Goal: Task Accomplishment & Management: Manage account settings

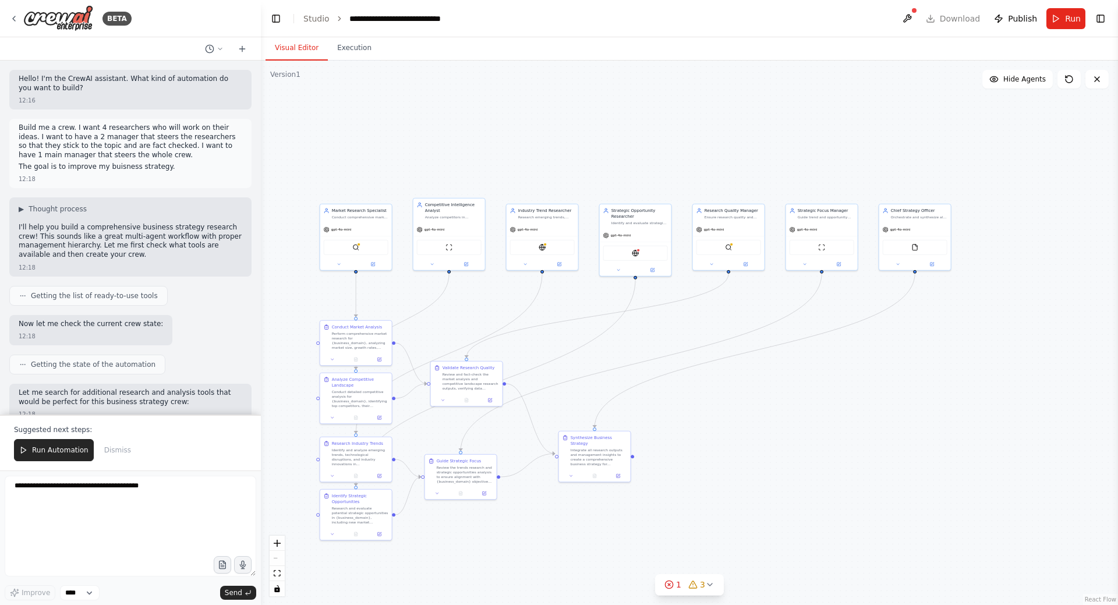
click at [492, 142] on div ".deletable-edge-delete-btn { width: 20px; height: 20px; border: 0px solid #ffff…" at bounding box center [689, 333] width 857 height 544
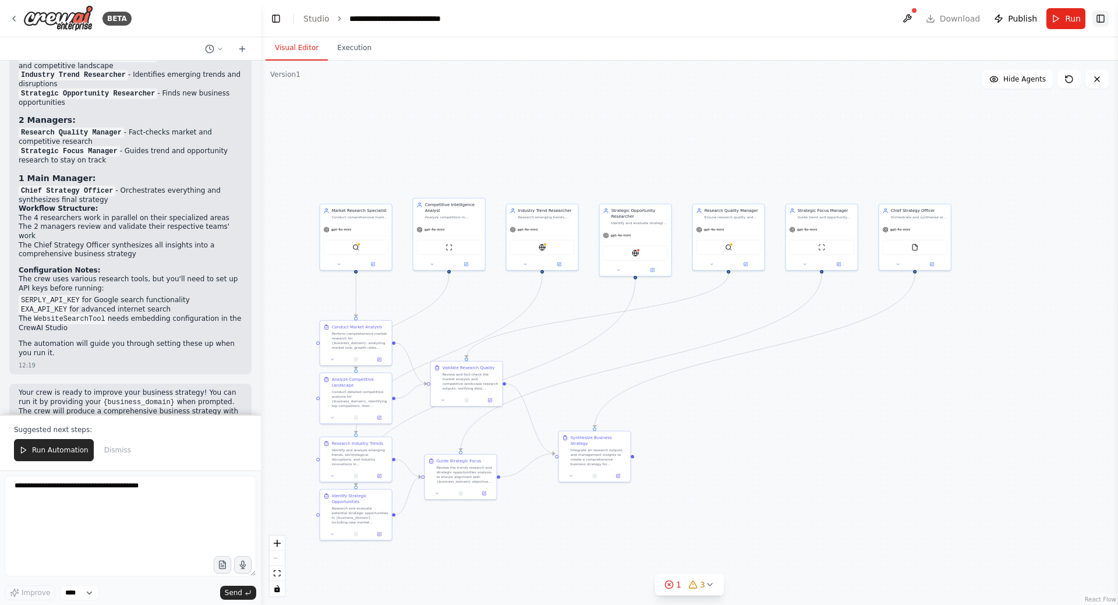
click at [1104, 17] on button "Toggle Right Sidebar" at bounding box center [1100, 18] width 16 height 16
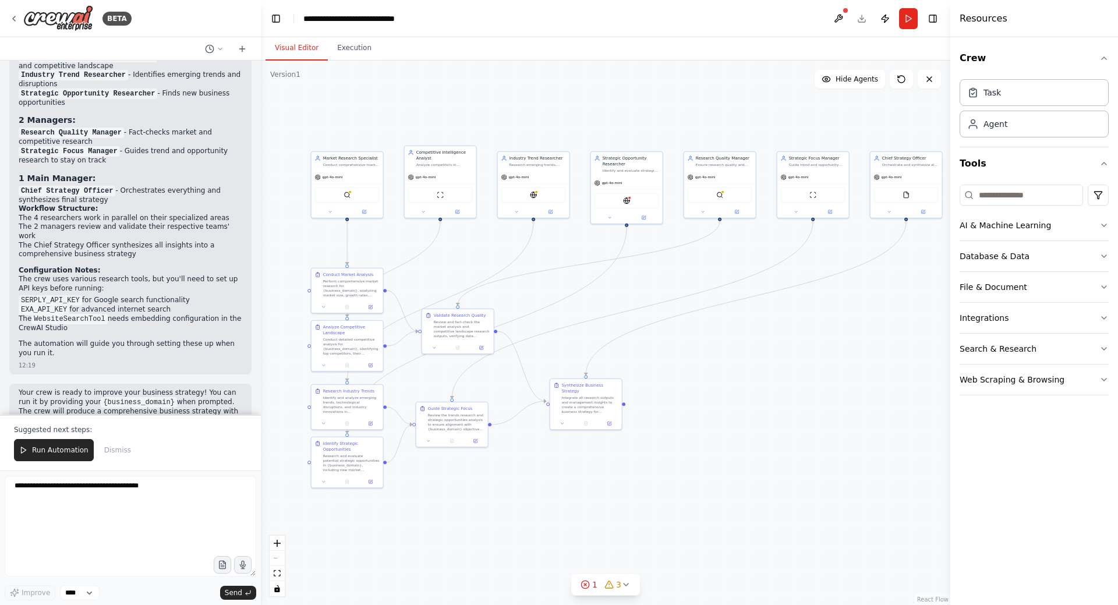
drag, startPoint x: 784, startPoint y: 153, endPoint x: 777, endPoint y: 102, distance: 51.2
click at [777, 102] on div ".deletable-edge-delete-btn { width: 20px; height: 20px; border: 0px solid #ffff…" at bounding box center [605, 333] width 689 height 544
click at [937, 17] on button "Toggle Right Sidebar" at bounding box center [933, 18] width 16 height 16
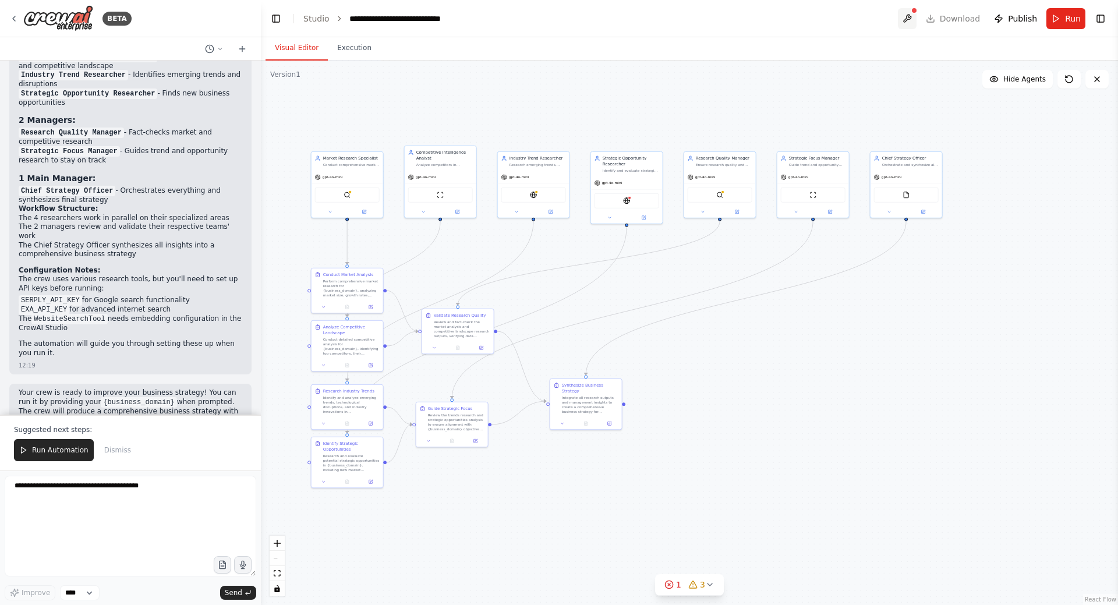
click at [908, 20] on button at bounding box center [907, 18] width 19 height 21
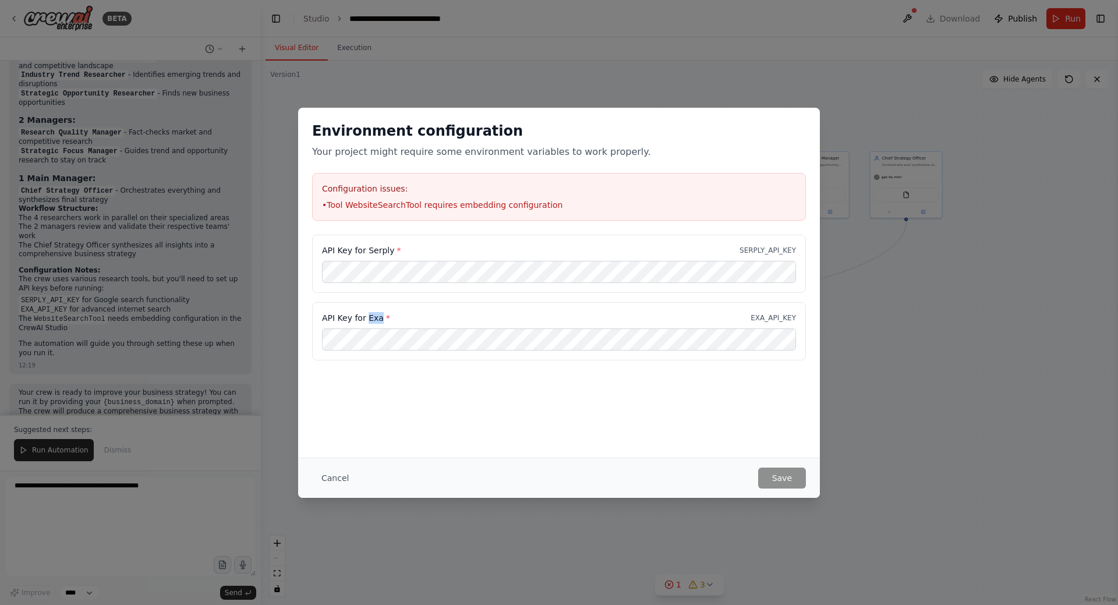
drag, startPoint x: 369, startPoint y: 320, endPoint x: 376, endPoint y: 320, distance: 7.0
click at [376, 320] on label "API Key for Exa *" at bounding box center [356, 318] width 68 height 12
click at [426, 314] on div "API Key for Exa * EXA_API_KEY" at bounding box center [559, 318] width 474 height 12
drag, startPoint x: 369, startPoint y: 249, endPoint x: 388, endPoint y: 251, distance: 19.3
click at [388, 251] on label "API Key for Serply *" at bounding box center [361, 251] width 79 height 12
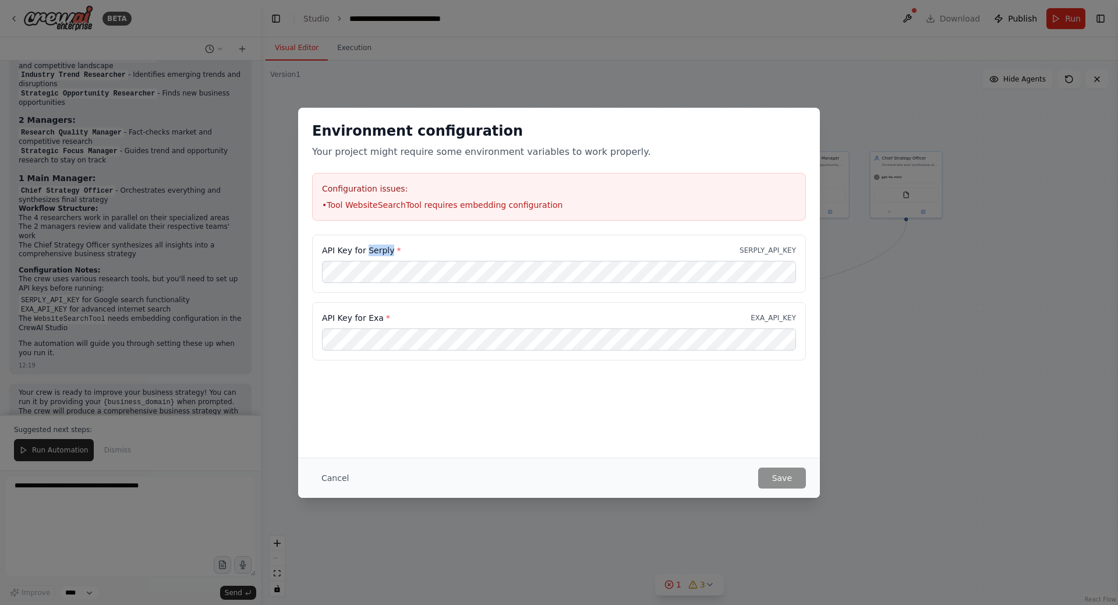
copy label "Serply"
drag, startPoint x: 366, startPoint y: 317, endPoint x: 376, endPoint y: 317, distance: 9.9
click at [376, 317] on label "API Key for Exa *" at bounding box center [356, 318] width 68 height 12
drag, startPoint x: 378, startPoint y: 320, endPoint x: 367, endPoint y: 320, distance: 11.1
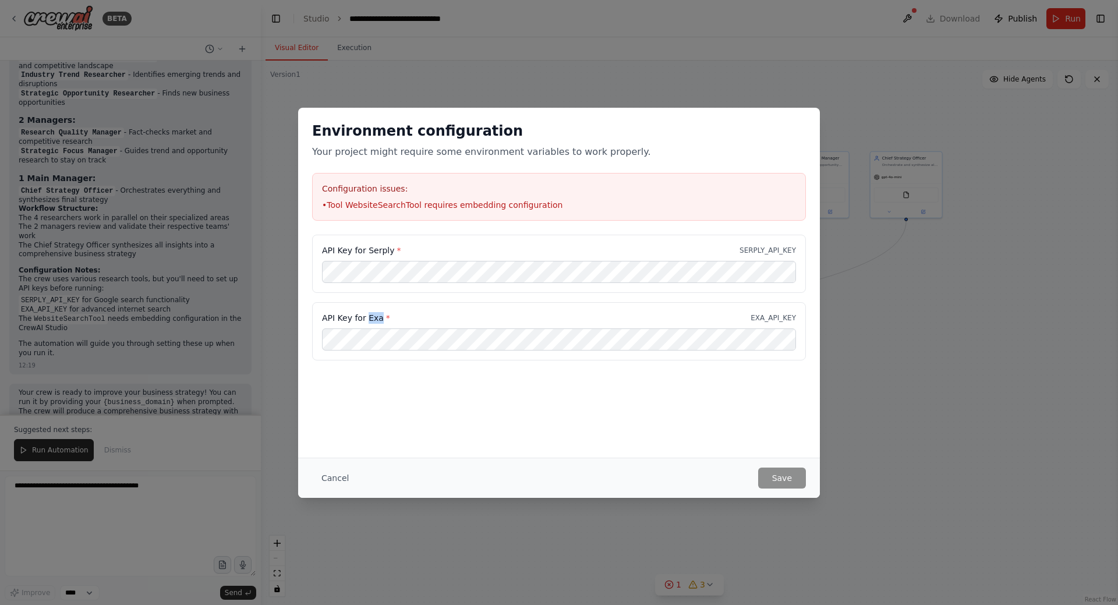
click at [367, 320] on label "API Key for Exa *" at bounding box center [356, 318] width 68 height 12
copy label "Exa"
click at [333, 482] on button "Cancel" at bounding box center [335, 478] width 46 height 21
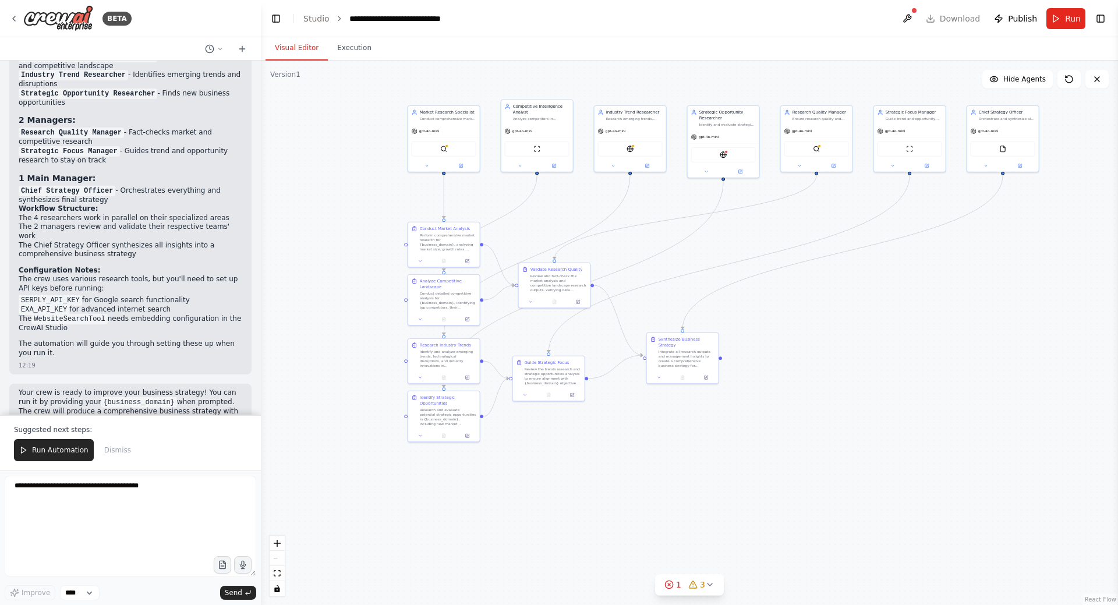
drag, startPoint x: 534, startPoint y: 289, endPoint x: 587, endPoint y: 263, distance: 58.9
click at [587, 263] on div ".deletable-edge-delete-btn { width: 20px; height: 20px; border: 0px solid #ffff…" at bounding box center [689, 333] width 857 height 544
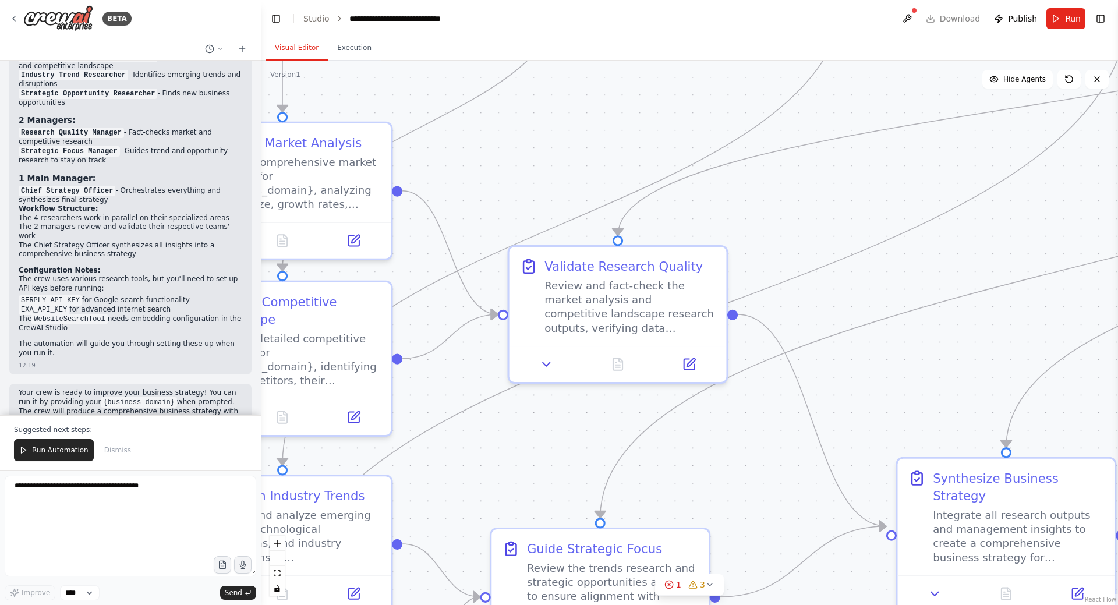
drag, startPoint x: 512, startPoint y: 194, endPoint x: 626, endPoint y: 158, distance: 119.1
click at [625, 158] on div ".deletable-edge-delete-btn { width: 20px; height: 20px; border: 0px solid #ffff…" at bounding box center [689, 333] width 857 height 544
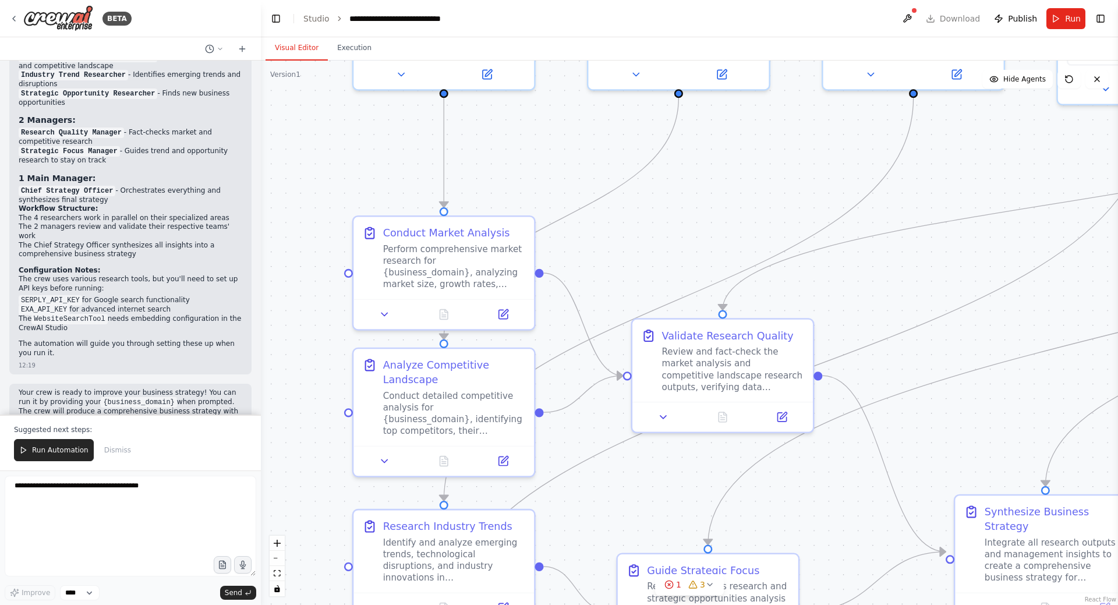
drag, startPoint x: 585, startPoint y: 201, endPoint x: 555, endPoint y: 285, distance: 88.4
click at [561, 285] on div ".deletable-edge-delete-btn { width: 20px; height: 20px; border: 0px solid #ffff…" at bounding box center [689, 333] width 857 height 544
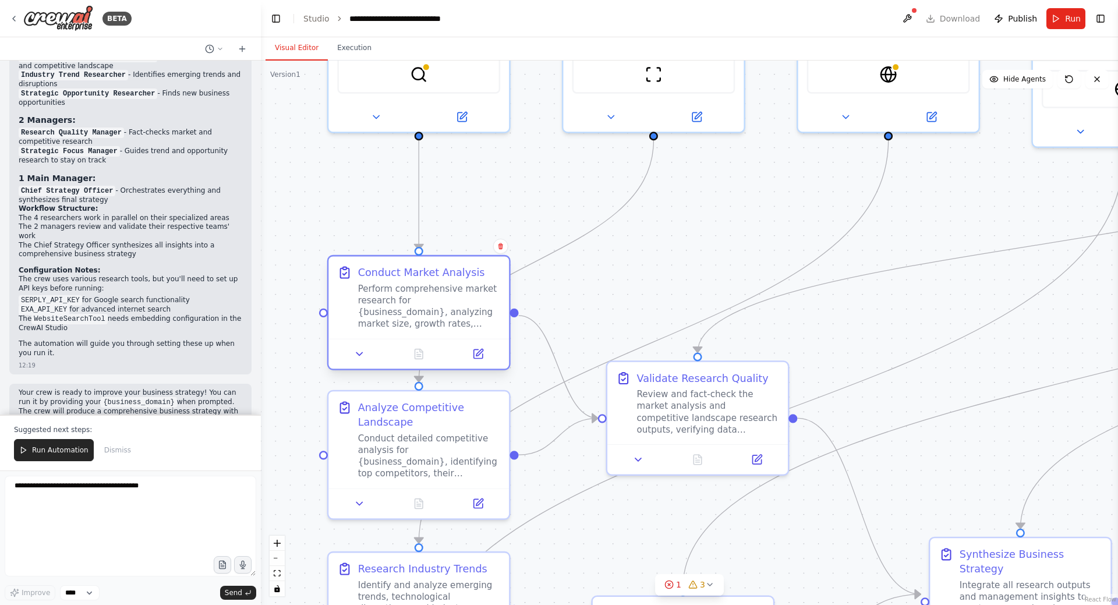
click at [416, 294] on div "Perform comprehensive market research for {business_domain}, analyzing market s…" at bounding box center [429, 306] width 142 height 47
click at [503, 201] on div ".deletable-edge-delete-btn { width: 20px; height: 20px; border: 0px solid #ffff…" at bounding box center [689, 333] width 857 height 544
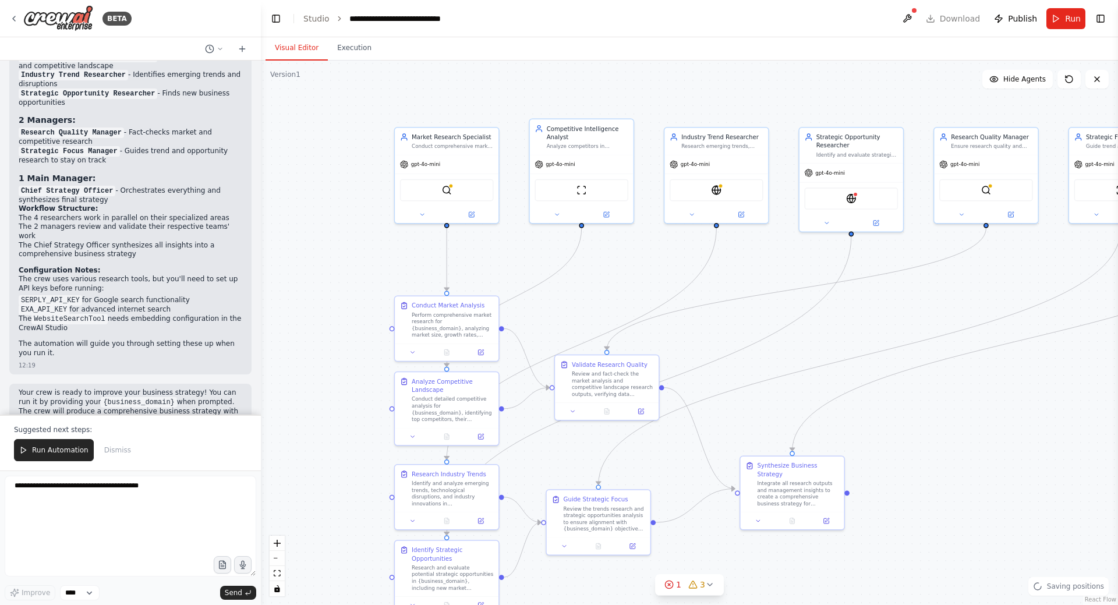
drag, startPoint x: 630, startPoint y: 223, endPoint x: 582, endPoint y: 292, distance: 84.1
click at [582, 298] on div ".deletable-edge-delete-btn { width: 20px; height: 20px; border: 0px solid #ffff…" at bounding box center [689, 333] width 857 height 544
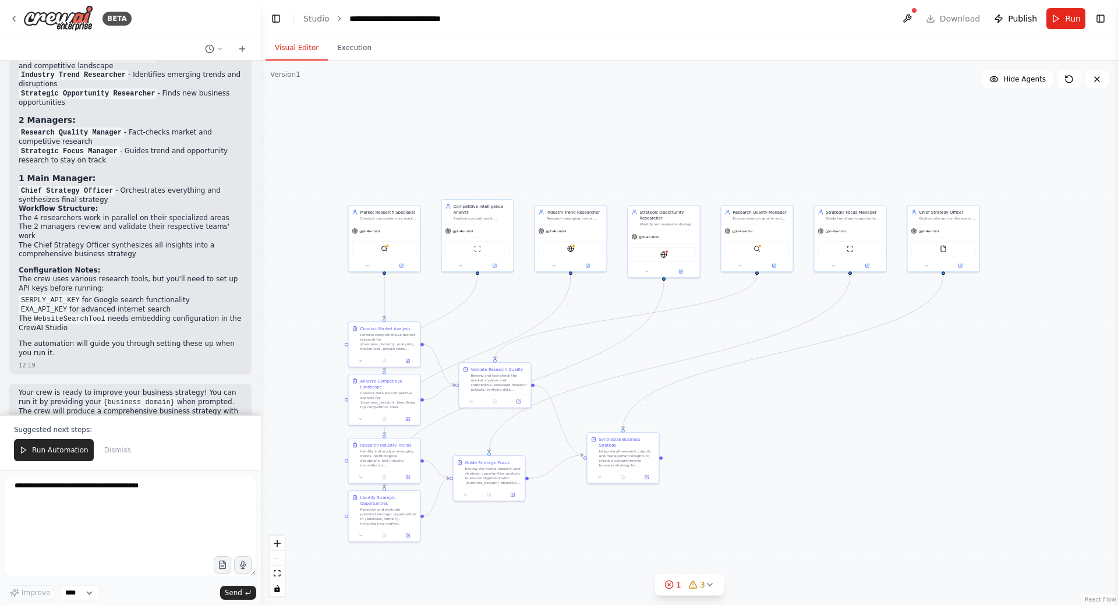
drag, startPoint x: 309, startPoint y: 301, endPoint x: 276, endPoint y: 275, distance: 41.5
click at [276, 275] on div ".deletable-edge-delete-btn { width: 20px; height: 20px; border: 0px solid #ffff…" at bounding box center [689, 333] width 857 height 544
click at [66, 22] on img at bounding box center [58, 18] width 70 height 26
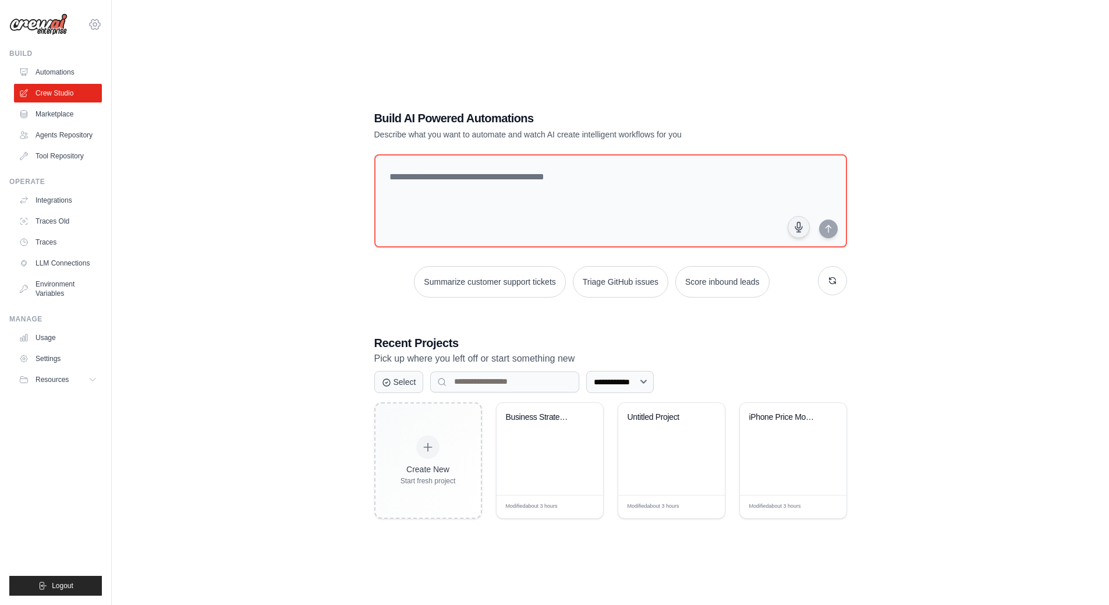
click at [95, 19] on icon at bounding box center [95, 24] width 14 height 14
click at [164, 145] on div "**********" at bounding box center [610, 314] width 960 height 605
click at [69, 117] on link "Marketplace" at bounding box center [59, 114] width 88 height 19
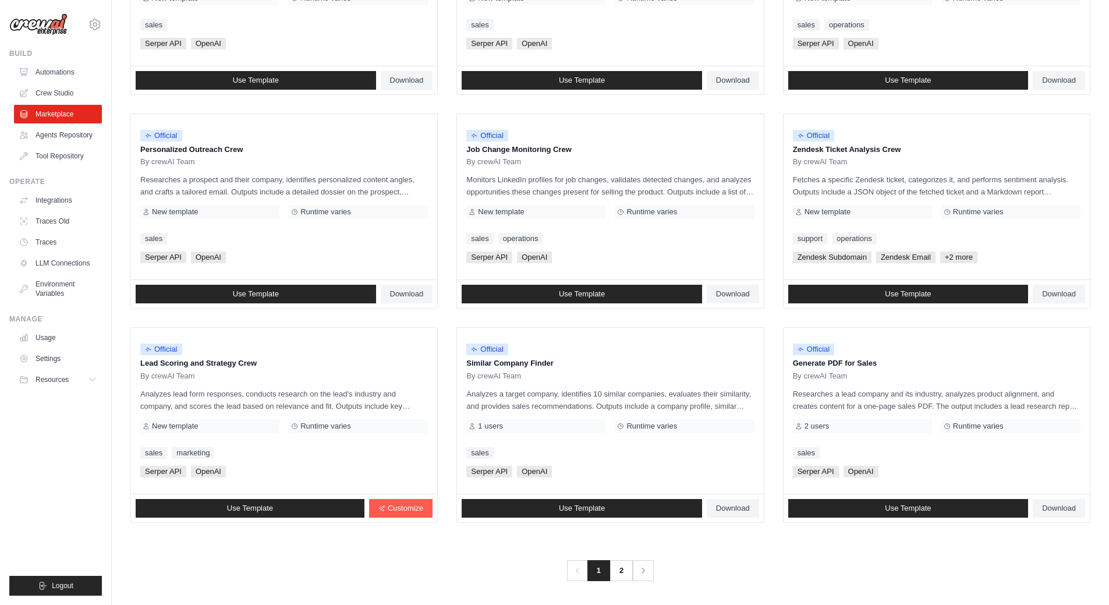
scroll to position [474, 0]
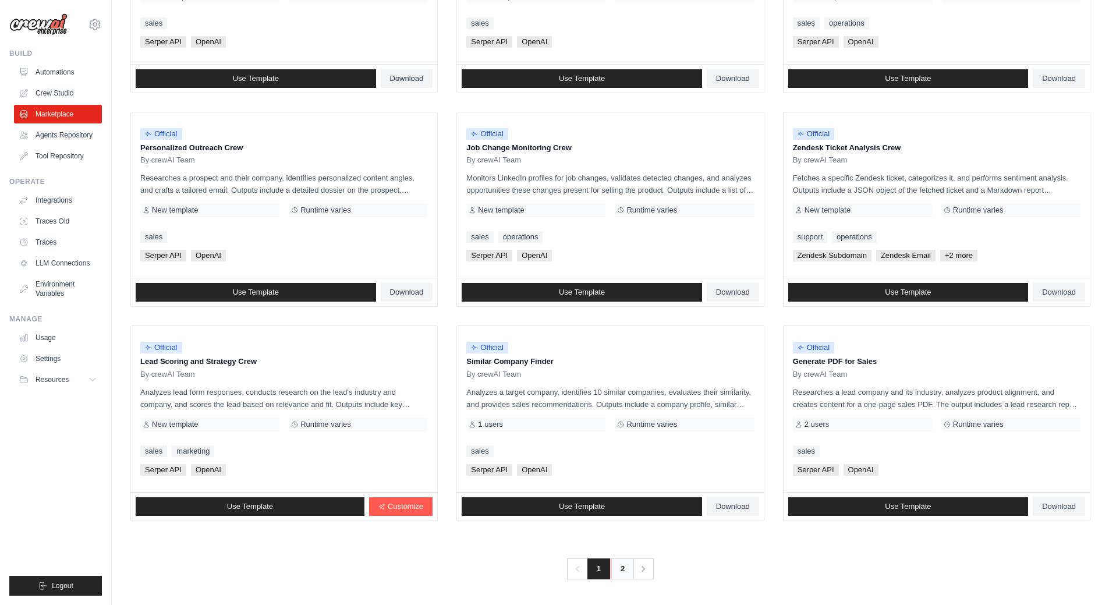
click at [623, 575] on link "2" at bounding box center [622, 568] width 23 height 21
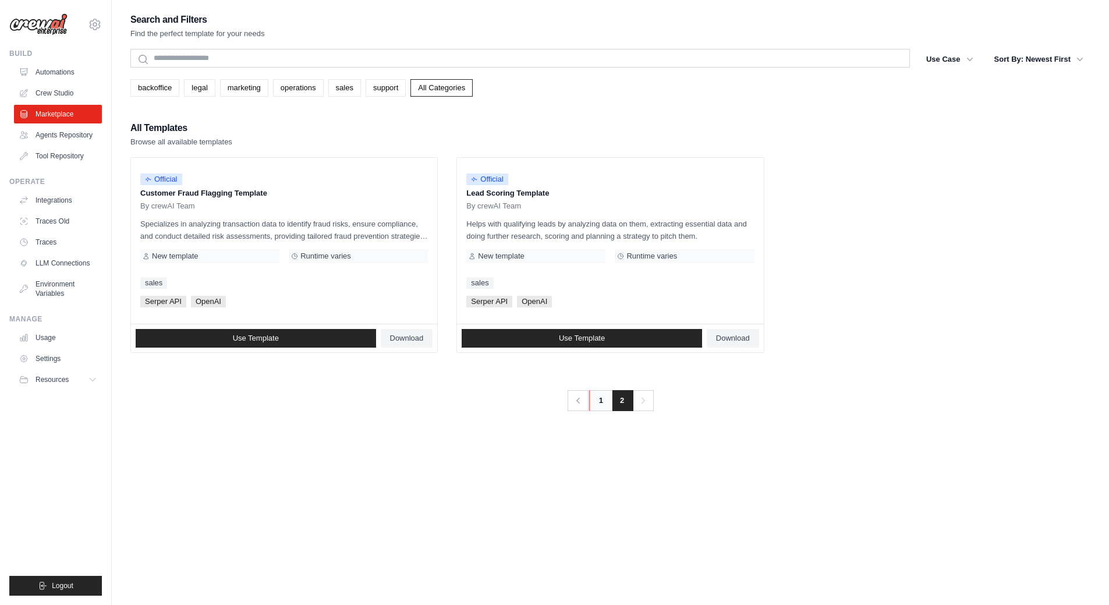
click at [594, 402] on link "1" at bounding box center [600, 400] width 23 height 21
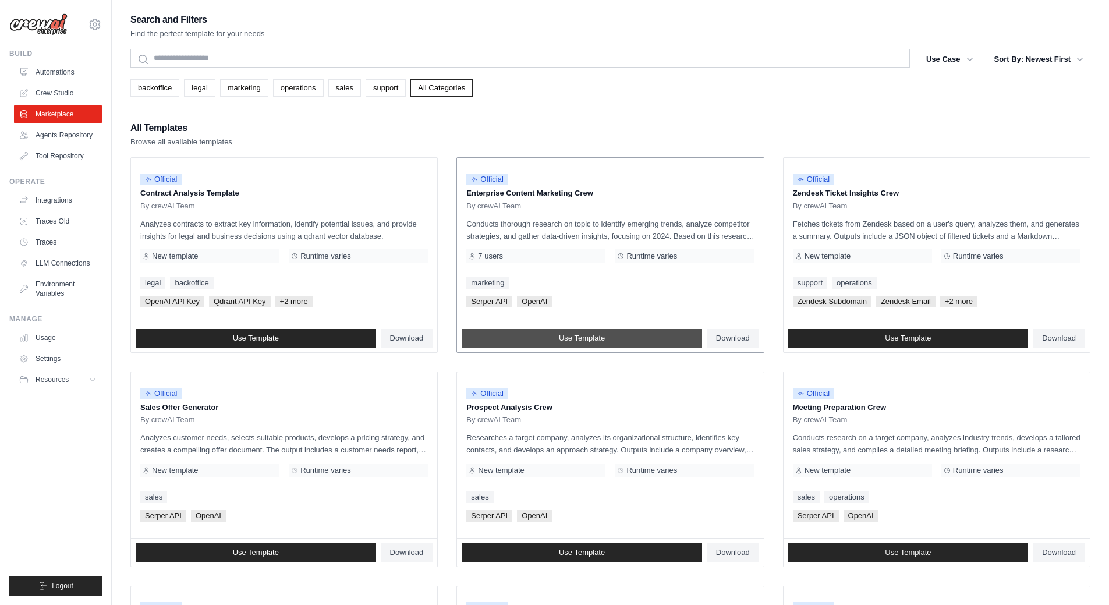
click at [559, 334] on span "Use Template" at bounding box center [582, 338] width 46 height 9
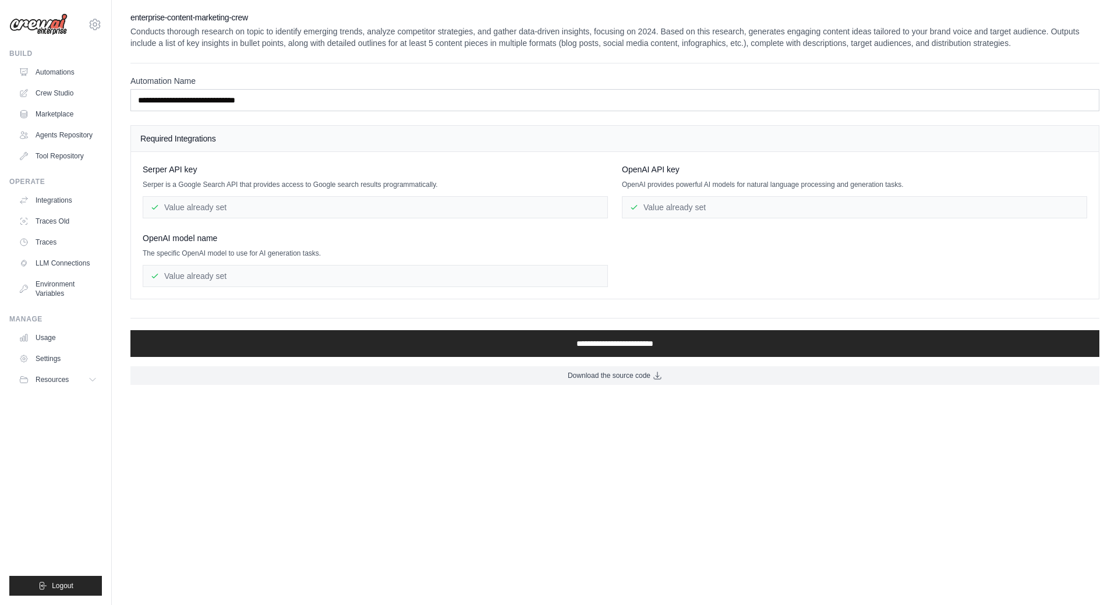
click at [218, 207] on div "Value already set" at bounding box center [375, 207] width 465 height 22
click at [248, 225] on div "Serper API key Serper is a Google Search API that provides access to Google sea…" at bounding box center [615, 225] width 944 height 123
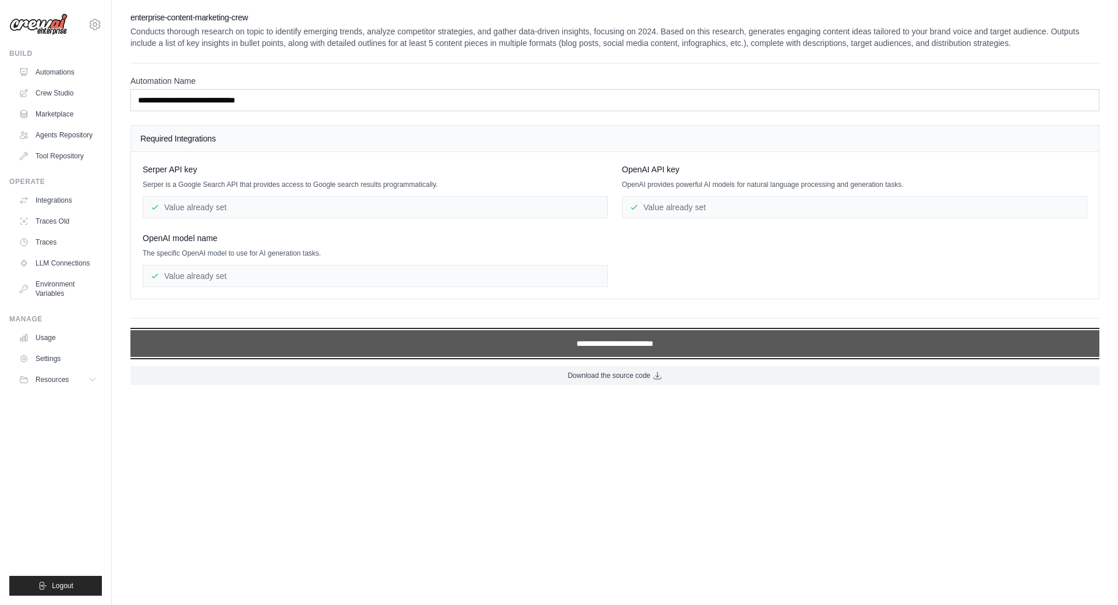
click at [482, 343] on input "**********" at bounding box center [614, 343] width 969 height 27
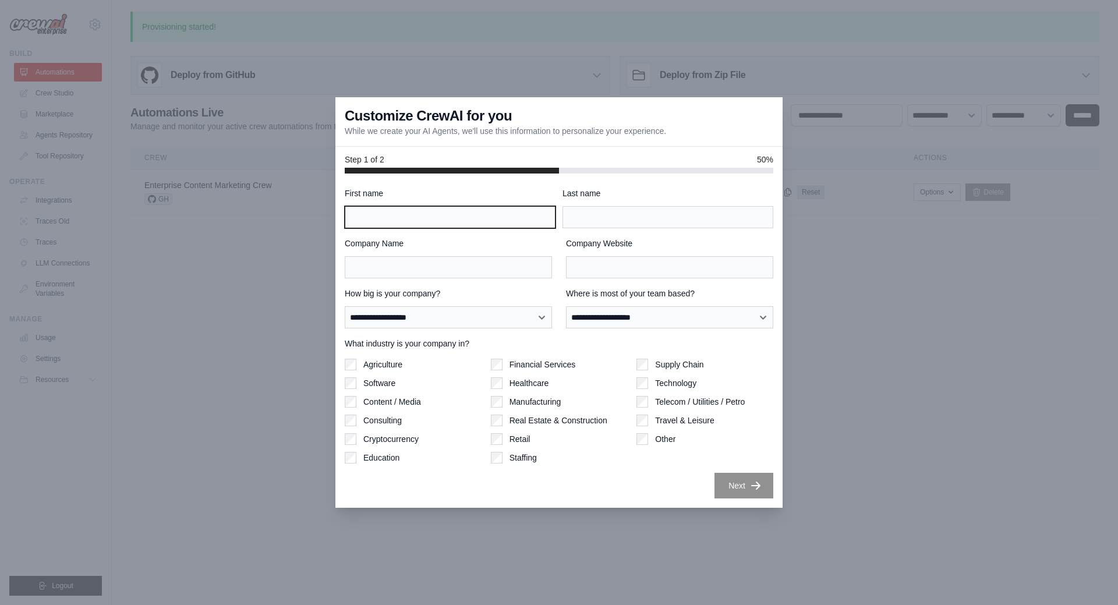
click at [424, 217] on input "First name" at bounding box center [450, 217] width 211 height 22
type input "*****"
type input "********"
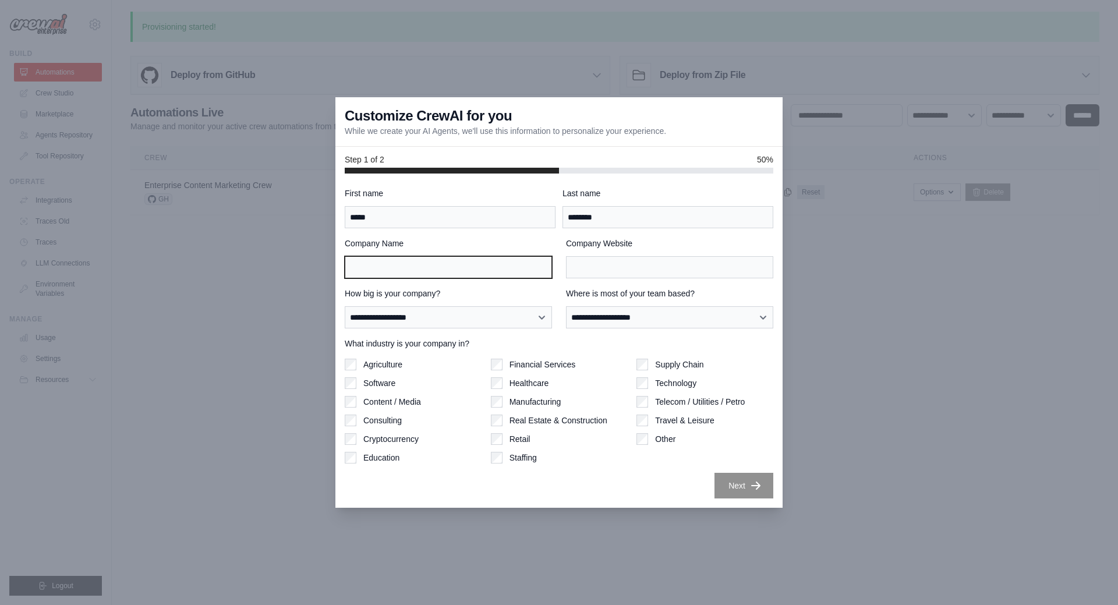
click at [444, 269] on input "Company Name" at bounding box center [448, 267] width 207 height 22
drag, startPoint x: 373, startPoint y: 265, endPoint x: 315, endPoint y: 262, distance: 57.7
click at [315, 262] on div "**********" at bounding box center [559, 302] width 1118 height 605
type input "**********"
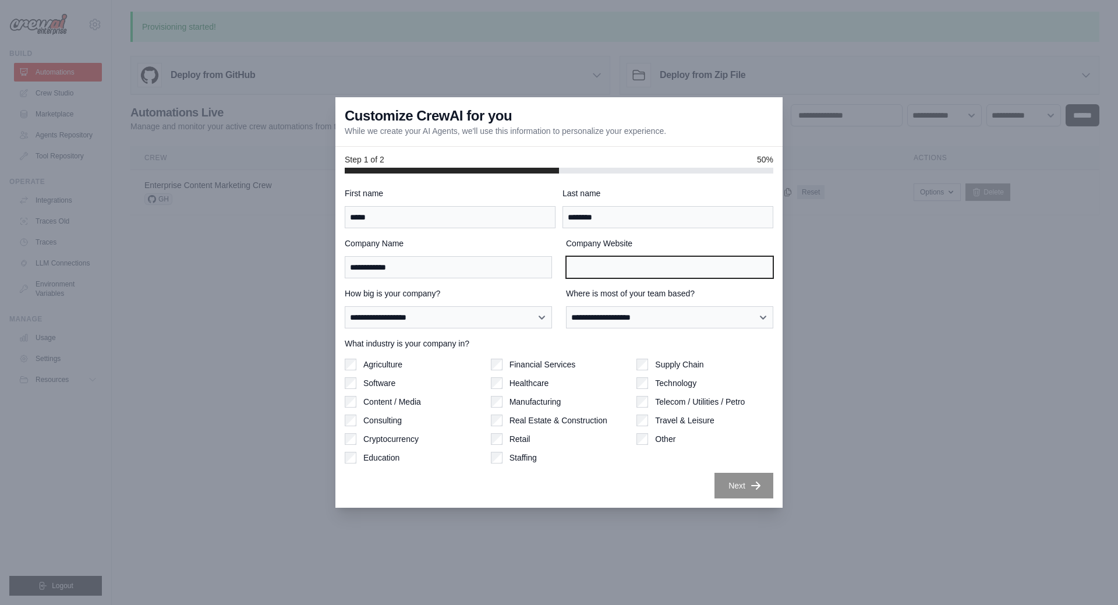
click at [611, 267] on input "Company Website" at bounding box center [669, 267] width 207 height 22
paste input "**********"
type input "**********"
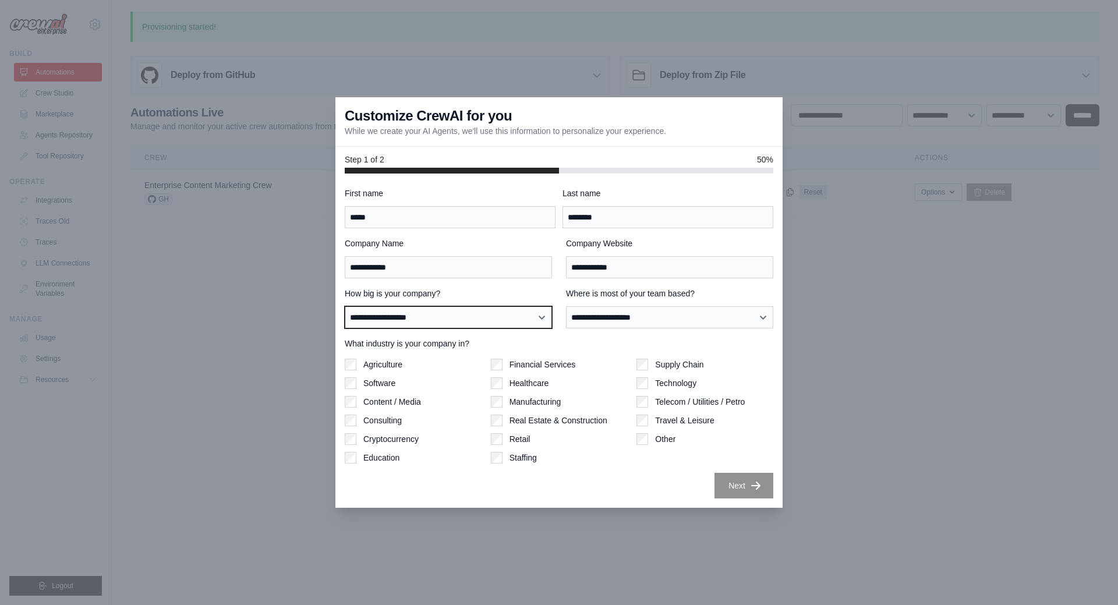
click at [422, 321] on select "**********" at bounding box center [448, 317] width 207 height 22
select select "**********"
click at [345, 306] on select "**********" at bounding box center [448, 317] width 207 height 22
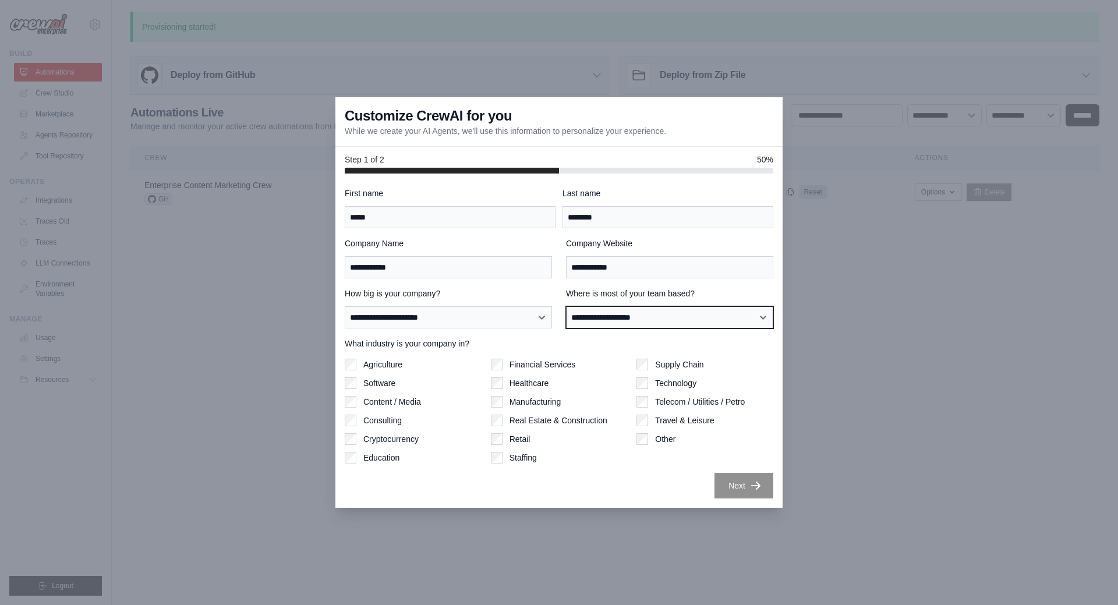
click at [603, 323] on select "**********" at bounding box center [669, 317] width 207 height 22
select select "******"
click at [566, 306] on select "**********" at bounding box center [669, 317] width 207 height 22
click at [724, 484] on button "Next" at bounding box center [743, 485] width 59 height 26
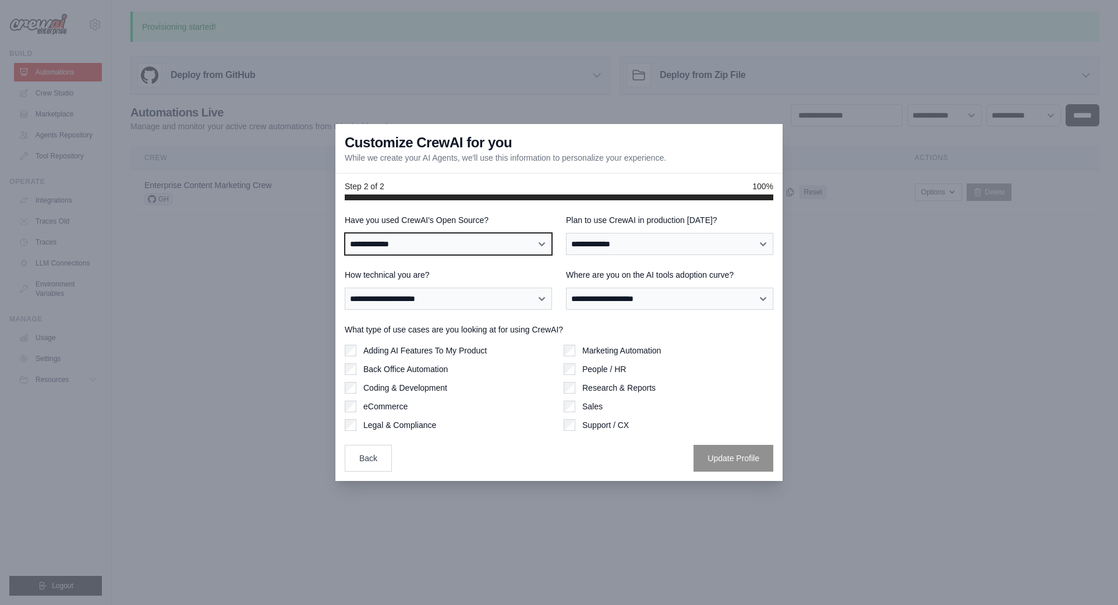
click at [472, 238] on select "**********" at bounding box center [448, 244] width 207 height 22
select select "**"
click at [345, 233] on select "**********" at bounding box center [448, 244] width 207 height 22
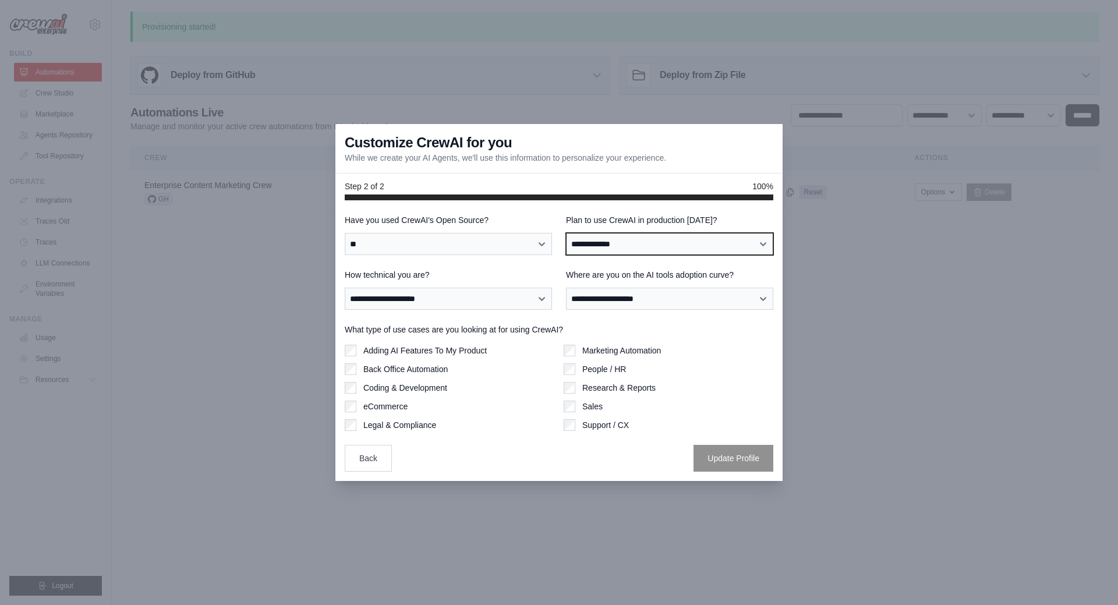
click at [634, 240] on select "**********" at bounding box center [669, 244] width 207 height 22
select select "****"
click at [566, 233] on select "**********" at bounding box center [669, 244] width 207 height 22
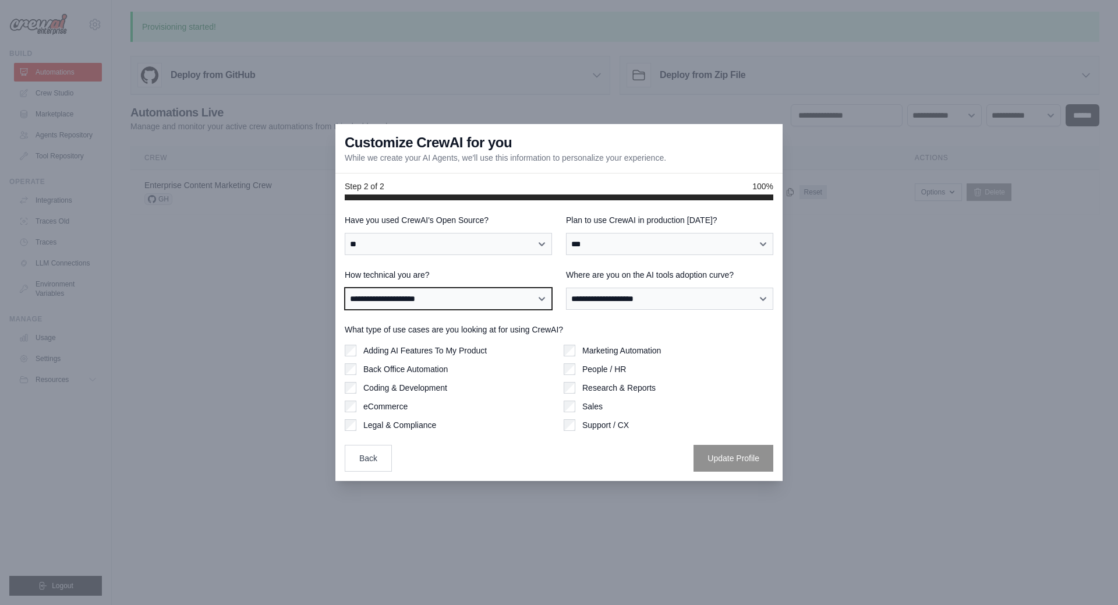
click at [453, 293] on select "**********" at bounding box center [448, 299] width 207 height 22
select select "**********"
click at [345, 288] on select "**********" at bounding box center [448, 299] width 207 height 22
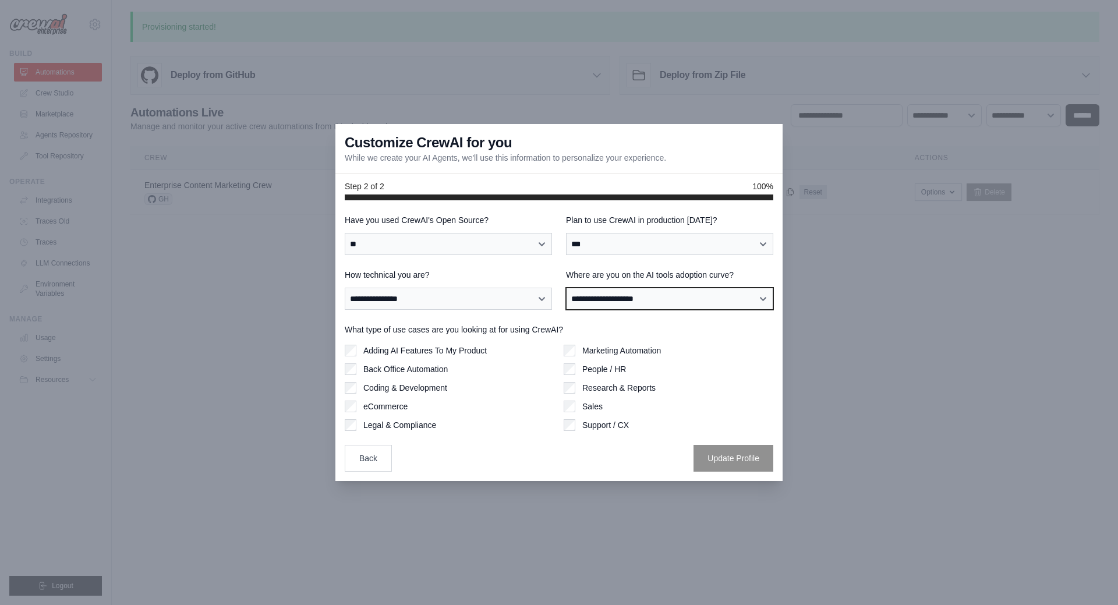
click at [601, 302] on select "**********" at bounding box center [669, 299] width 207 height 22
select select "**********"
click at [566, 288] on select "**********" at bounding box center [669, 299] width 207 height 22
click at [394, 387] on label "Coding & Development" at bounding box center [405, 388] width 84 height 12
click at [589, 349] on label "Marketing Automation" at bounding box center [621, 351] width 79 height 12
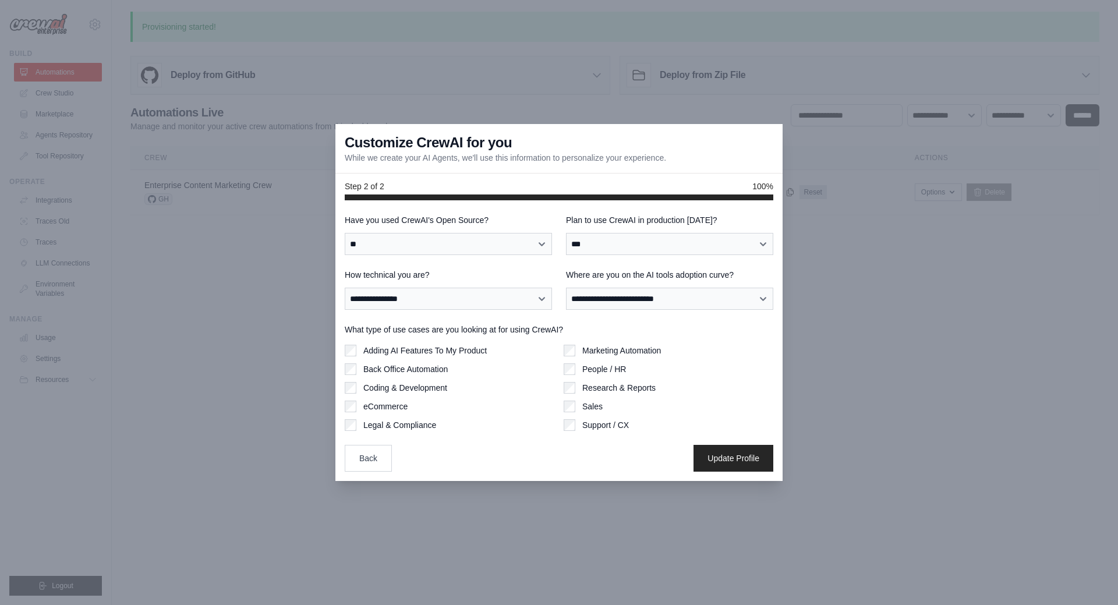
click at [593, 392] on label "Research & Reports" at bounding box center [618, 388] width 73 height 12
click at [583, 352] on label "Marketing Automation" at bounding box center [621, 351] width 79 height 12
click at [721, 456] on button "Update Profile" at bounding box center [733, 457] width 80 height 27
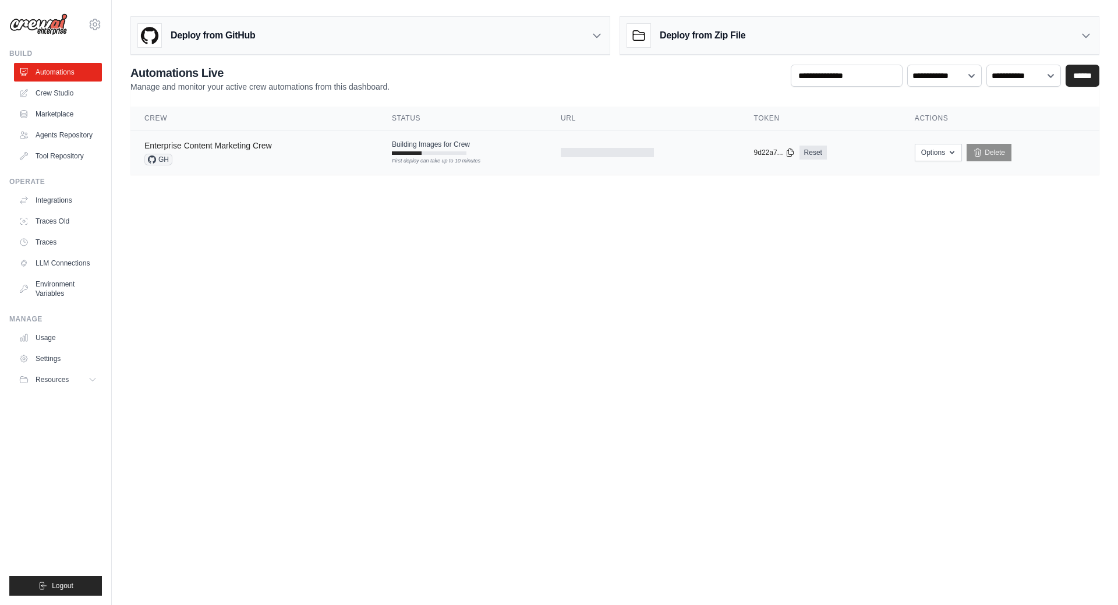
click at [236, 144] on link "Enterprise Content Marketing Crew" at bounding box center [208, 145] width 128 height 9
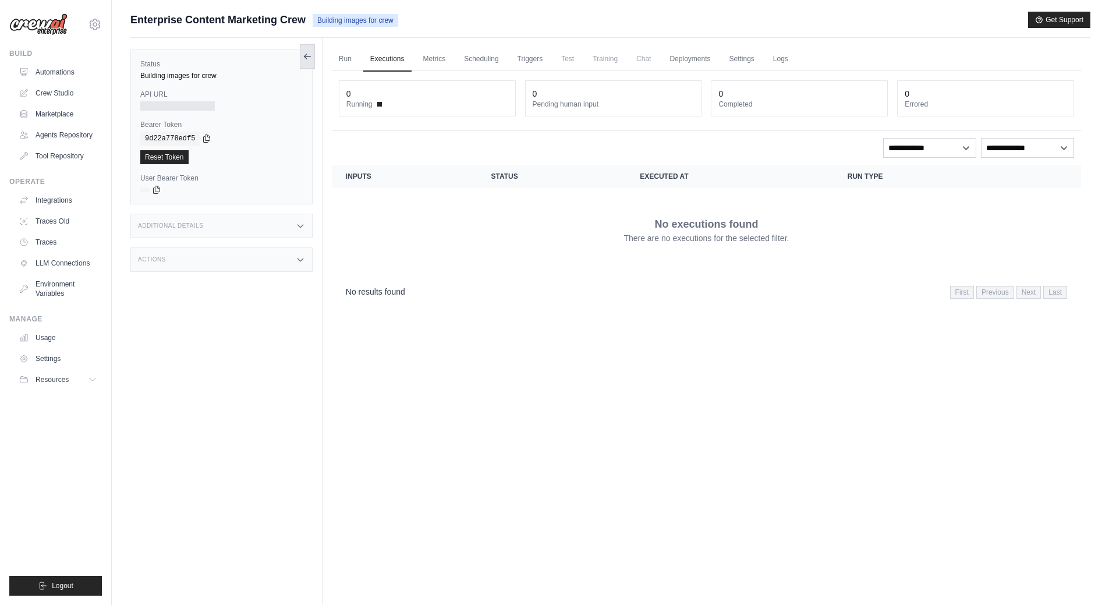
click at [308, 58] on icon at bounding box center [307, 56] width 9 height 9
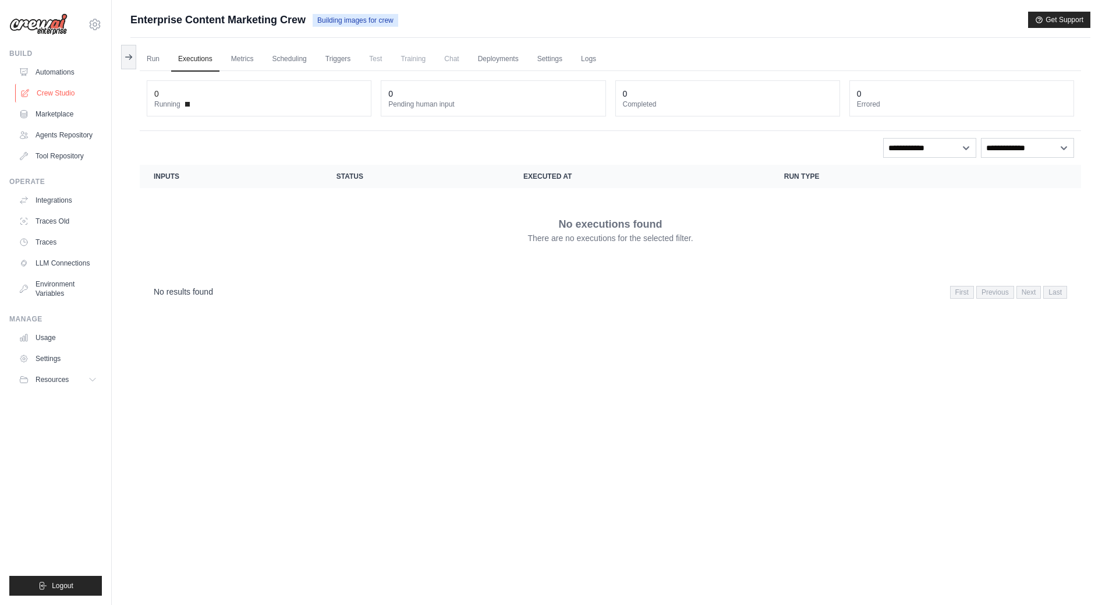
click at [67, 94] on link "Crew Studio" at bounding box center [59, 93] width 88 height 19
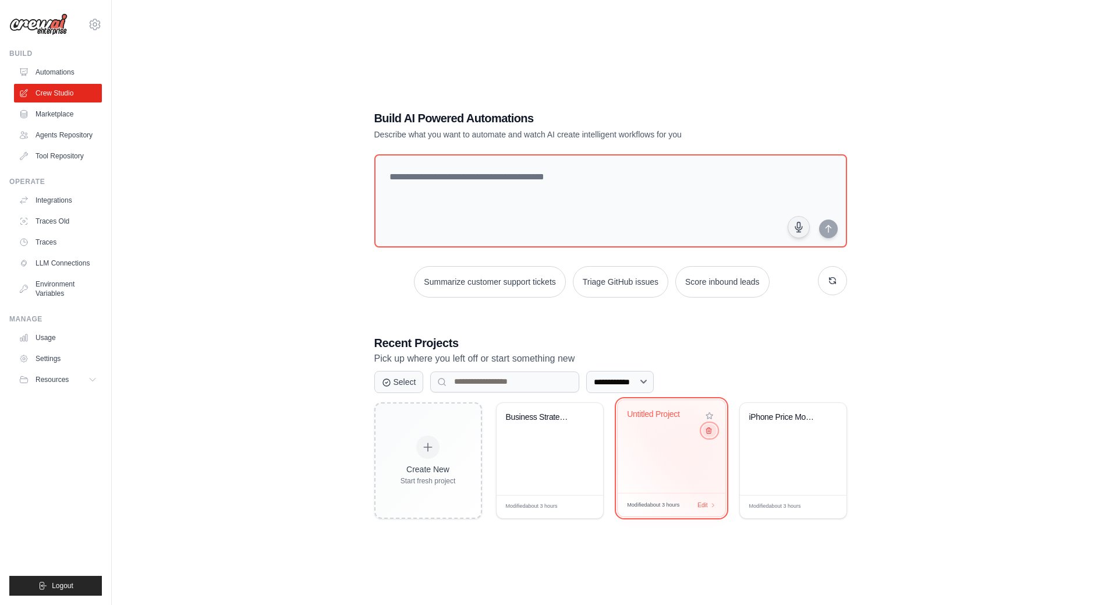
click at [705, 434] on button at bounding box center [709, 430] width 14 height 13
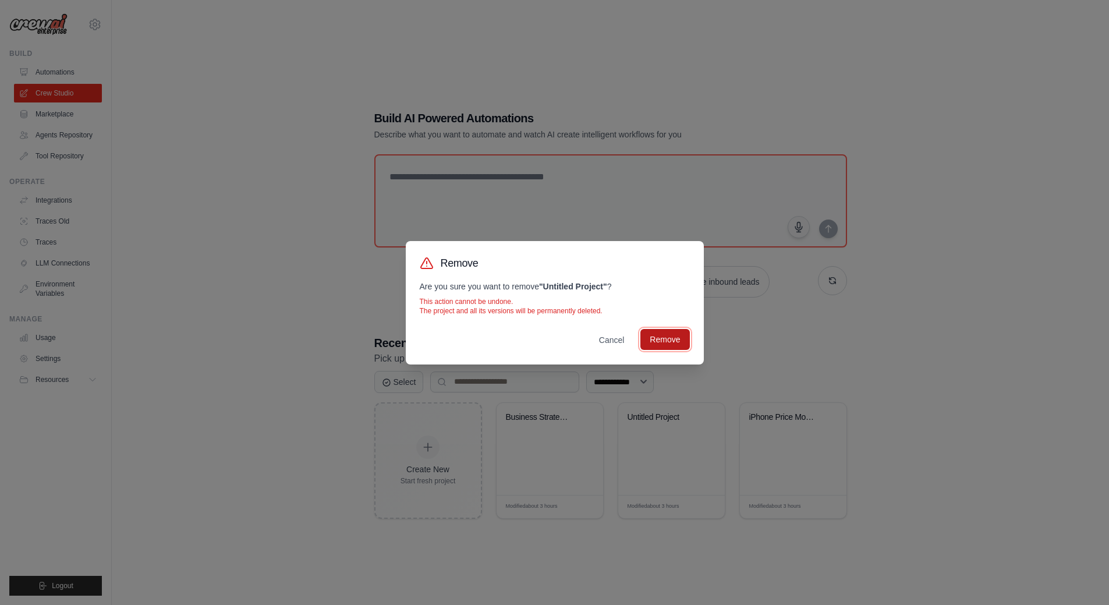
click at [667, 330] on button "Remove" at bounding box center [664, 339] width 49 height 21
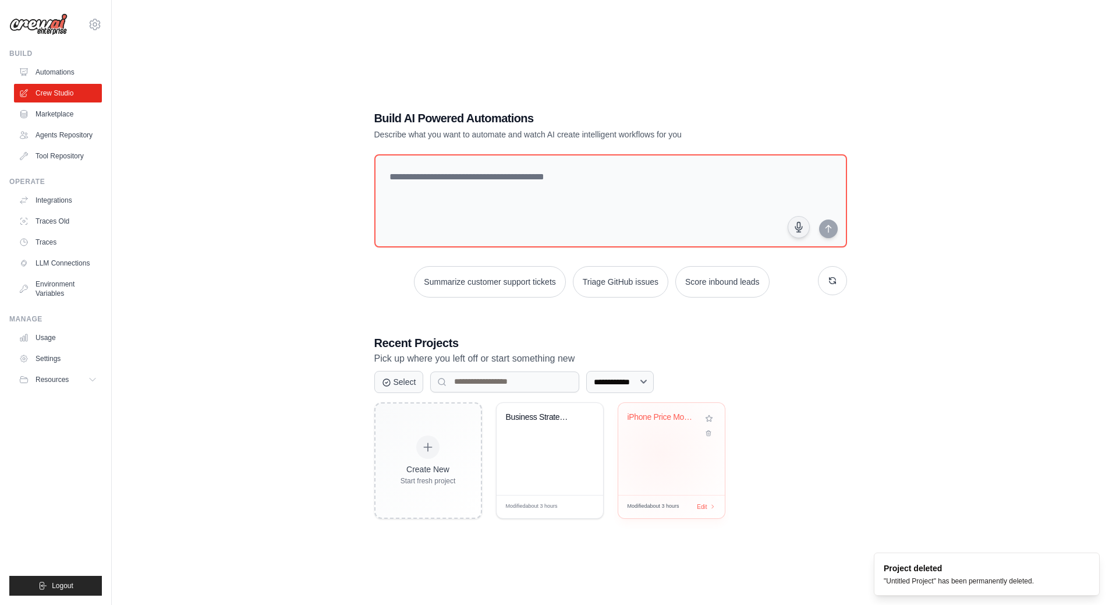
click at [660, 454] on div "iPhone Price Monitor & Alert System" at bounding box center [671, 449] width 107 height 92
click at [94, 22] on icon at bounding box center [95, 24] width 14 height 14
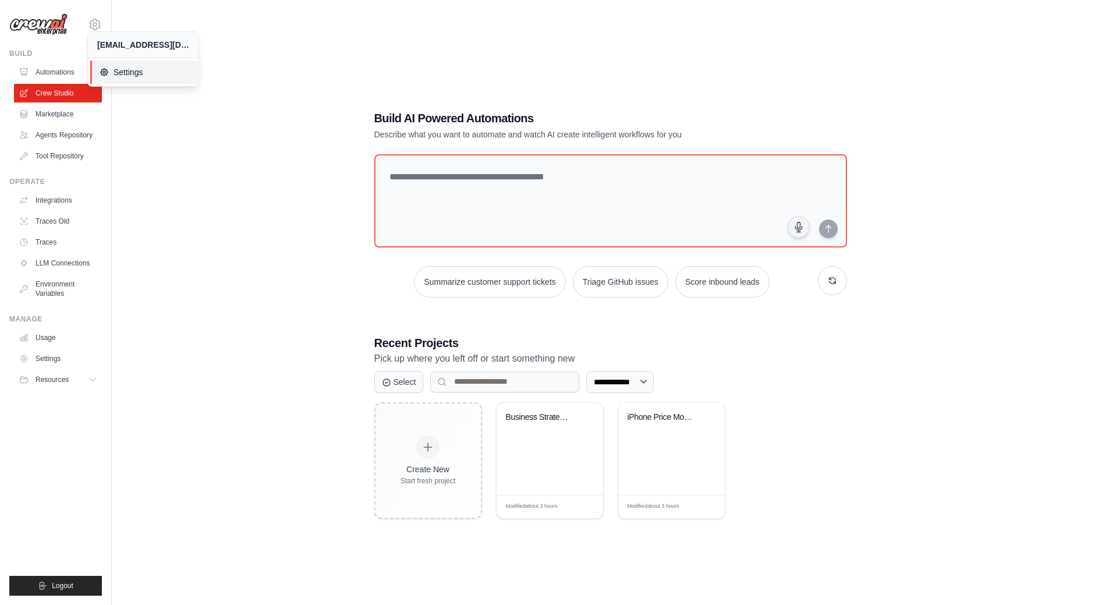
click at [131, 65] on link "Settings" at bounding box center [145, 72] width 111 height 23
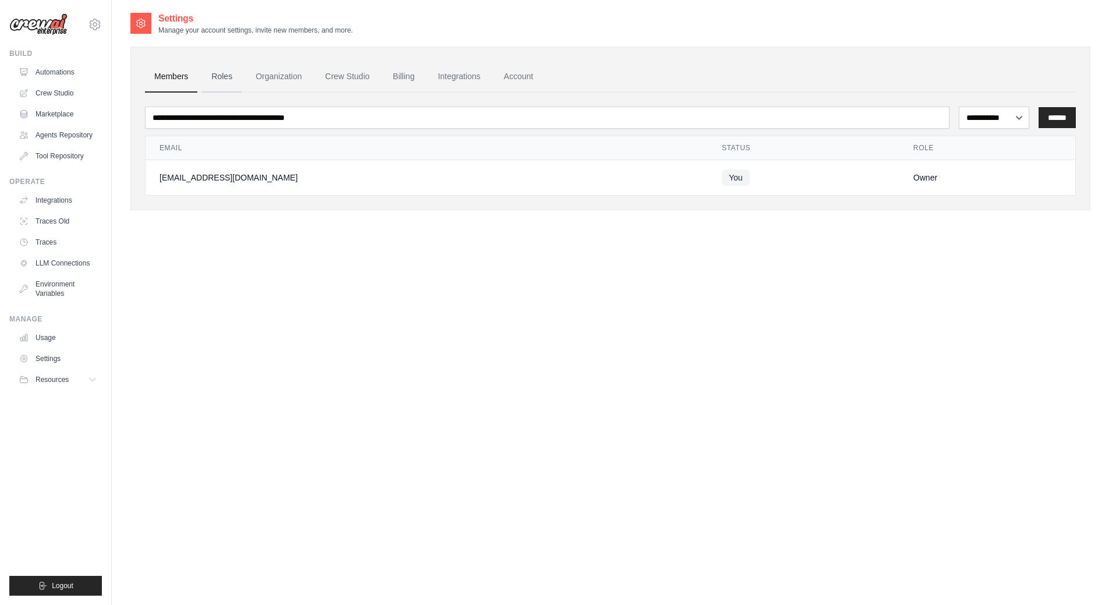
click at [221, 78] on link "Roles" at bounding box center [222, 76] width 40 height 31
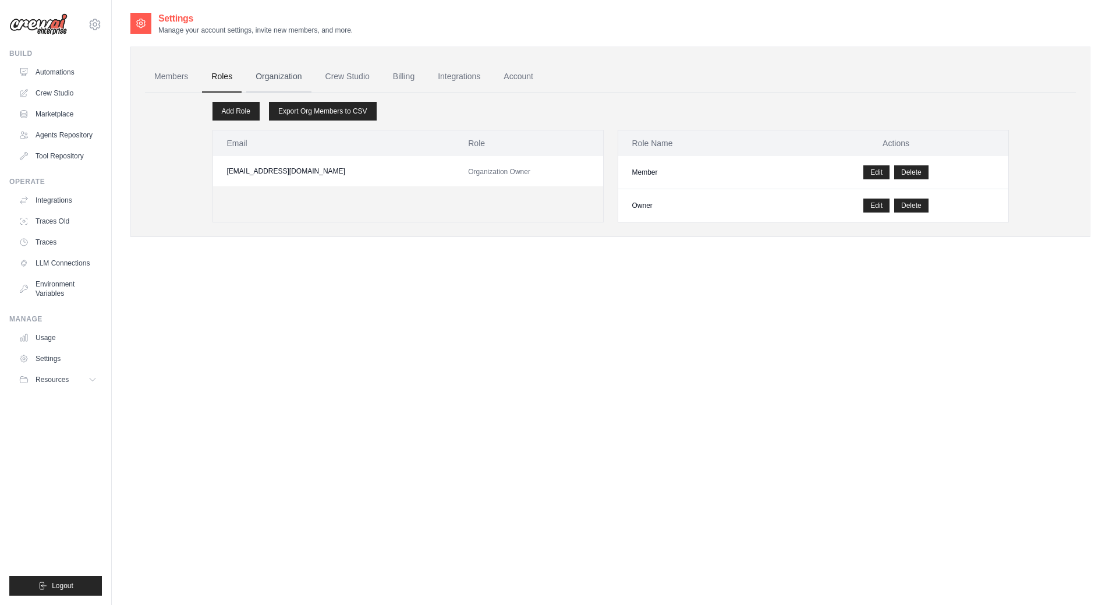
click at [272, 76] on link "Organization" at bounding box center [278, 76] width 65 height 31
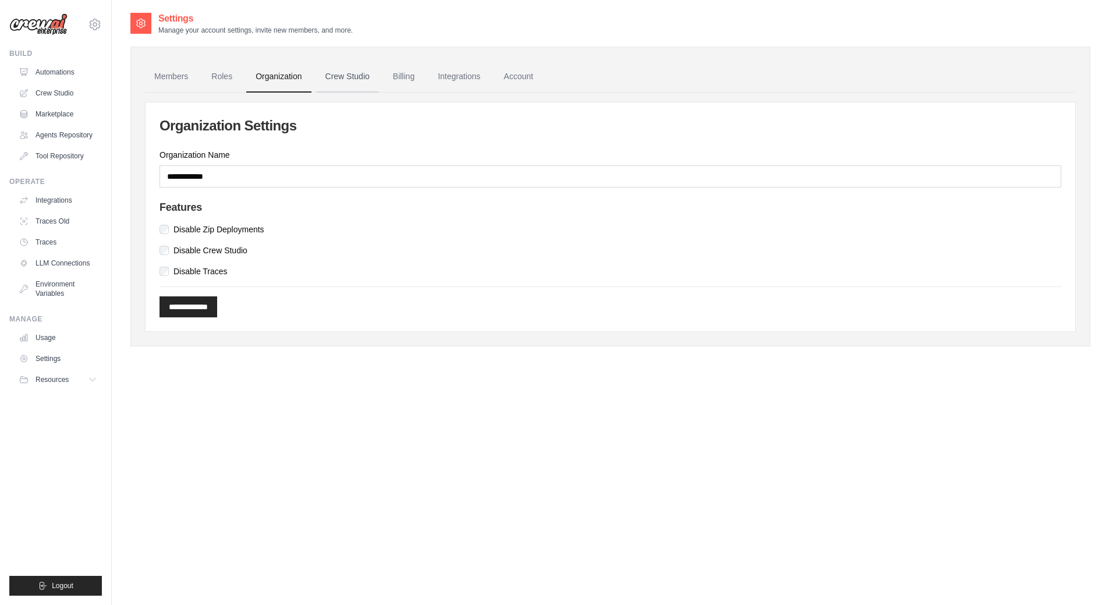
click at [350, 74] on link "Crew Studio" at bounding box center [347, 76] width 63 height 31
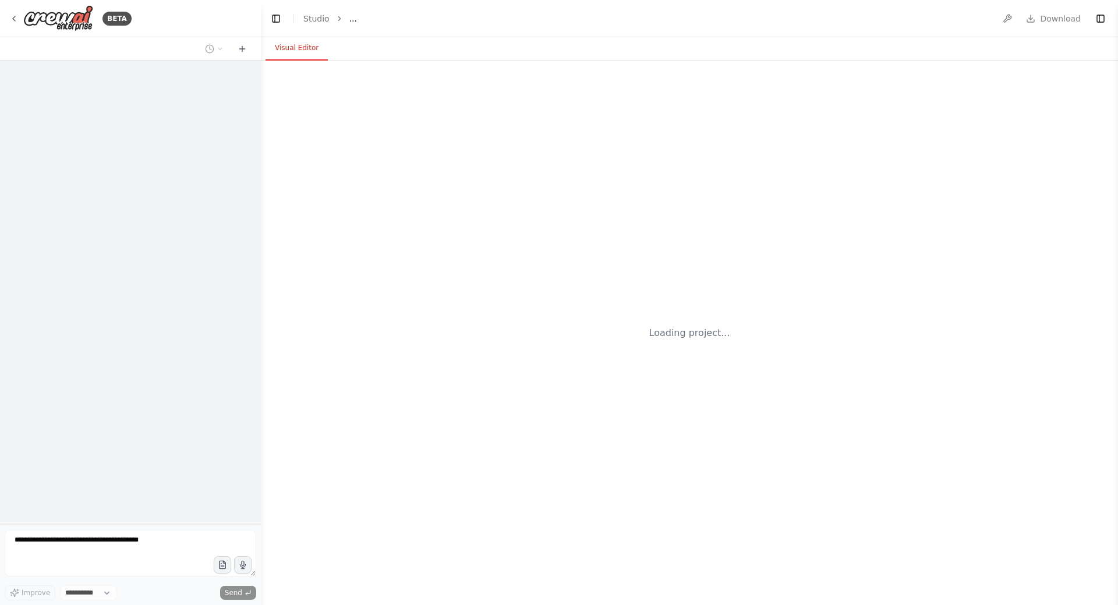
select select "****"
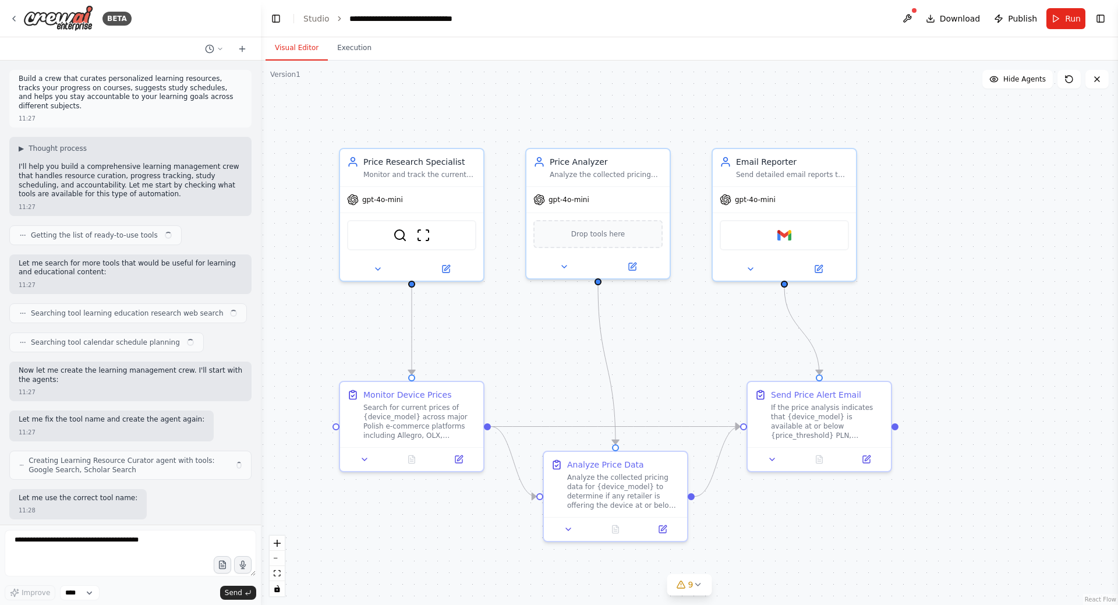
drag, startPoint x: 523, startPoint y: 330, endPoint x: 543, endPoint y: 358, distance: 34.4
click at [543, 358] on div ".deletable-edge-delete-btn { width: 20px; height: 20px; border: 0px solid #ffff…" at bounding box center [689, 333] width 857 height 544
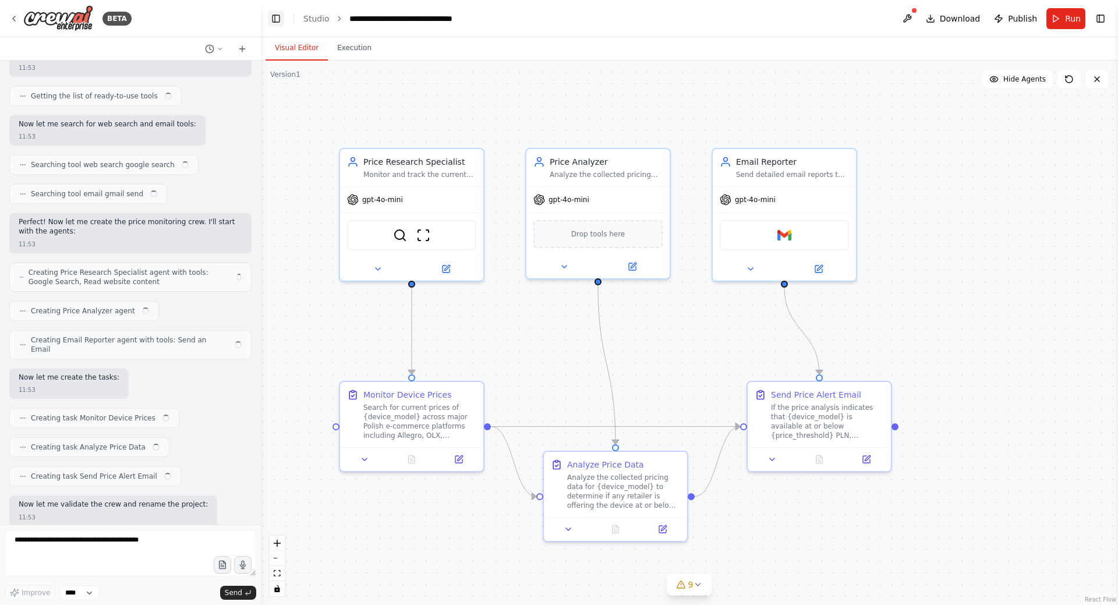
scroll to position [2115, 0]
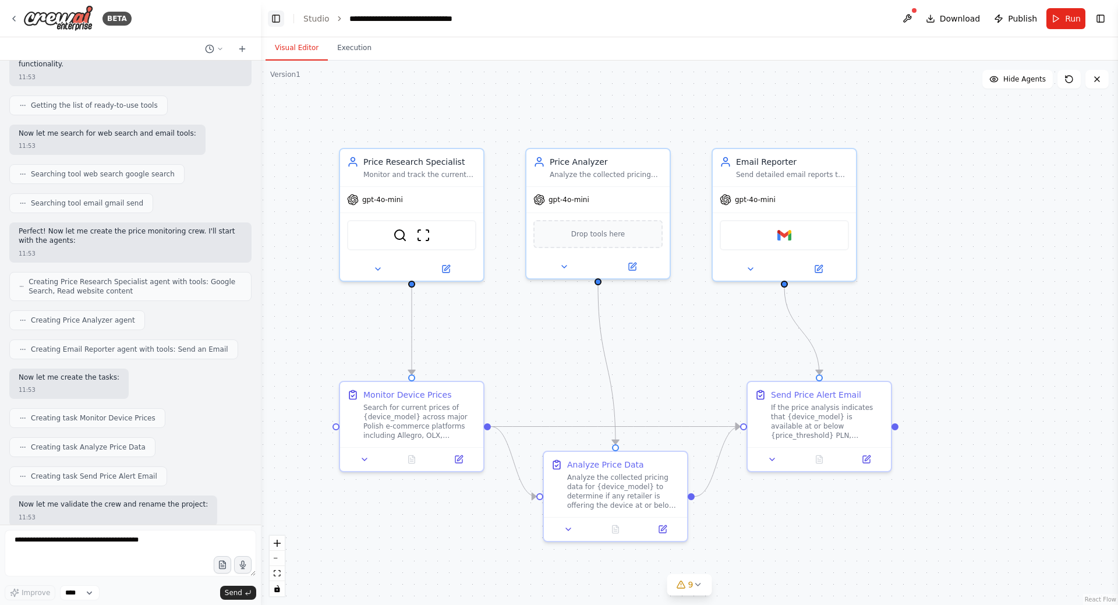
click at [277, 20] on button "Toggle Left Sidebar" at bounding box center [276, 18] width 16 height 16
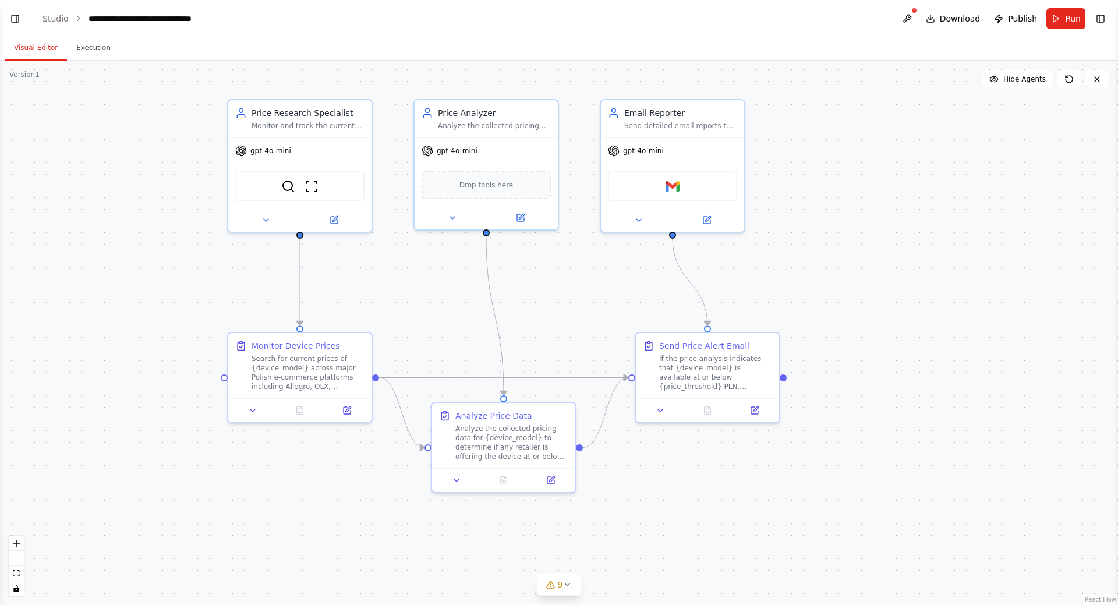
drag, startPoint x: 785, startPoint y: 252, endPoint x: 822, endPoint y: 243, distance: 37.7
click at [822, 243] on div ".deletable-edge-delete-btn { width: 20px; height: 20px; border: 0px solid #ffff…" at bounding box center [559, 333] width 1118 height 544
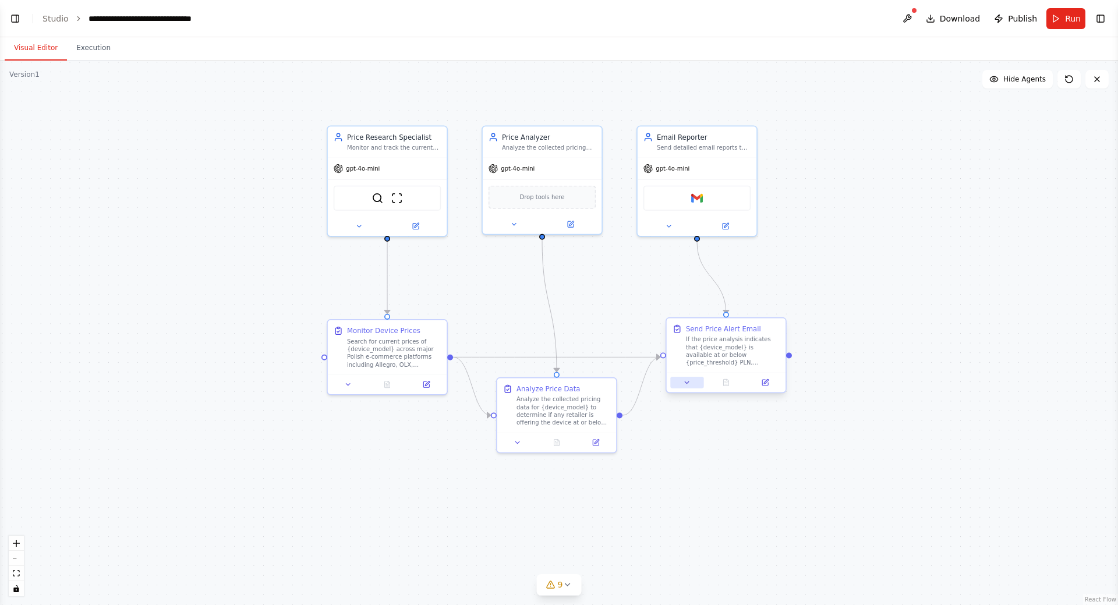
click at [693, 386] on button at bounding box center [686, 383] width 33 height 12
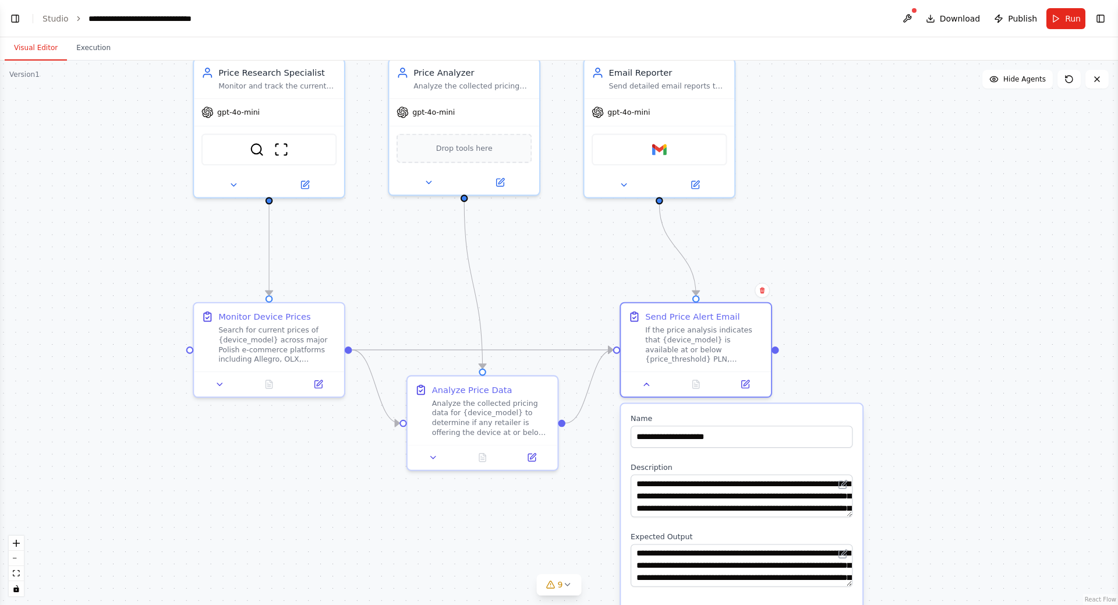
drag, startPoint x: 843, startPoint y: 375, endPoint x: 803, endPoint y: 260, distance: 121.9
click at [803, 260] on div ".deletable-edge-delete-btn { width: 20px; height: 20px; border: 0px solid #ffff…" at bounding box center [559, 333] width 1118 height 544
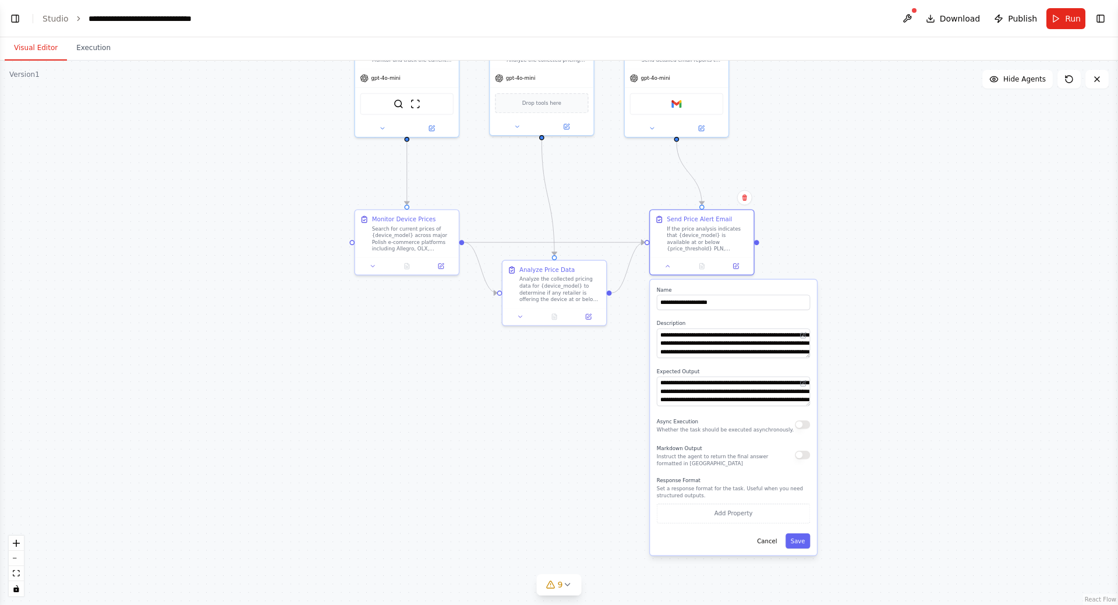
drag, startPoint x: 830, startPoint y: 222, endPoint x: 821, endPoint y: 289, distance: 68.2
click at [821, 289] on div ".deletable-edge-delete-btn { width: 20px; height: 20px; border: 0px solid #ffff…" at bounding box center [559, 333] width 1118 height 544
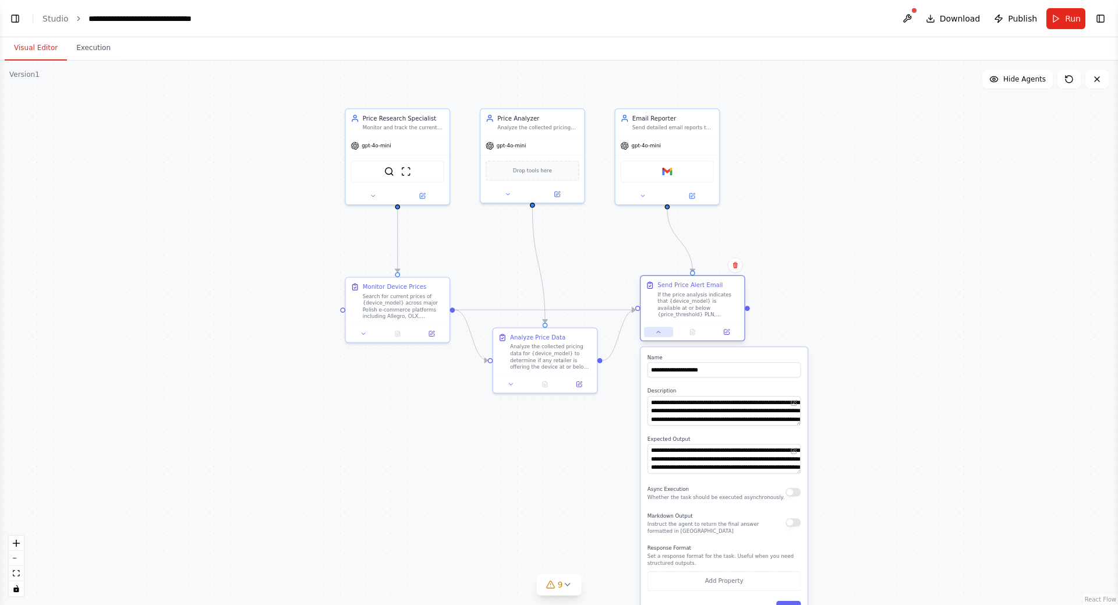
click at [660, 337] on button at bounding box center [658, 332] width 29 height 10
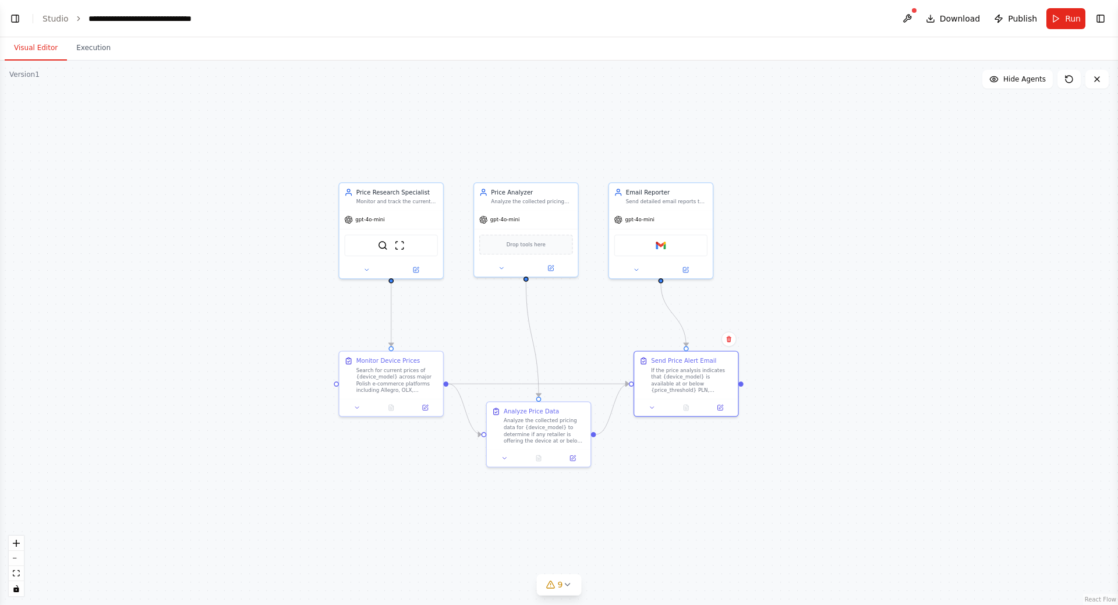
drag, startPoint x: 835, startPoint y: 320, endPoint x: 833, endPoint y: 339, distance: 19.3
click at [833, 339] on div ".deletable-edge-delete-btn { width: 20px; height: 20px; border: 0px solid #ffff…" at bounding box center [559, 333] width 1118 height 544
click at [915, 19] on button at bounding box center [907, 18] width 19 height 21
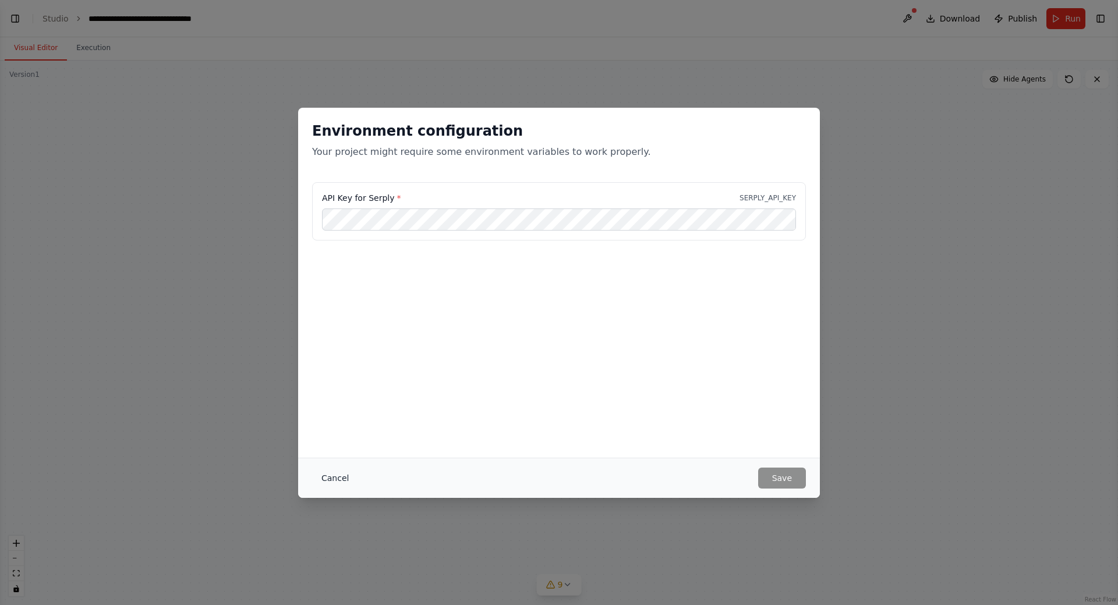
click at [337, 474] on button "Cancel" at bounding box center [335, 478] width 46 height 21
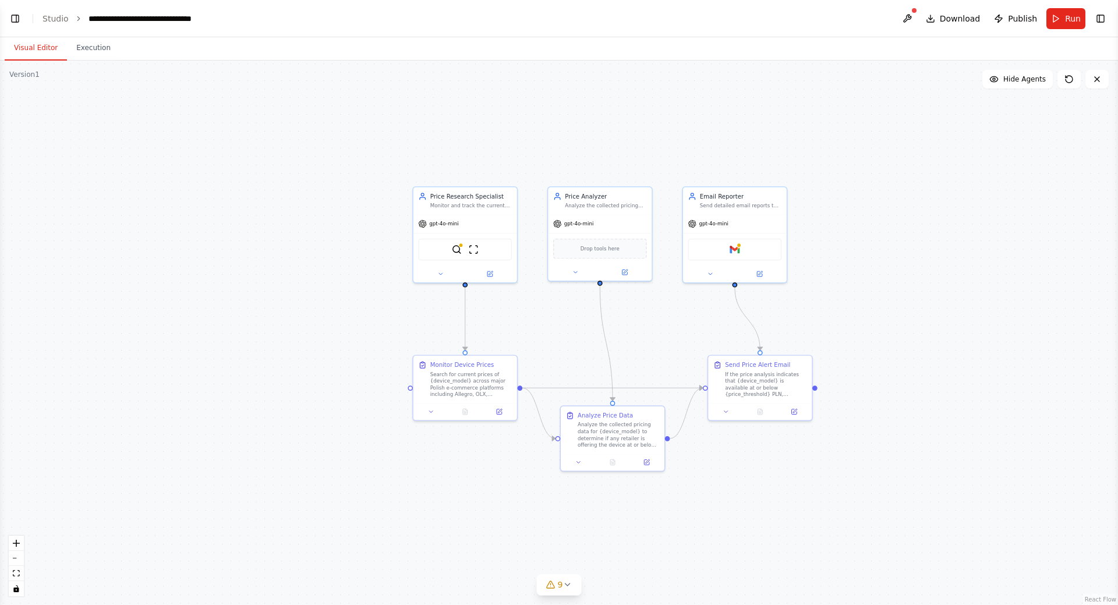
drag, startPoint x: 263, startPoint y: 225, endPoint x: 335, endPoint y: 227, distance: 72.8
click at [335, 227] on div ".deletable-edge-delete-btn { width: 20px; height: 20px; border: 0px solid #ffff…" at bounding box center [559, 333] width 1118 height 544
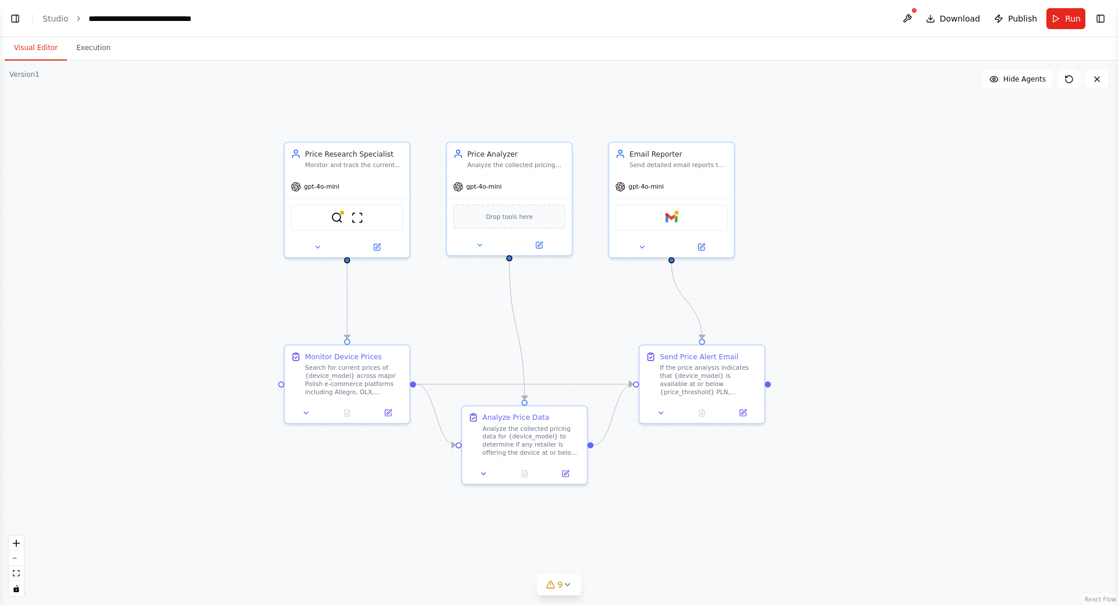
click at [226, 226] on div ".deletable-edge-delete-btn { width: 20px; height: 20px; border: 0px solid #ffff…" at bounding box center [559, 333] width 1118 height 544
click at [914, 14] on button at bounding box center [907, 18] width 19 height 21
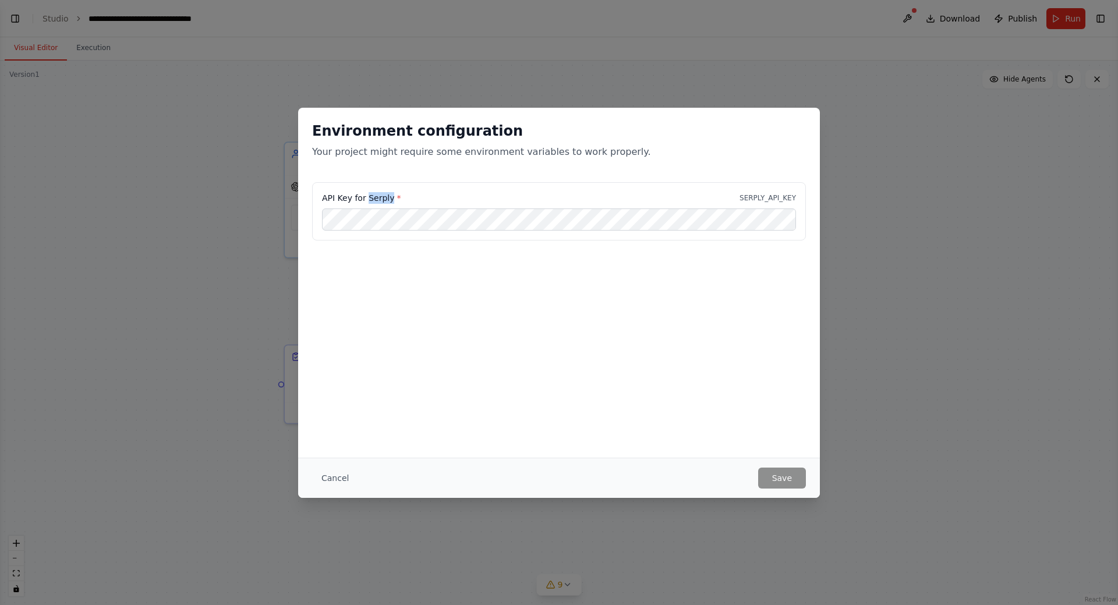
drag, startPoint x: 366, startPoint y: 199, endPoint x: 388, endPoint y: 201, distance: 21.7
click at [388, 201] on label "API Key for Serply *" at bounding box center [361, 198] width 79 height 12
copy label "Serply"
click at [335, 474] on button "Cancel" at bounding box center [335, 478] width 46 height 21
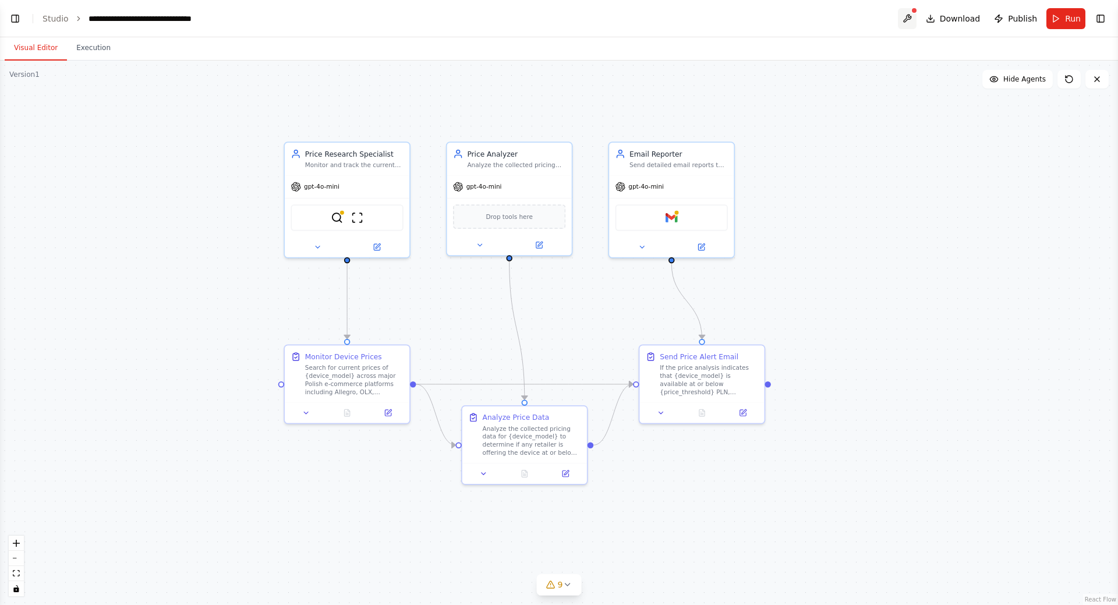
click at [908, 9] on button at bounding box center [907, 18] width 19 height 21
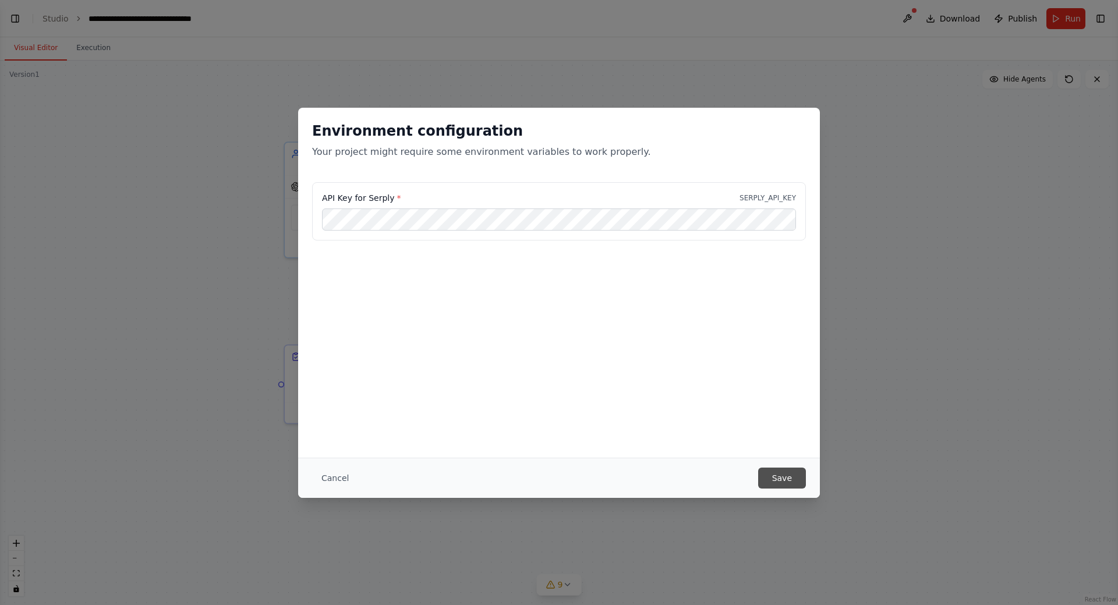
click at [785, 477] on button "Save" at bounding box center [782, 478] width 48 height 21
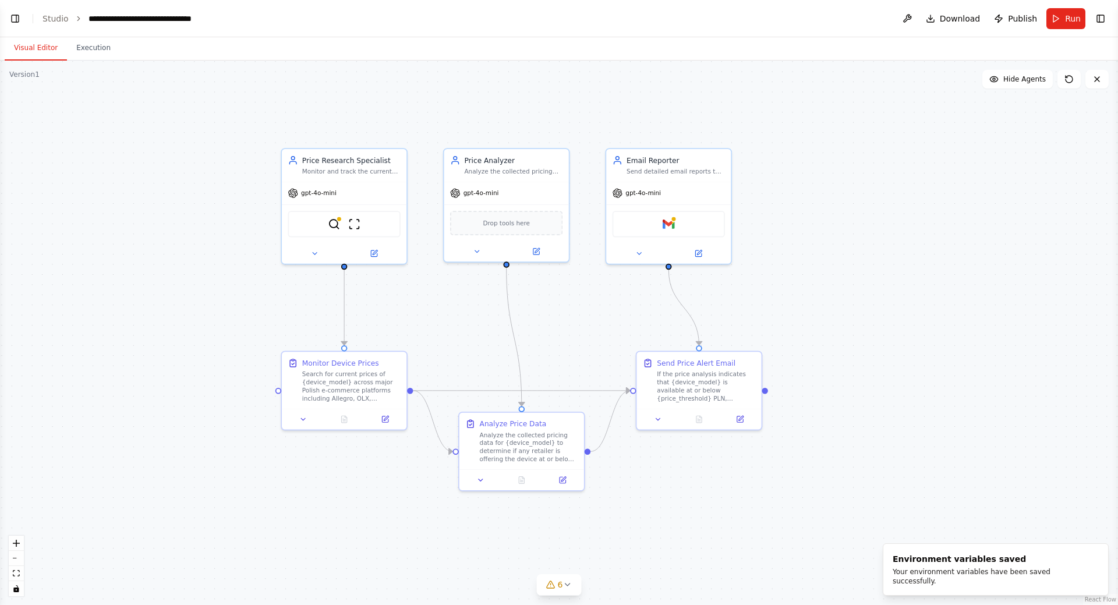
click at [418, 114] on div ".deletable-edge-delete-btn { width: 20px; height: 20px; border: 0px solid #ffff…" at bounding box center [559, 333] width 1118 height 544
click at [913, 12] on button at bounding box center [907, 18] width 19 height 21
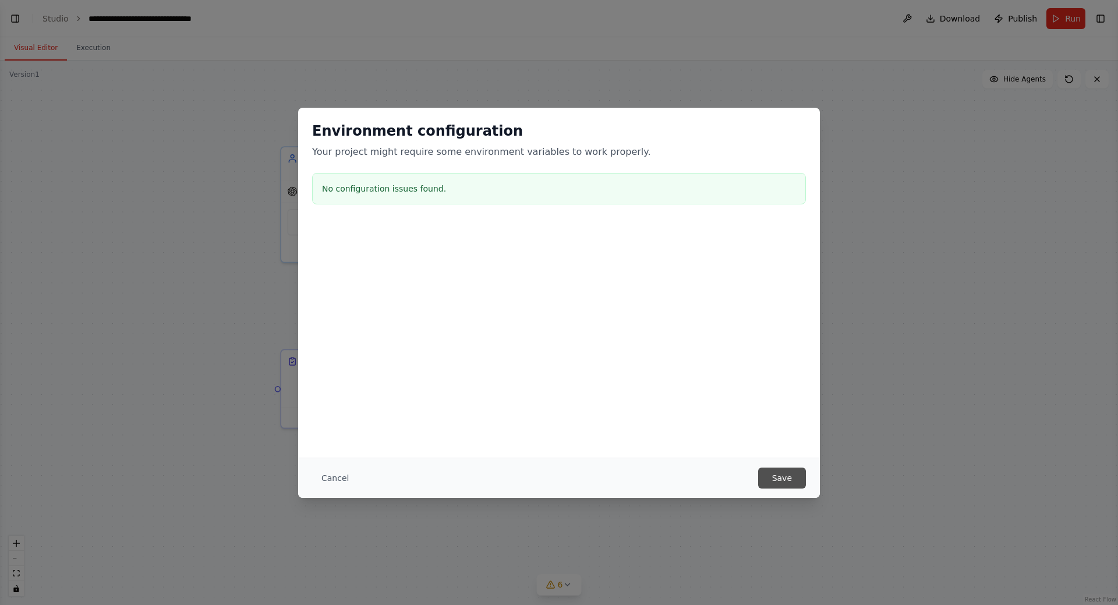
click at [773, 476] on button "Save" at bounding box center [782, 478] width 48 height 21
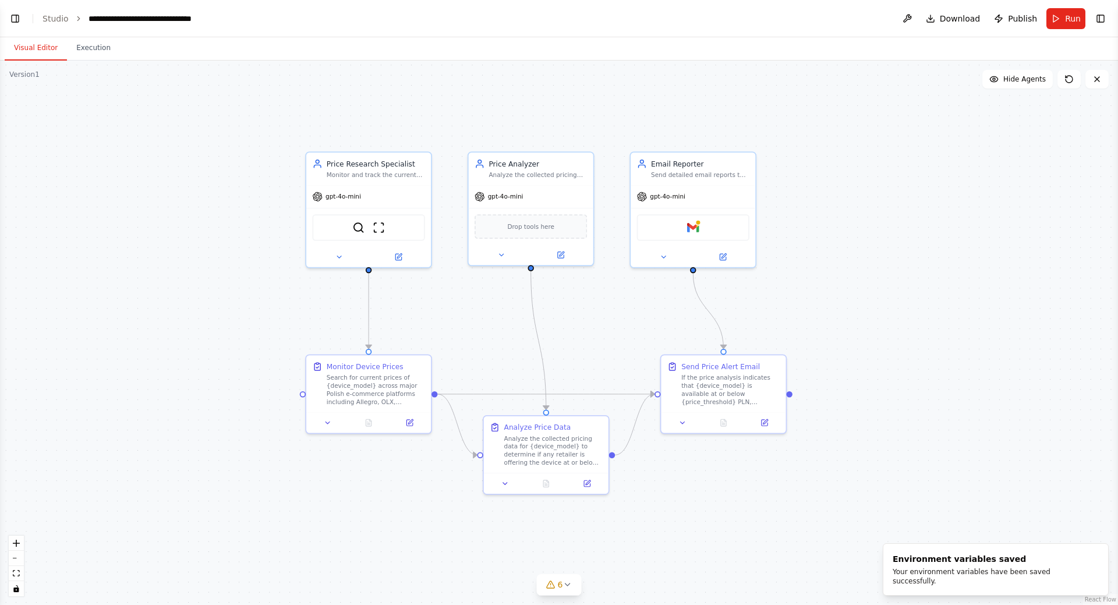
drag, startPoint x: 178, startPoint y: 199, endPoint x: 203, endPoint y: 204, distance: 25.0
click at [203, 204] on div ".deletable-edge-delete-btn { width: 20px; height: 20px; border: 0px solid #ffff…" at bounding box center [559, 333] width 1118 height 544
click at [19, 21] on button "Toggle Left Sidebar" at bounding box center [15, 18] width 16 height 16
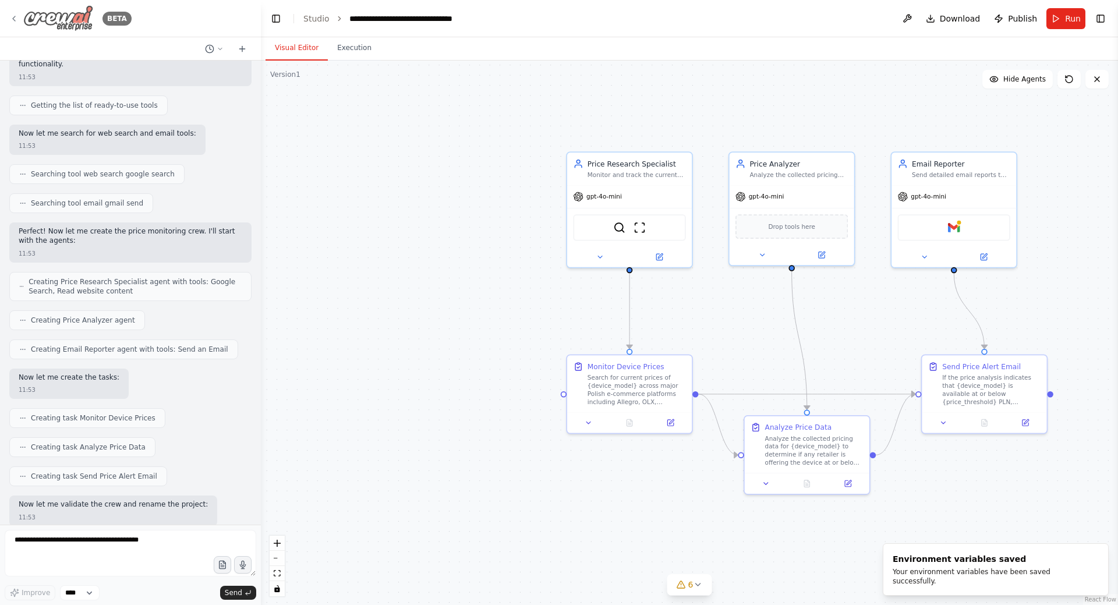
click at [14, 13] on div "BETA" at bounding box center [70, 18] width 122 height 26
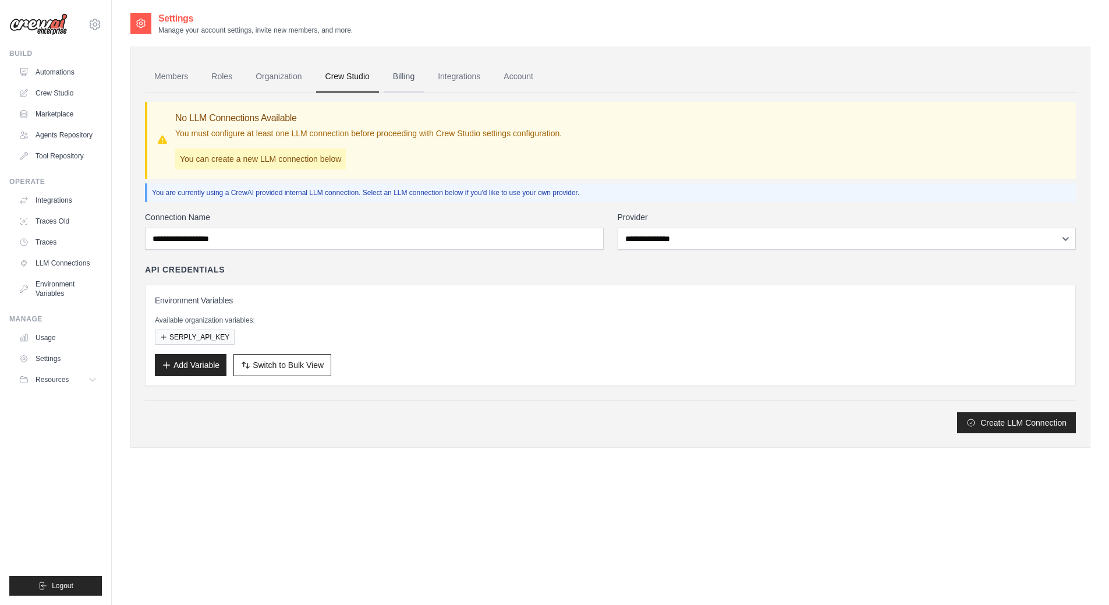
click at [403, 78] on link "Billing" at bounding box center [404, 76] width 40 height 31
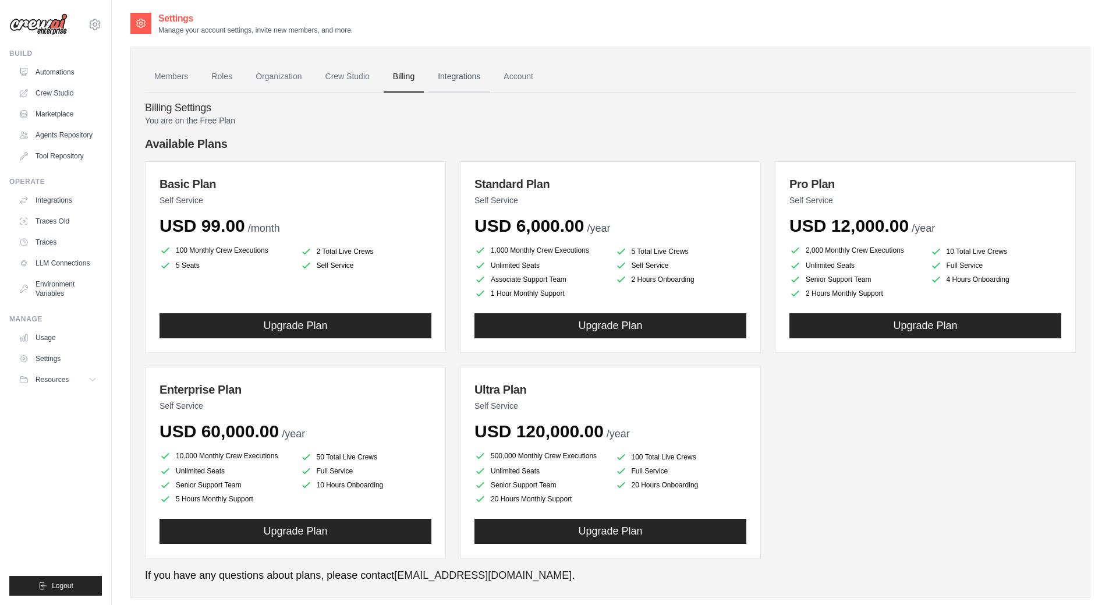
click at [433, 76] on link "Integrations" at bounding box center [459, 76] width 61 height 31
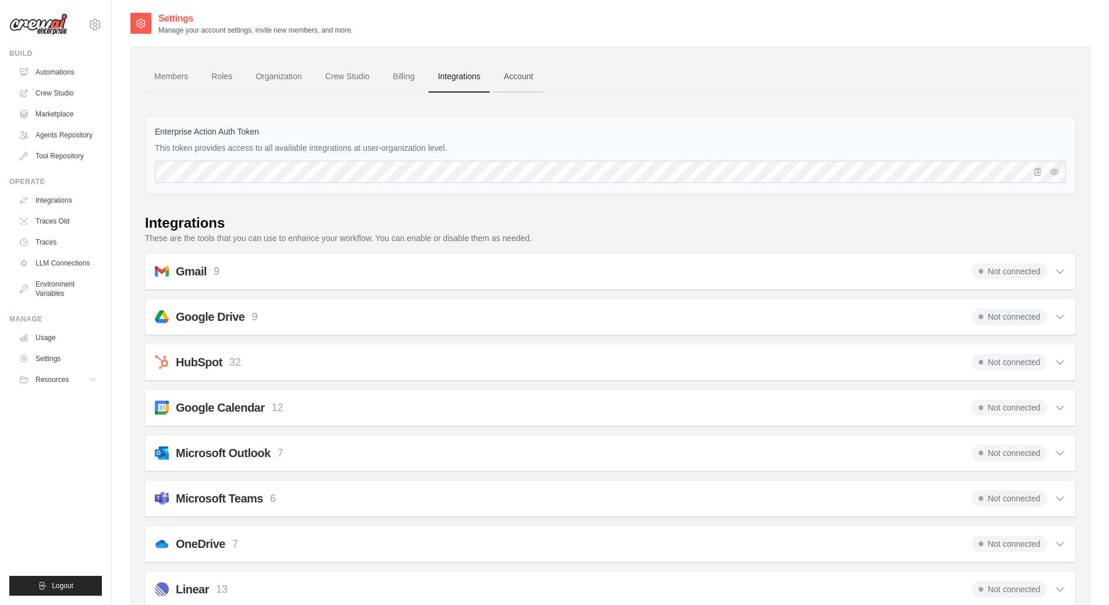
click at [510, 82] on link "Account" at bounding box center [518, 76] width 48 height 31
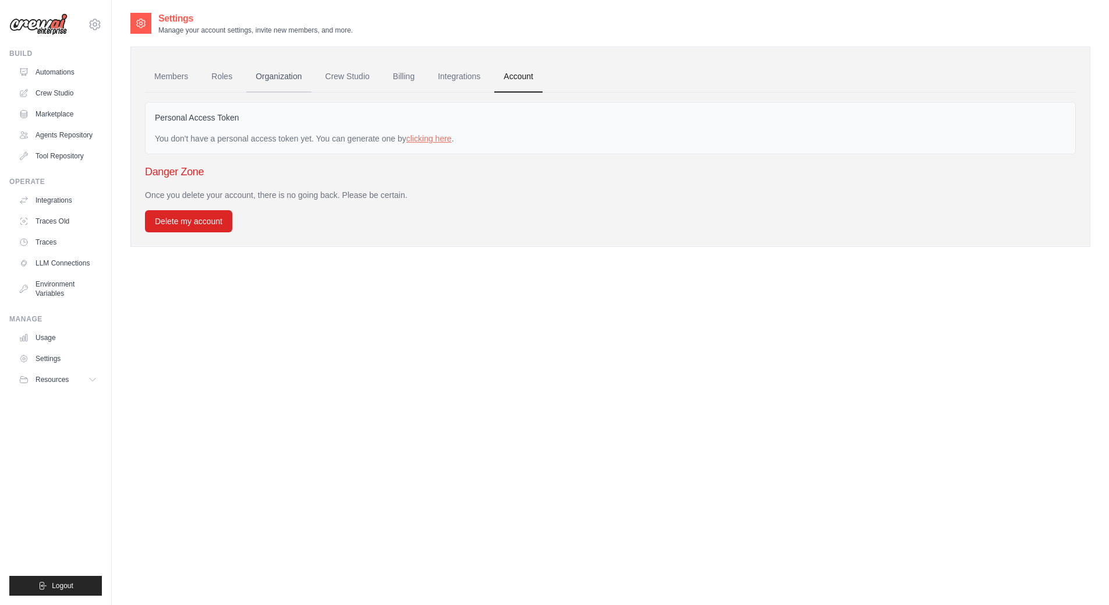
click at [263, 73] on link "Organization" at bounding box center [278, 76] width 65 height 31
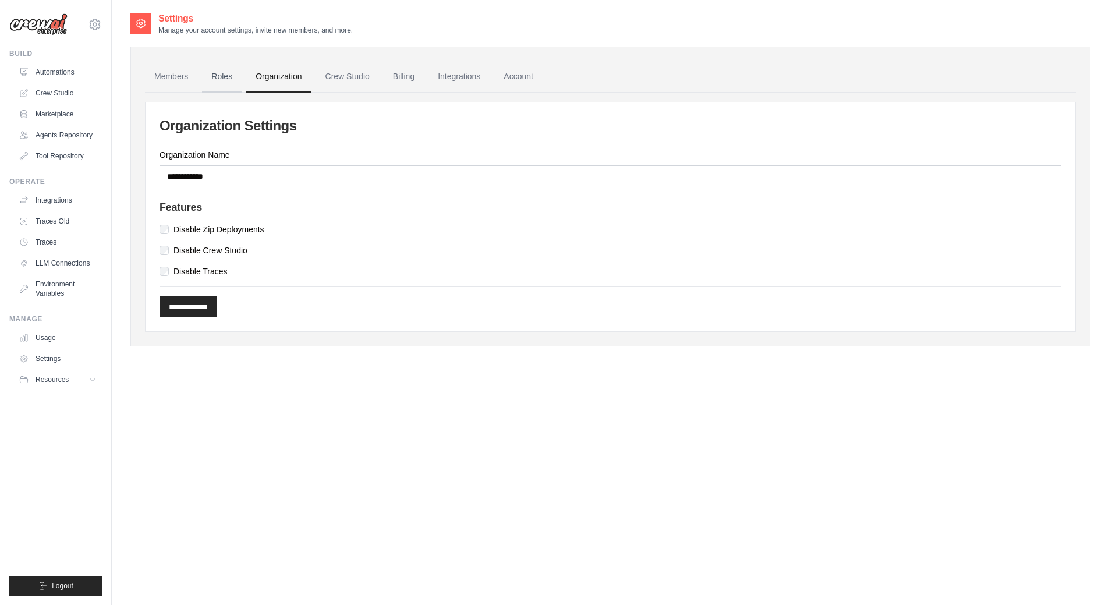
click at [225, 77] on link "Roles" at bounding box center [222, 76] width 40 height 31
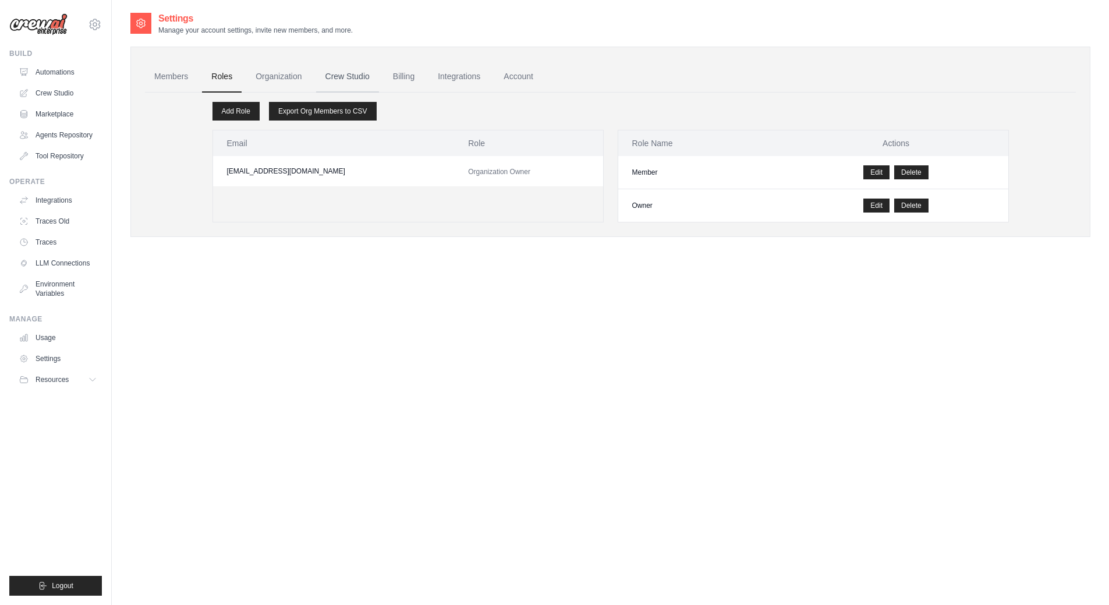
click at [337, 77] on link "Crew Studio" at bounding box center [347, 76] width 63 height 31
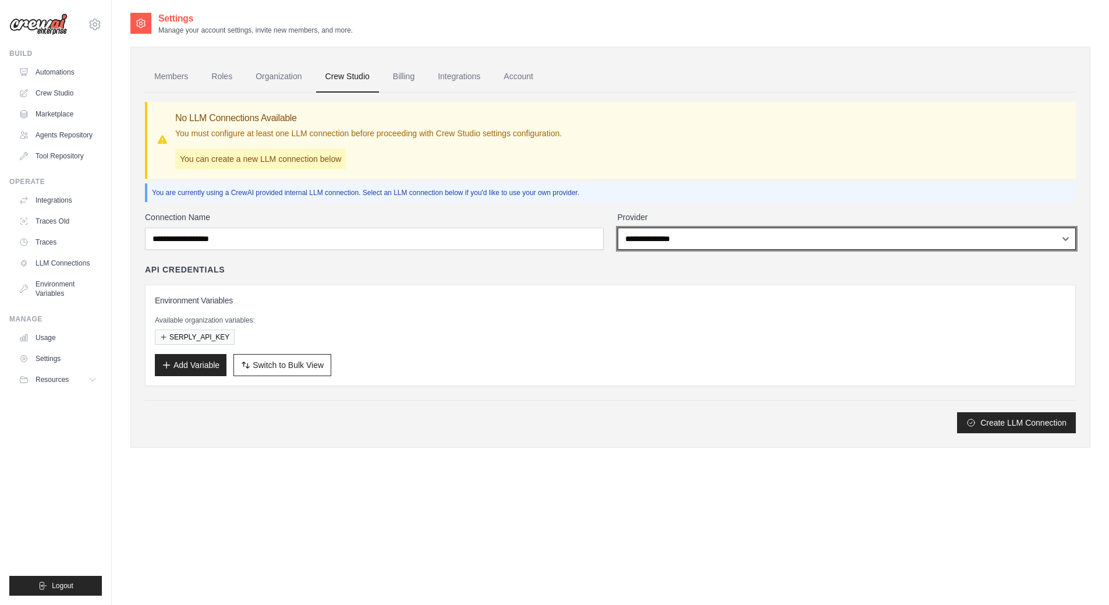
click at [641, 235] on select "**********" at bounding box center [847, 239] width 459 height 22
select select "******"
click at [618, 228] on select "**********" at bounding box center [847, 239] width 459 height 22
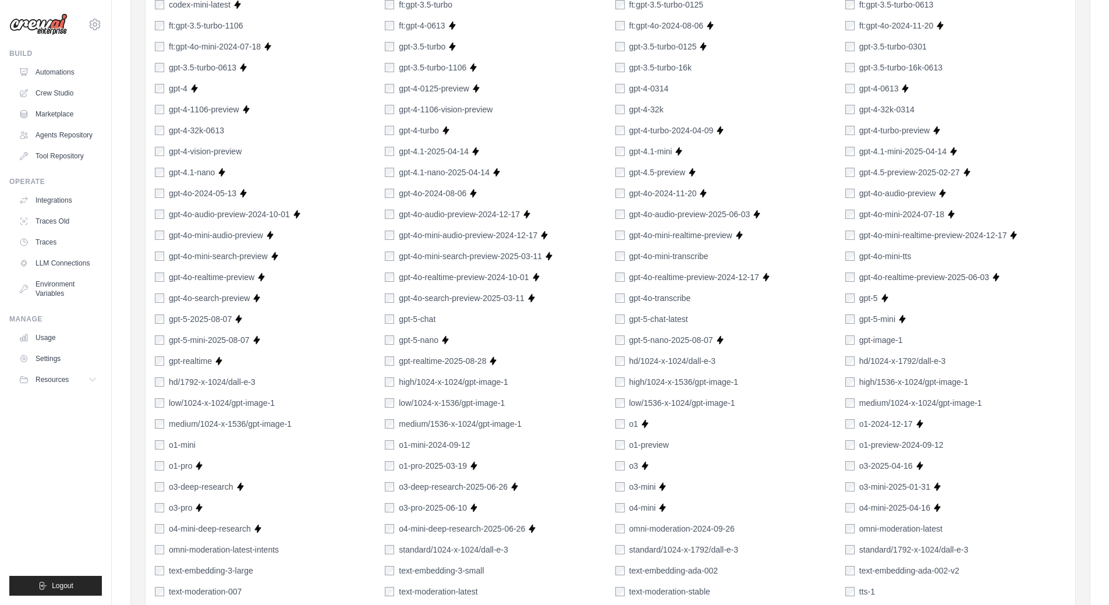
scroll to position [511, 0]
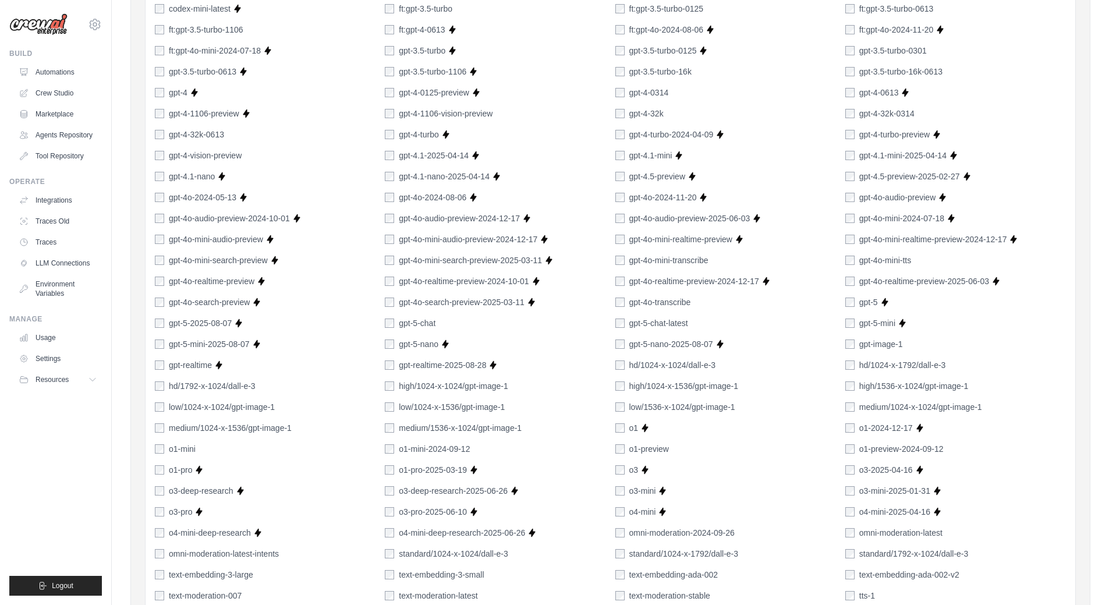
click at [819, 186] on div "1024-x-1024/dall-e-2 256-x-256/dall-e-2 512-x-512/dall-e-2 chatgpt-4o-latest Su…" at bounding box center [610, 302] width 911 height 640
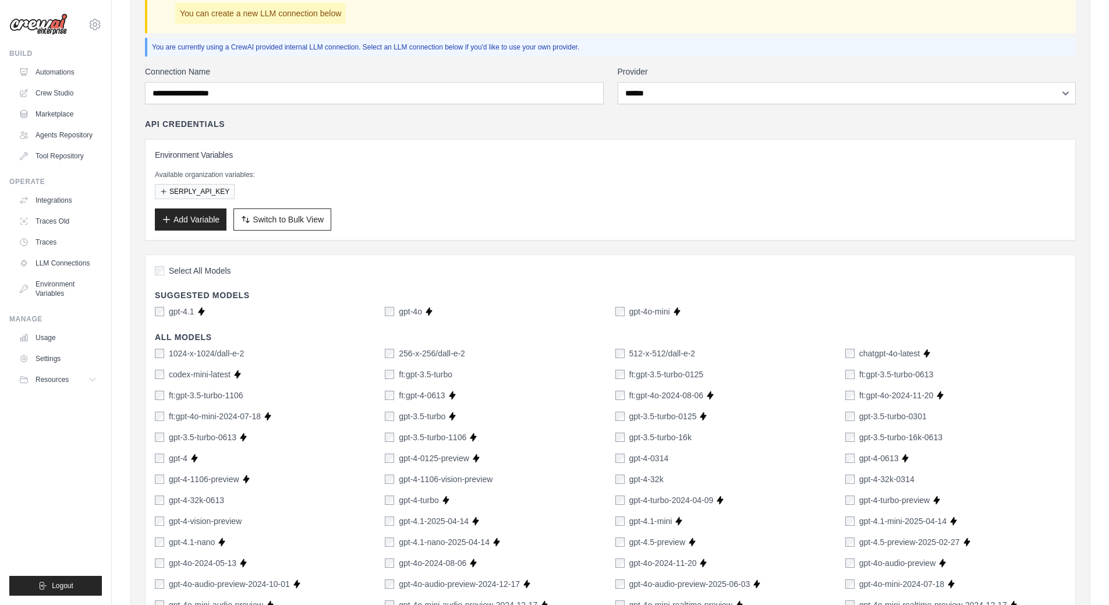
scroll to position [123, 0]
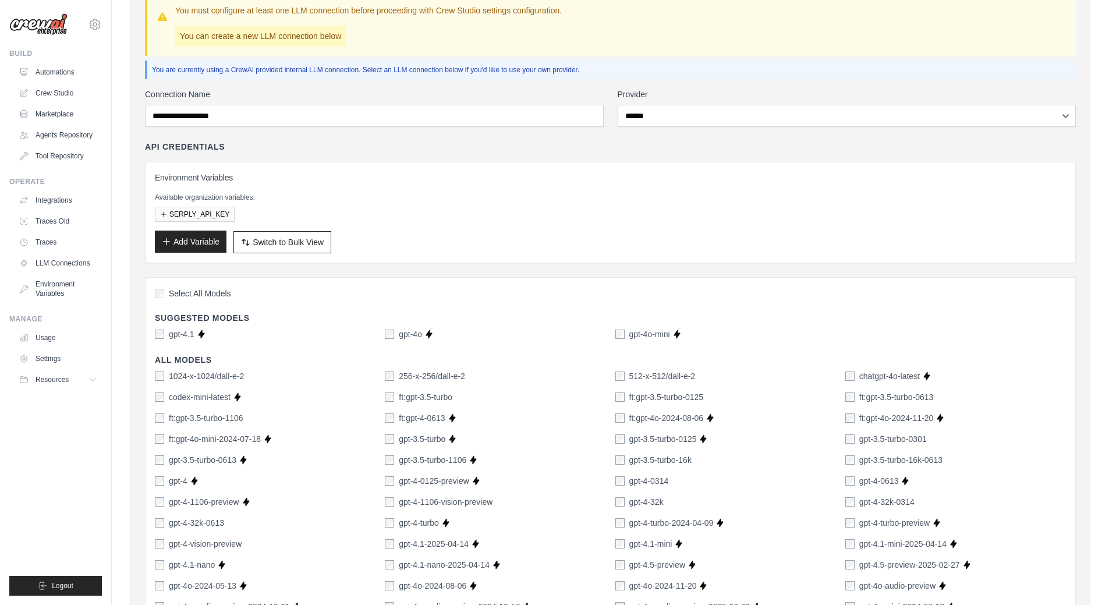
click at [210, 239] on button "Add Variable" at bounding box center [191, 242] width 72 height 22
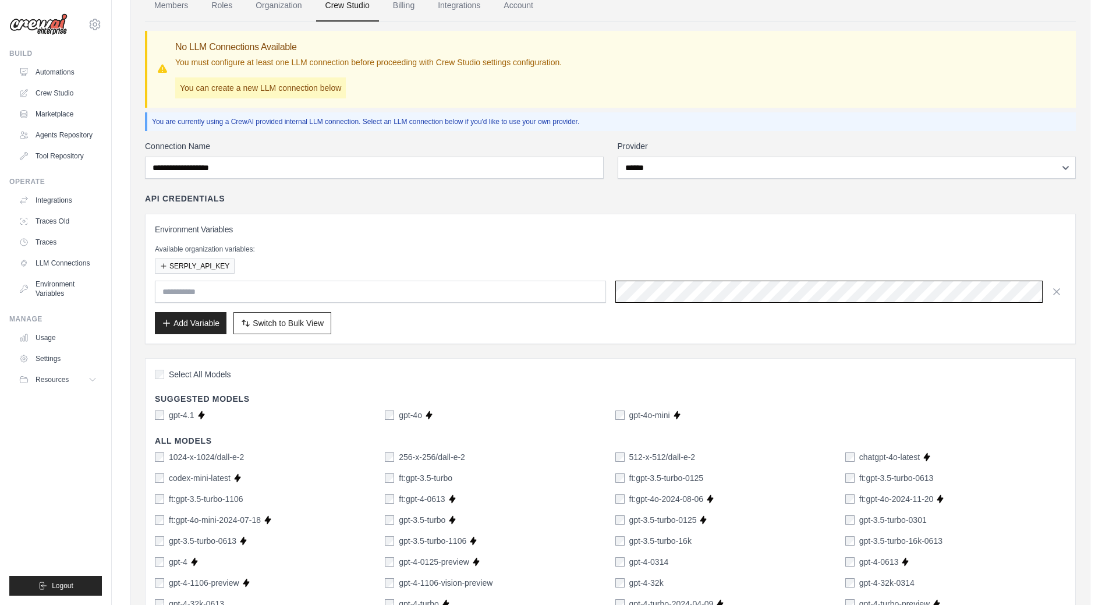
scroll to position [45, 0]
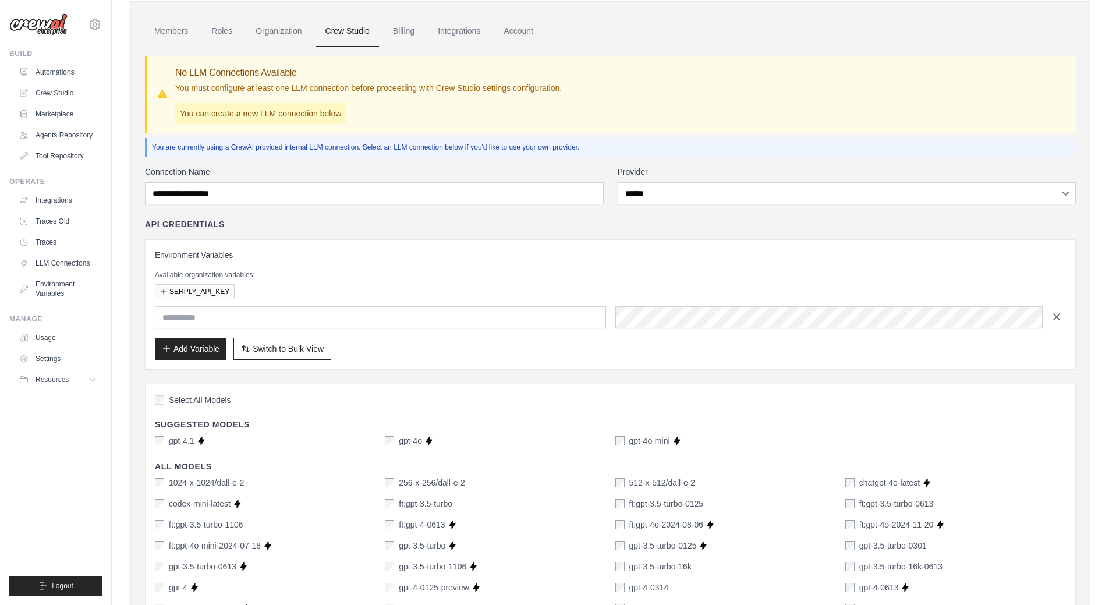
click at [1057, 318] on icon "button" at bounding box center [1057, 317] width 12 height 12
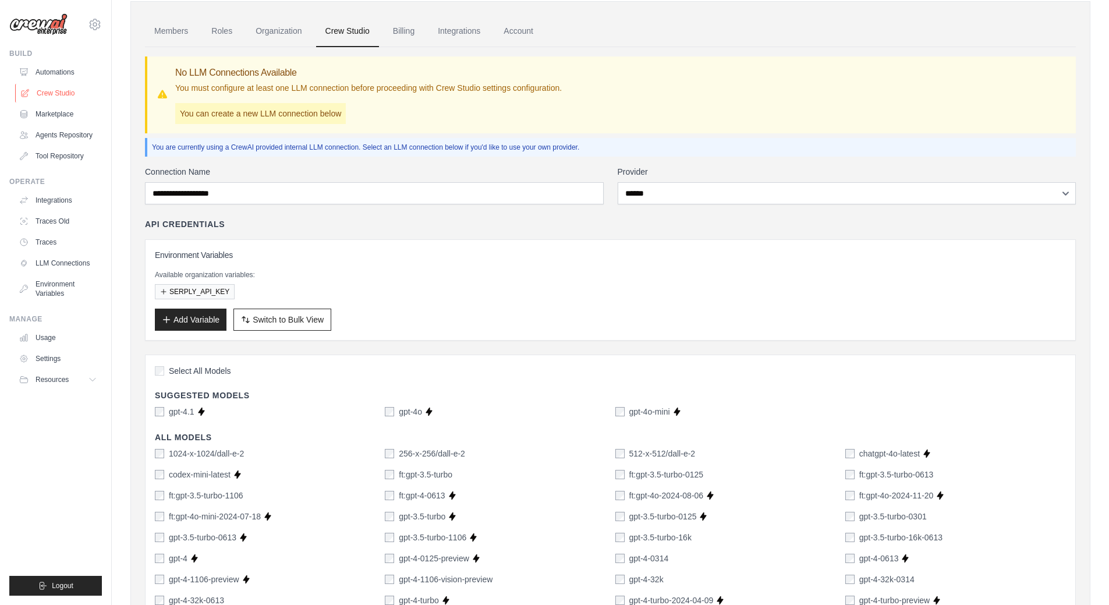
click at [56, 93] on link "Crew Studio" at bounding box center [59, 93] width 88 height 19
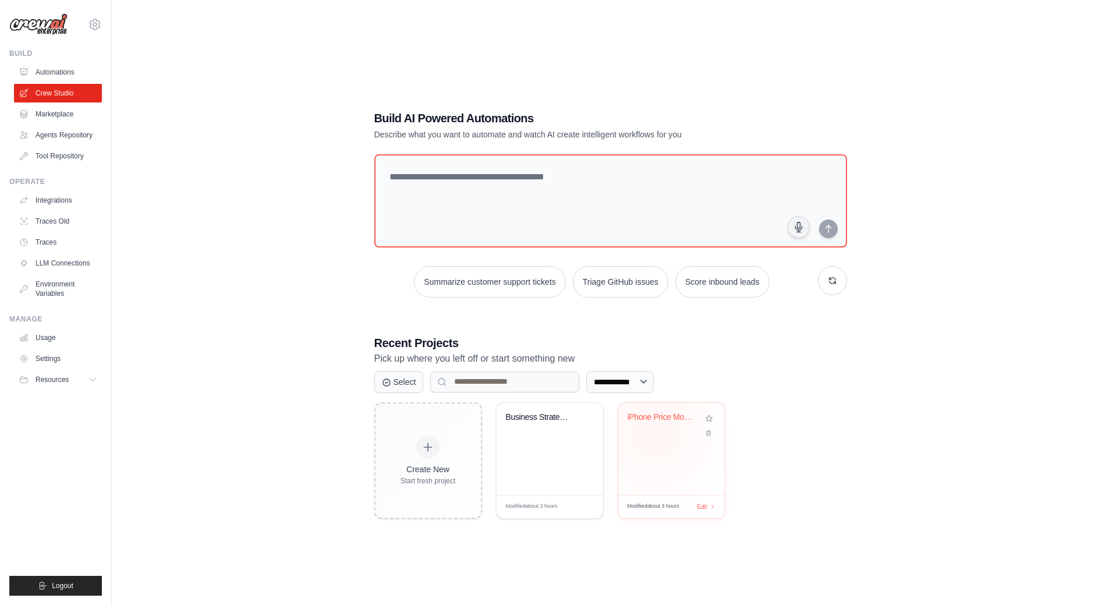
click at [654, 432] on div "iPhone Price Monitor & Alert System" at bounding box center [672, 425] width 88 height 27
click at [62, 265] on link "LLM Connections" at bounding box center [59, 263] width 88 height 19
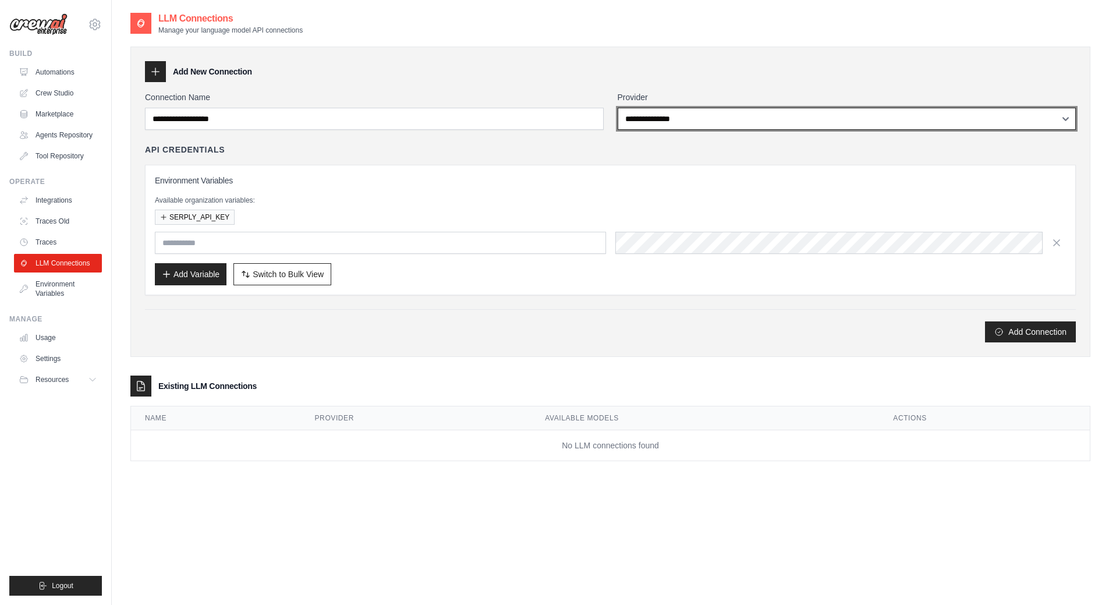
click at [694, 116] on select "**********" at bounding box center [847, 119] width 459 height 22
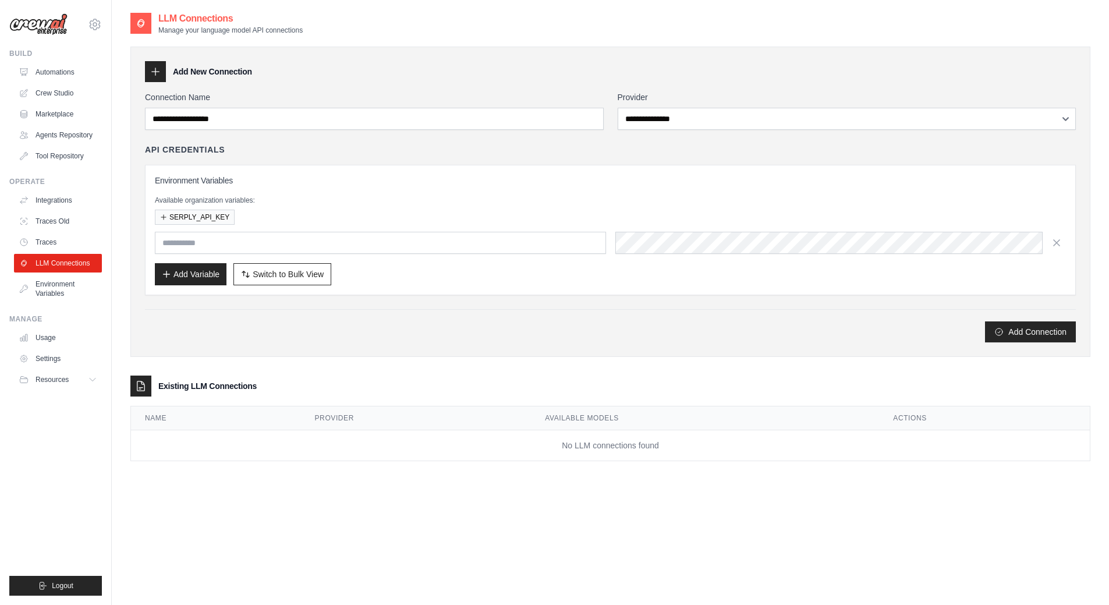
click at [483, 158] on div "API Credentials Environment Variables Available organization variables: SERPLY_…" at bounding box center [610, 219] width 931 height 151
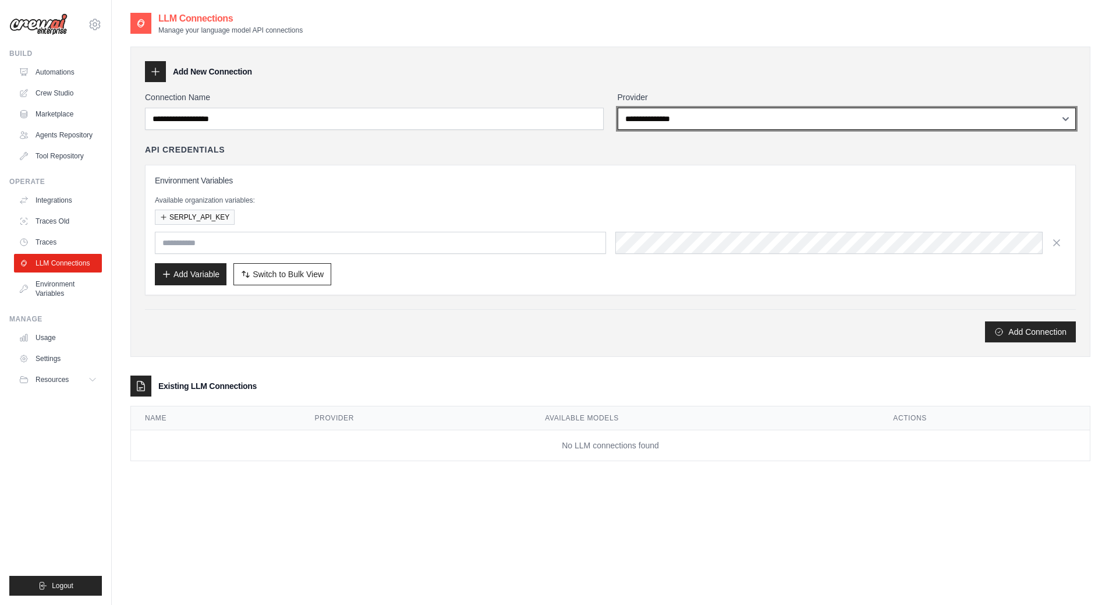
click at [684, 119] on select "**********" at bounding box center [847, 119] width 459 height 22
select select "******"
click at [618, 108] on select "**********" at bounding box center [847, 119] width 459 height 22
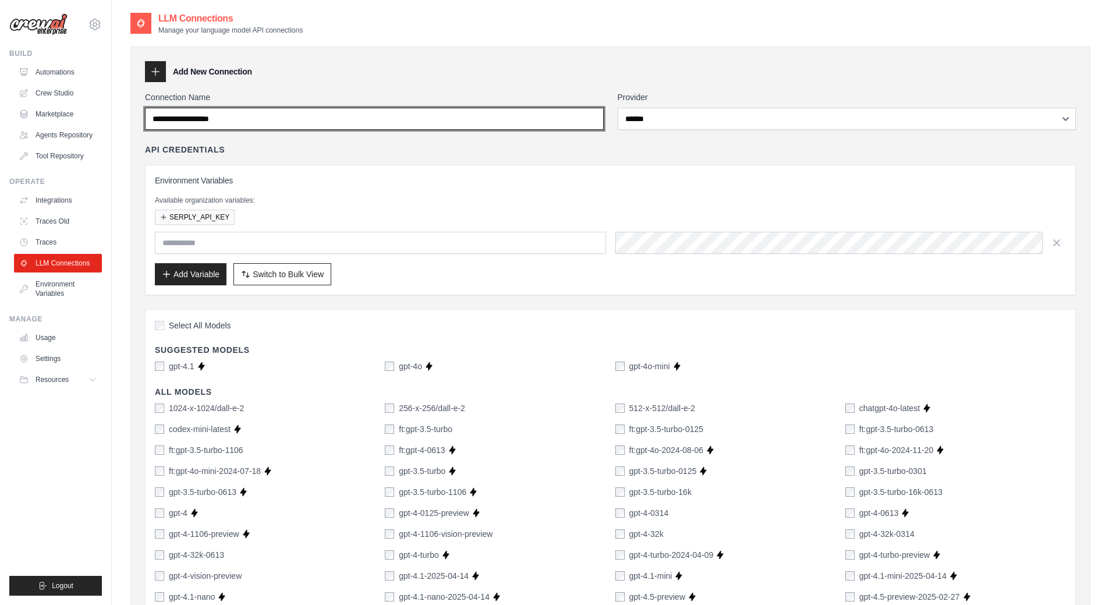
click at [222, 119] on input "Connection Name" at bounding box center [374, 119] width 459 height 22
type input "*****"
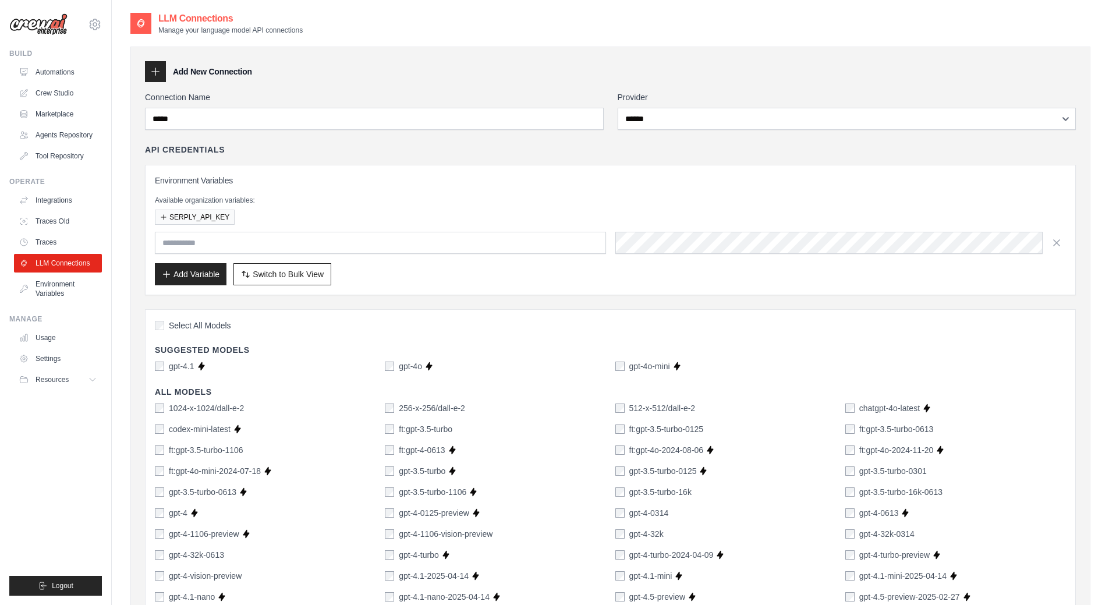
click at [154, 72] on icon at bounding box center [156, 72] width 8 height 8
drag, startPoint x: 155, startPoint y: 70, endPoint x: 210, endPoint y: 80, distance: 55.7
click at [154, 70] on icon at bounding box center [156, 72] width 12 height 12
click at [282, 88] on div "**********" at bounding box center [610, 610] width 960 height 1127
click at [477, 245] on input "text" at bounding box center [380, 243] width 451 height 22
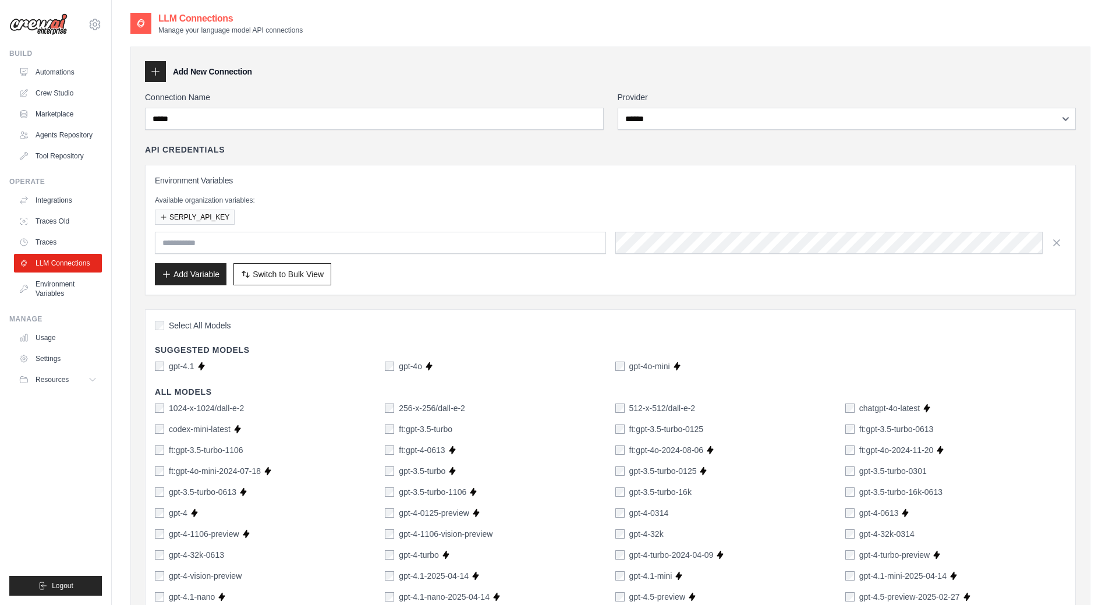
click at [593, 267] on div "Add Variable Switch to Bulk View Switch to Table View" at bounding box center [610, 274] width 911 height 22
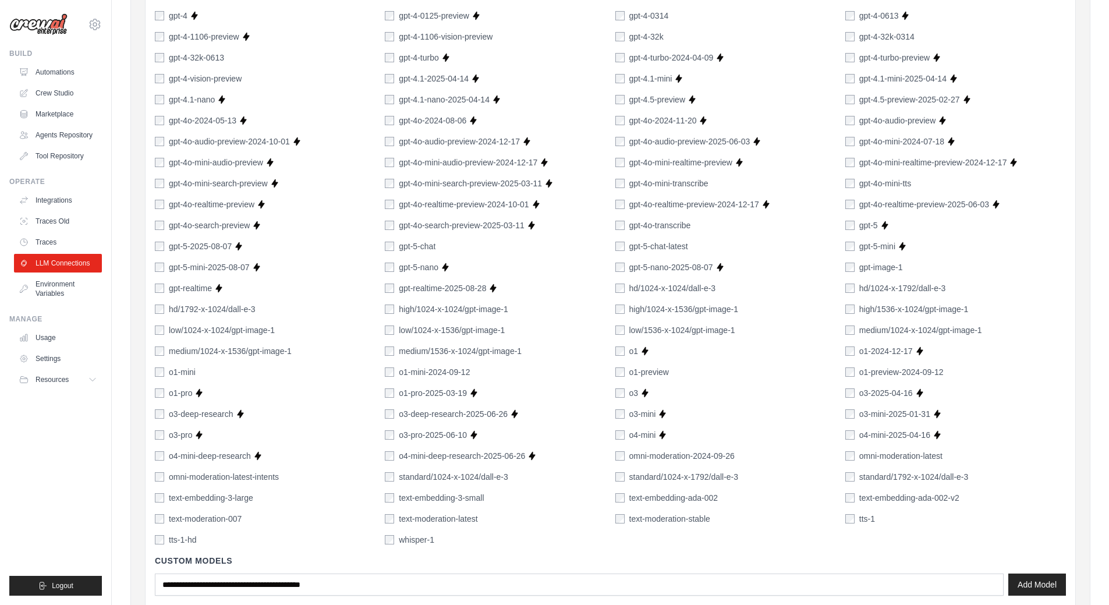
scroll to position [466, 0]
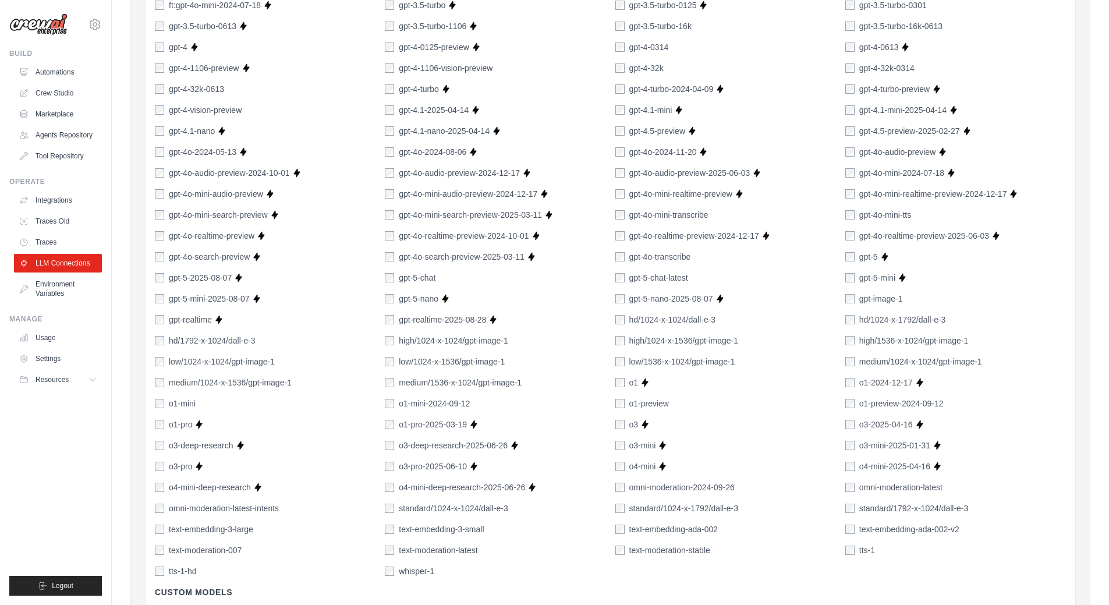
click at [853, 251] on div "gpt-5" at bounding box center [861, 257] width 33 height 12
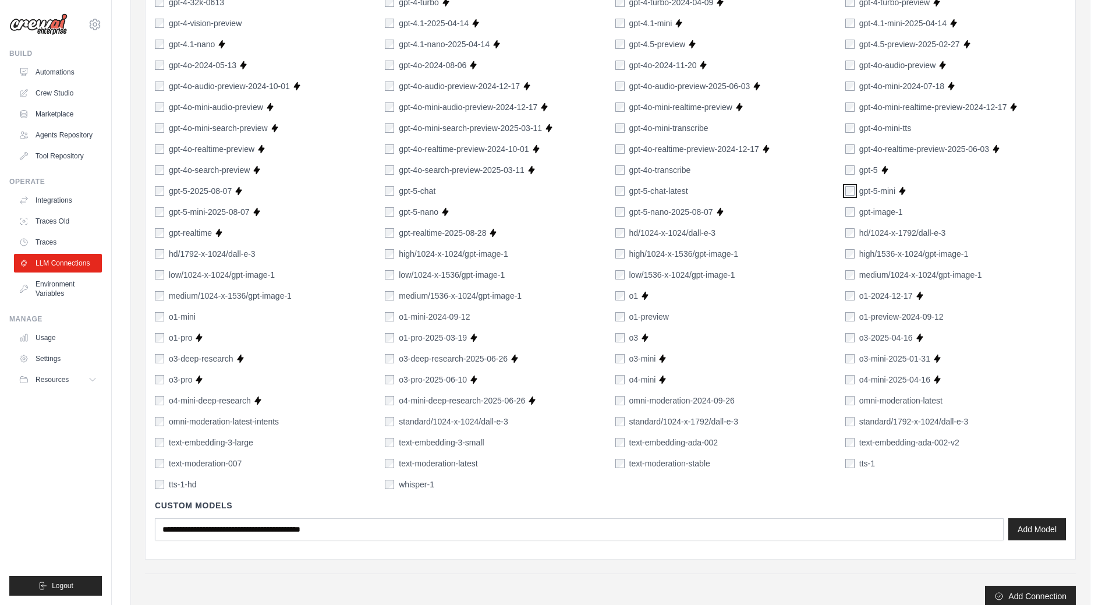
scroll to position [703, 0]
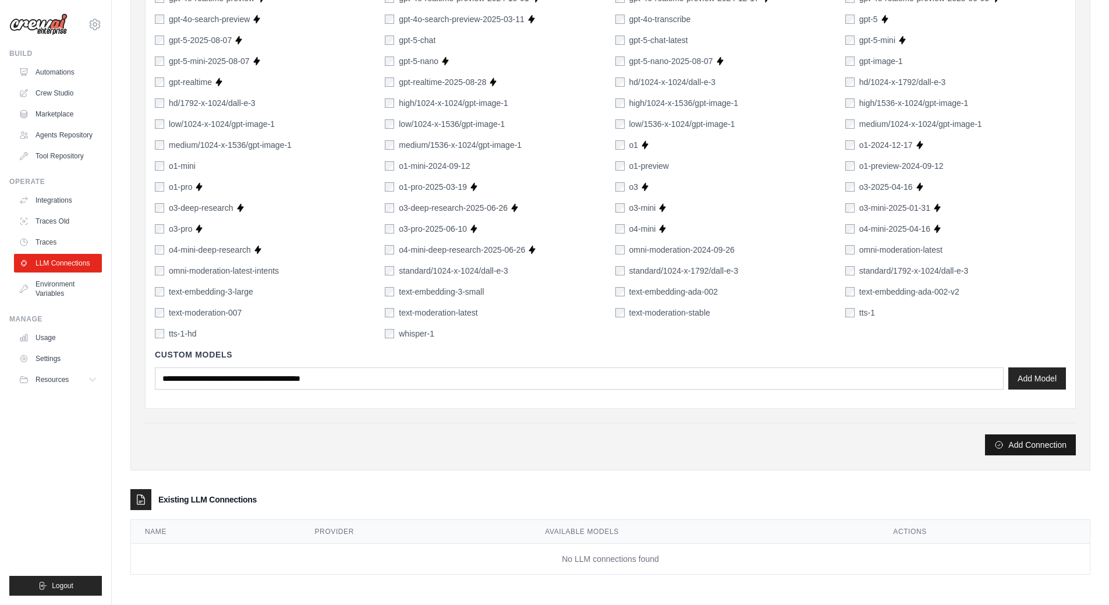
click at [1045, 448] on button "Add Connection" at bounding box center [1030, 444] width 91 height 21
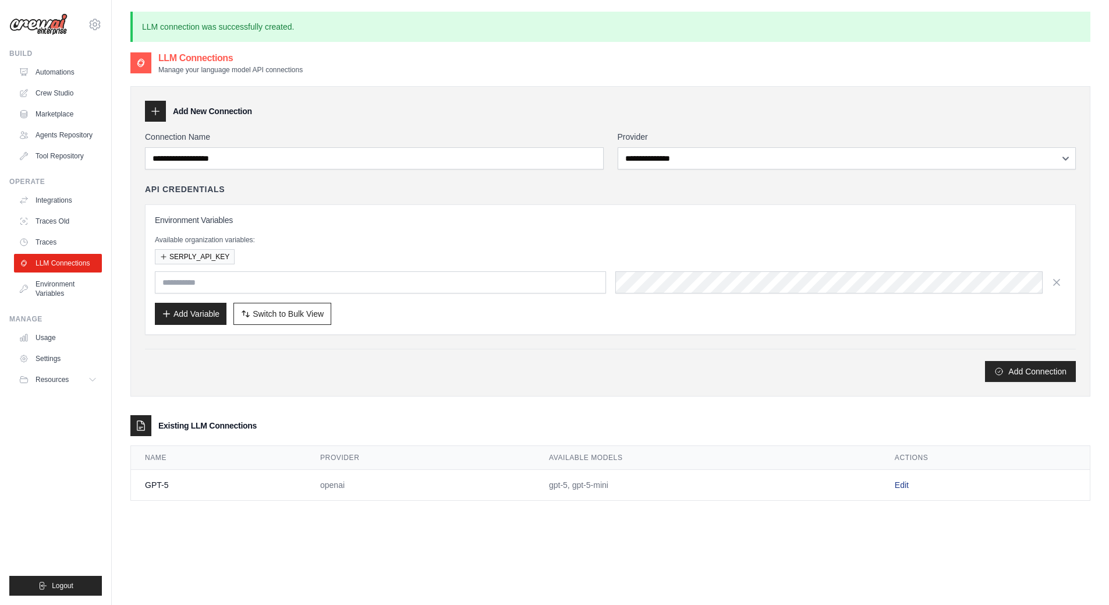
click at [904, 486] on link "Edit" at bounding box center [902, 484] width 14 height 9
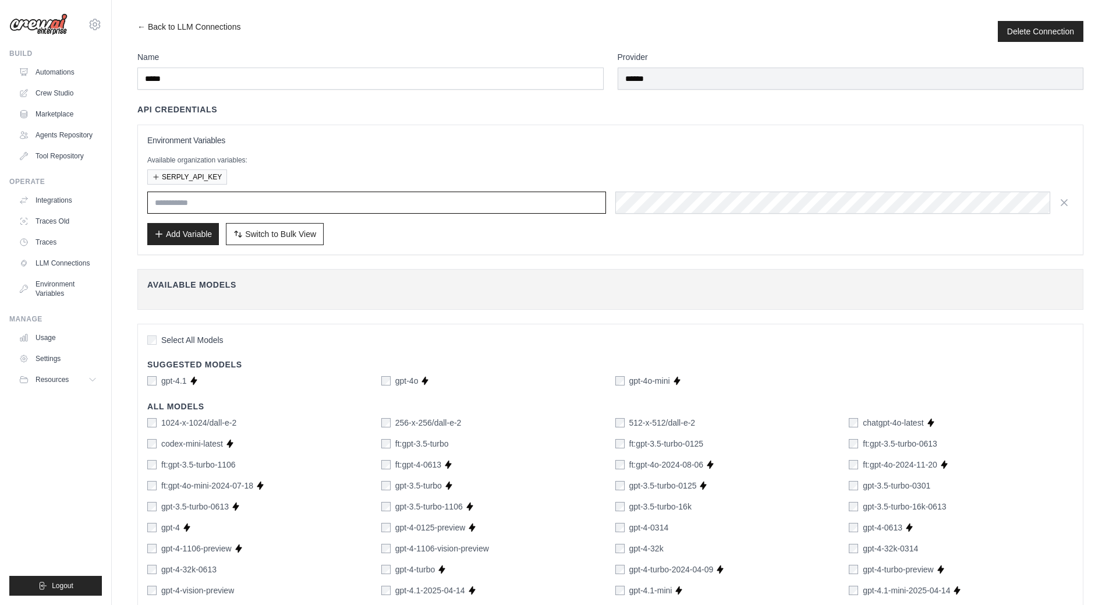
click at [231, 206] on input "text" at bounding box center [376, 203] width 459 height 22
click at [257, 159] on p "Available organization variables:" at bounding box center [610, 159] width 926 height 9
click at [61, 262] on link "LLM Connections" at bounding box center [59, 263] width 88 height 19
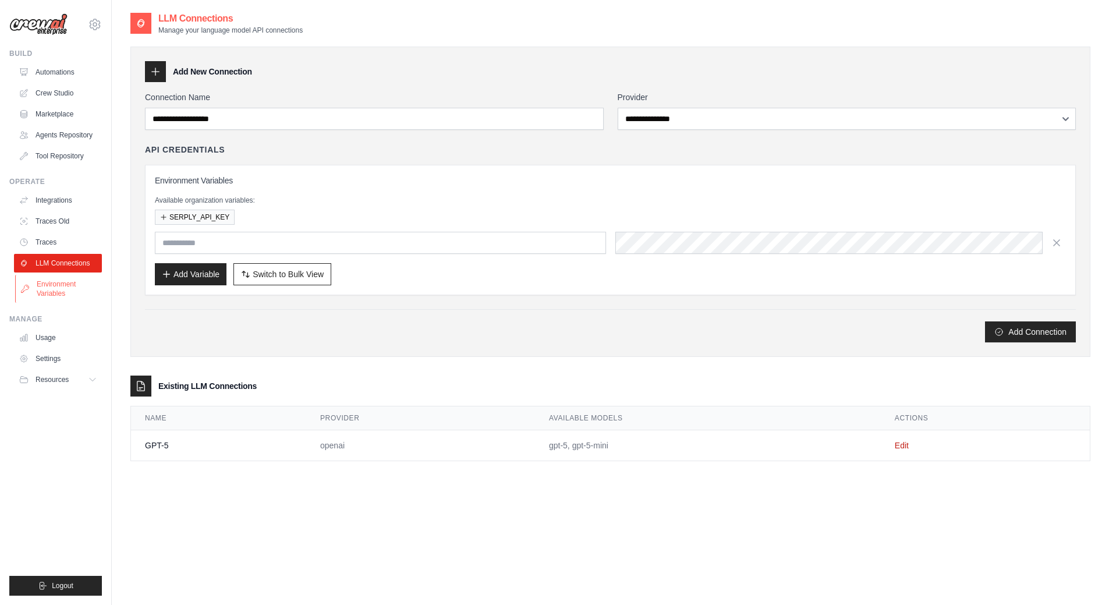
click at [58, 289] on link "Environment Variables" at bounding box center [59, 289] width 88 height 28
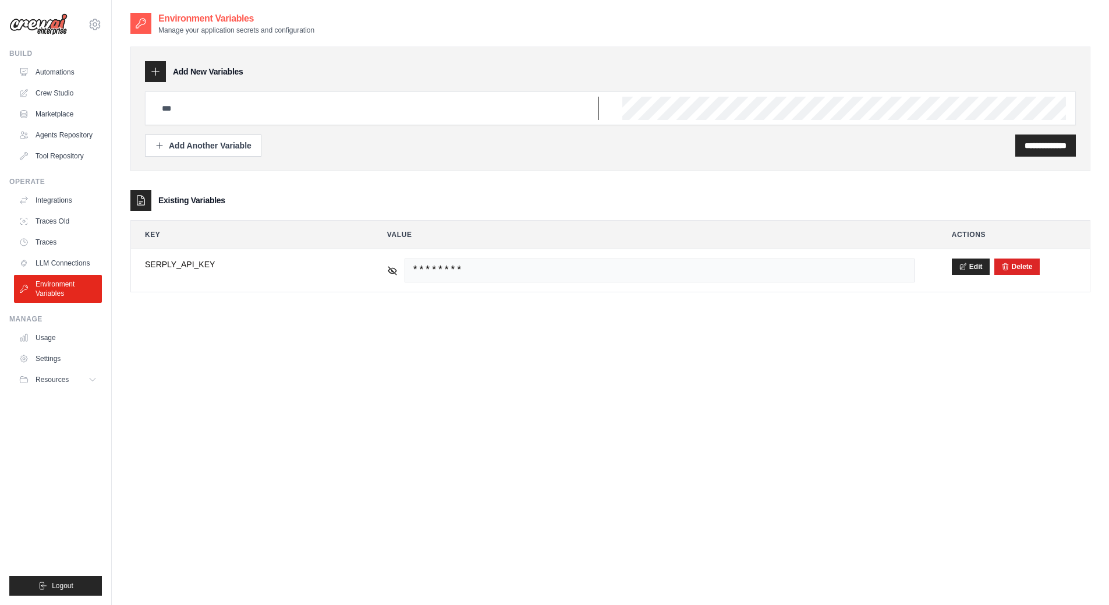
click at [251, 103] on input "text" at bounding box center [377, 108] width 444 height 23
click at [533, 168] on div "**********" at bounding box center [610, 109] width 960 height 125
click at [158, 70] on icon at bounding box center [156, 72] width 12 height 12
click at [186, 111] on input "text" at bounding box center [377, 108] width 444 height 23
click at [202, 146] on div "Add Another Variable" at bounding box center [203, 145] width 97 height 12
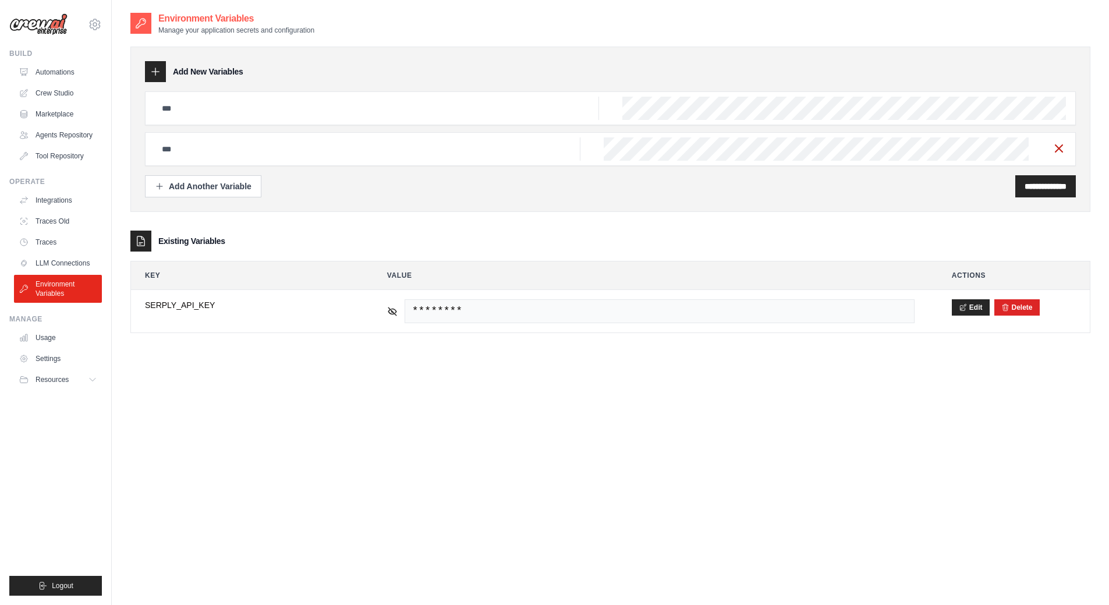
click at [1056, 147] on icon "button" at bounding box center [1059, 148] width 14 height 14
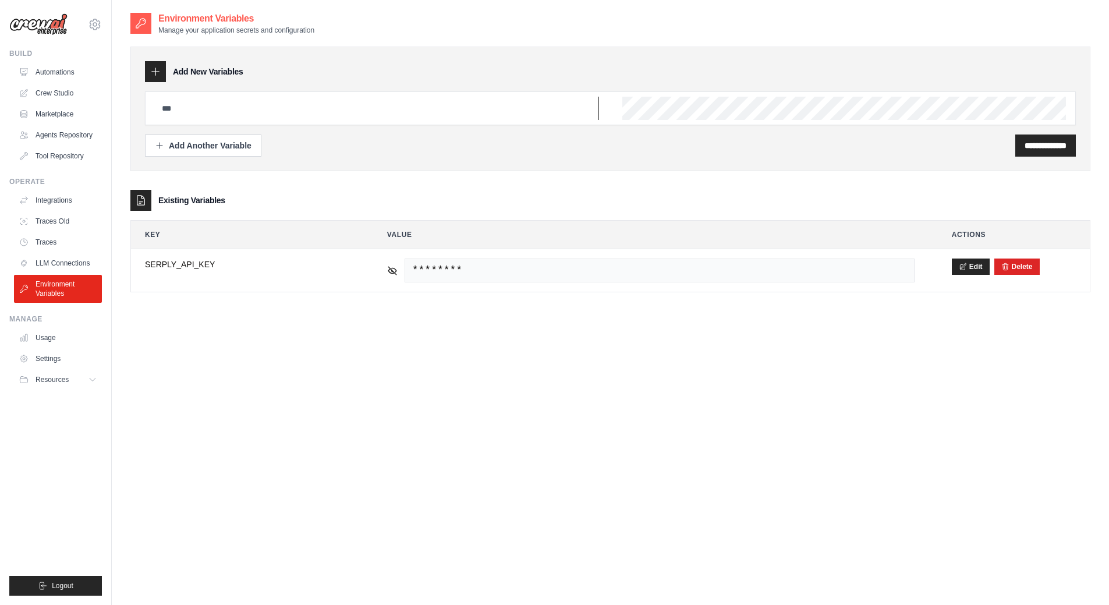
click at [528, 110] on input "text" at bounding box center [377, 108] width 444 height 23
click at [58, 203] on link "Integrations" at bounding box center [59, 200] width 88 height 19
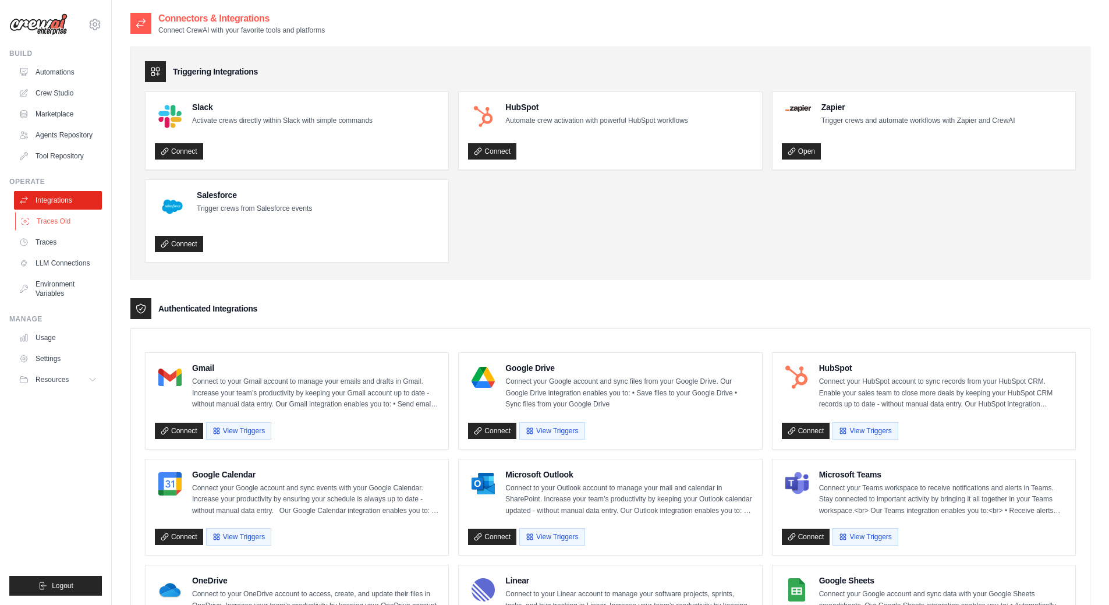
click at [68, 226] on link "Traces Old" at bounding box center [59, 221] width 88 height 19
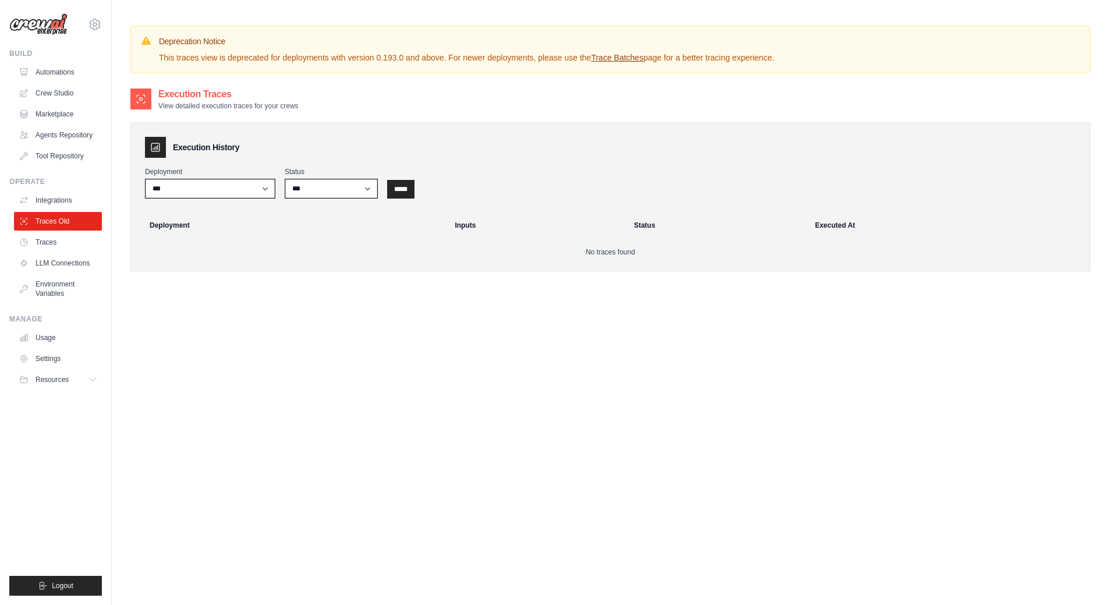
click at [52, 252] on ul "Integrations Traces Old Traces LLM Connections Environment Variables" at bounding box center [58, 247] width 88 height 112
click at [49, 243] on link "Traces" at bounding box center [59, 242] width 88 height 19
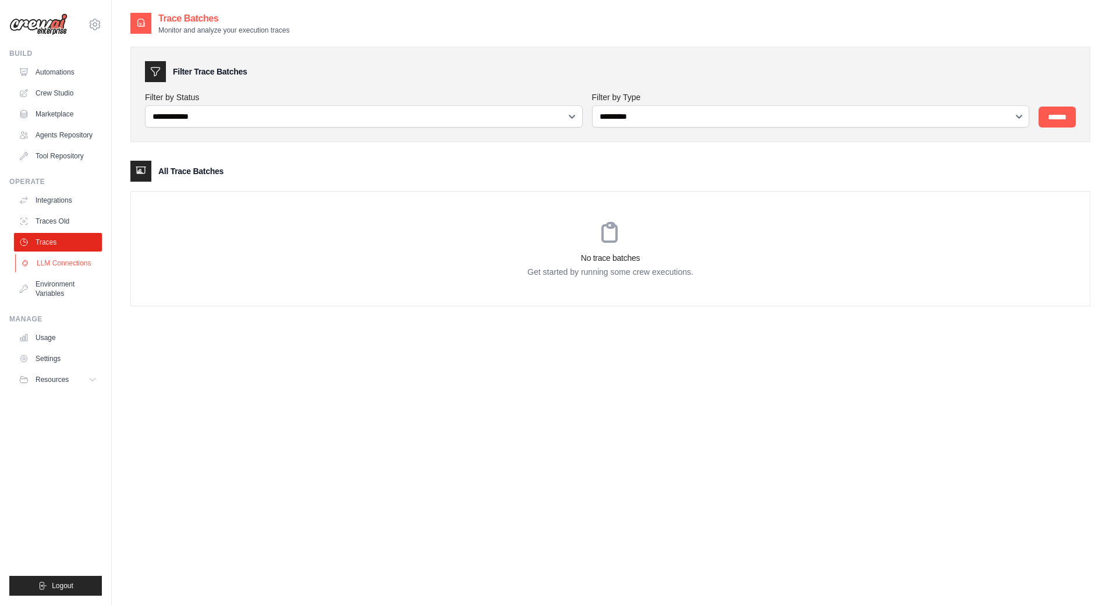
click at [61, 267] on link "LLM Connections" at bounding box center [59, 263] width 88 height 19
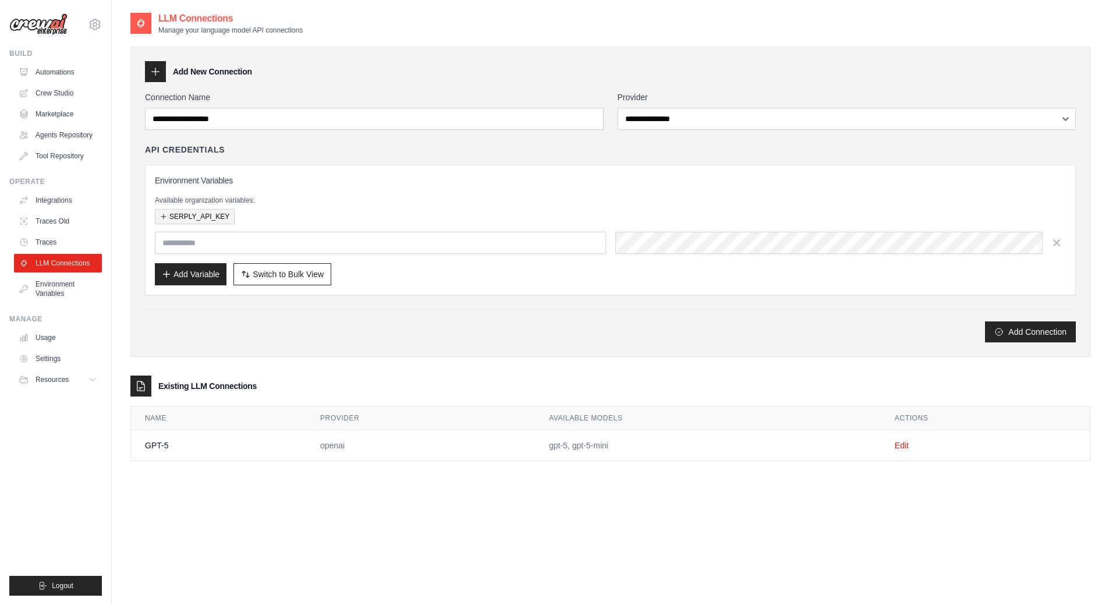
click at [200, 219] on button "SERPLY_API_KEY" at bounding box center [195, 216] width 80 height 15
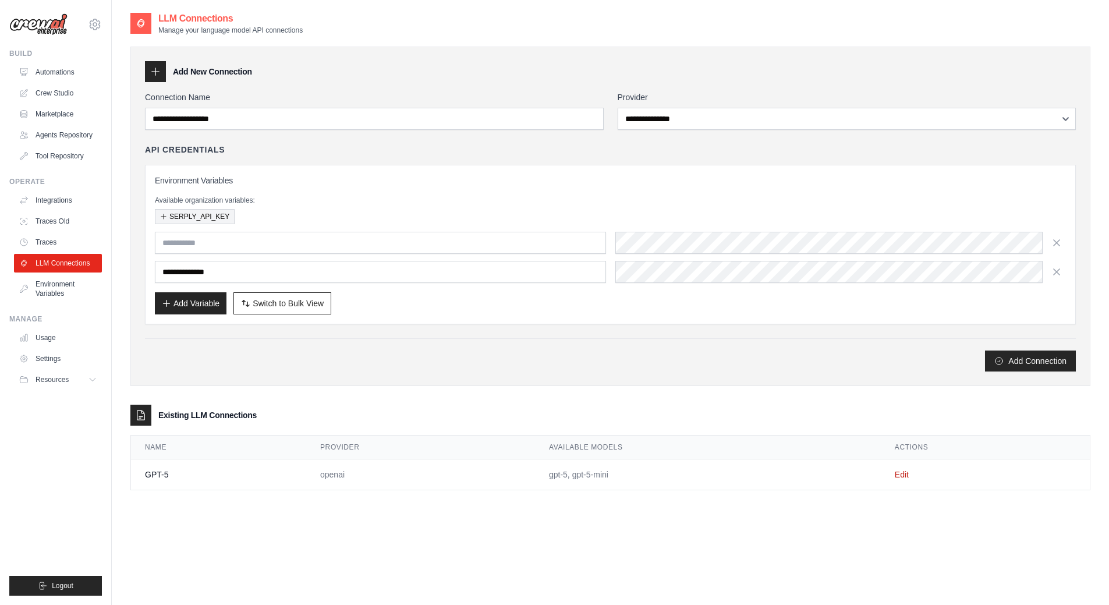
click at [215, 214] on button "SERPLY_API_KEY" at bounding box center [195, 216] width 80 height 15
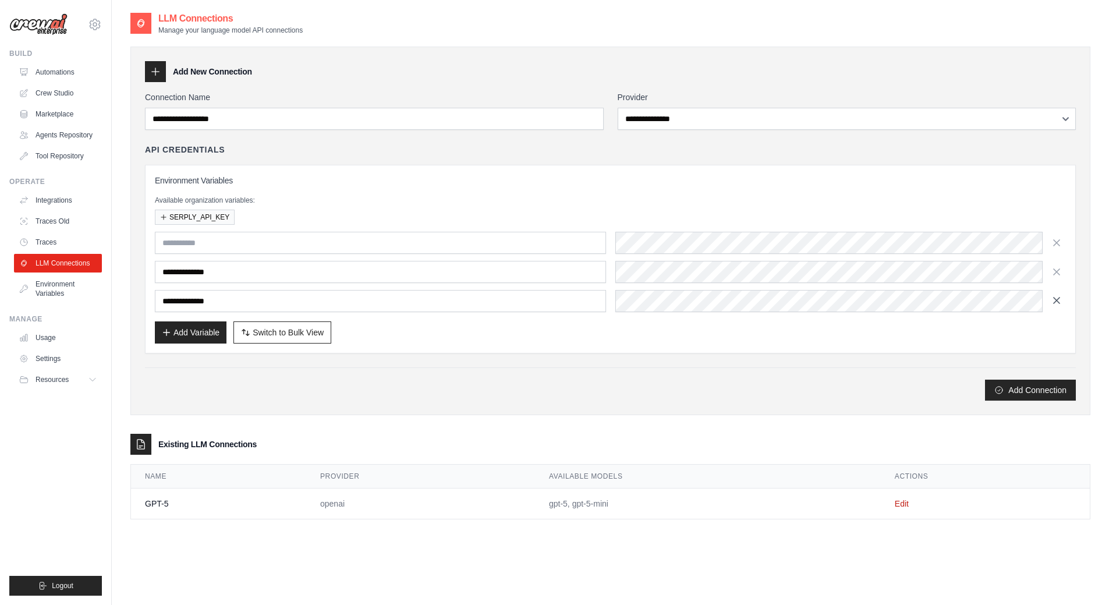
click at [1053, 304] on icon "button" at bounding box center [1057, 301] width 12 height 12
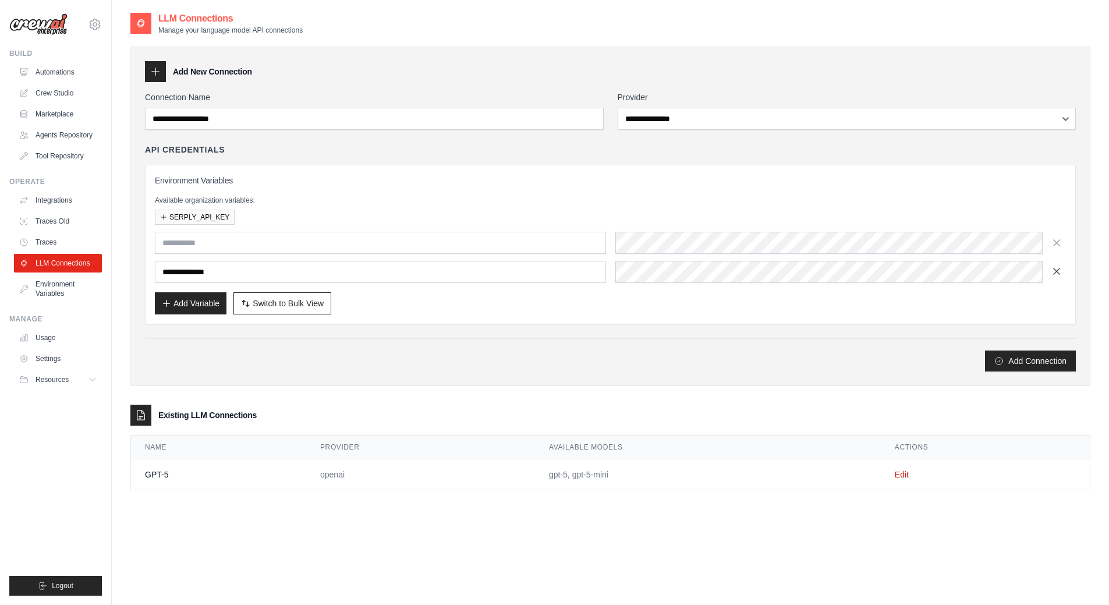
click at [1055, 278] on button "button" at bounding box center [1056, 271] width 19 height 19
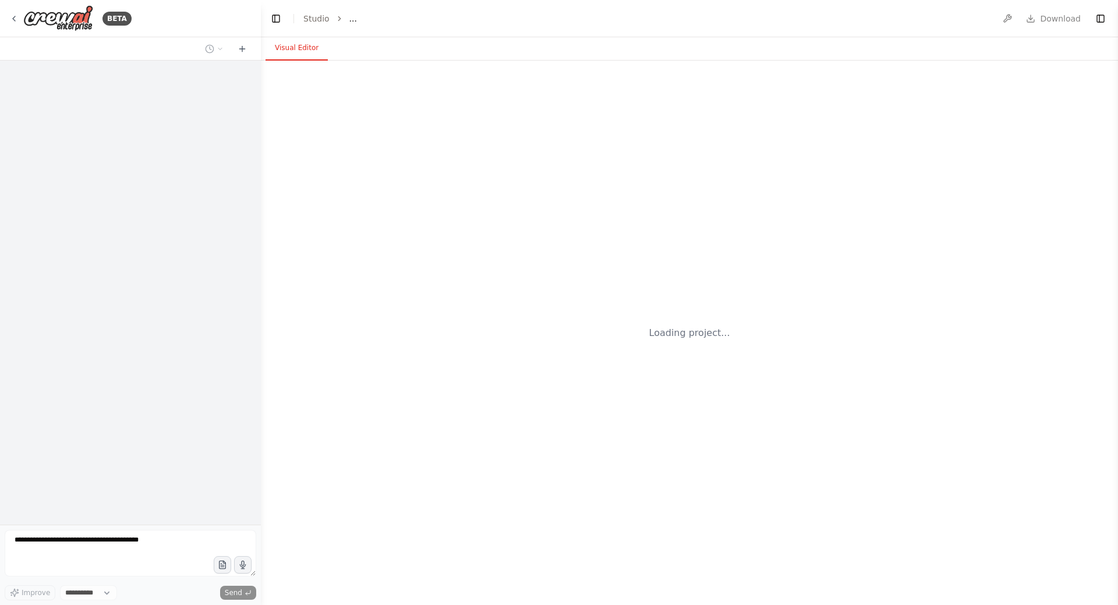
select select "****"
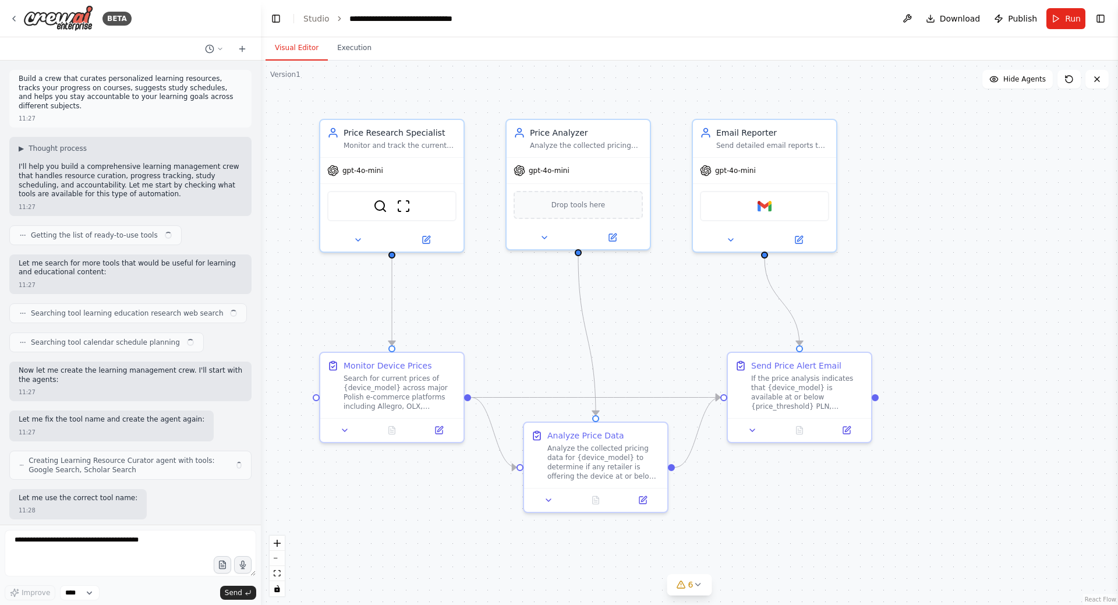
scroll to position [2638, 0]
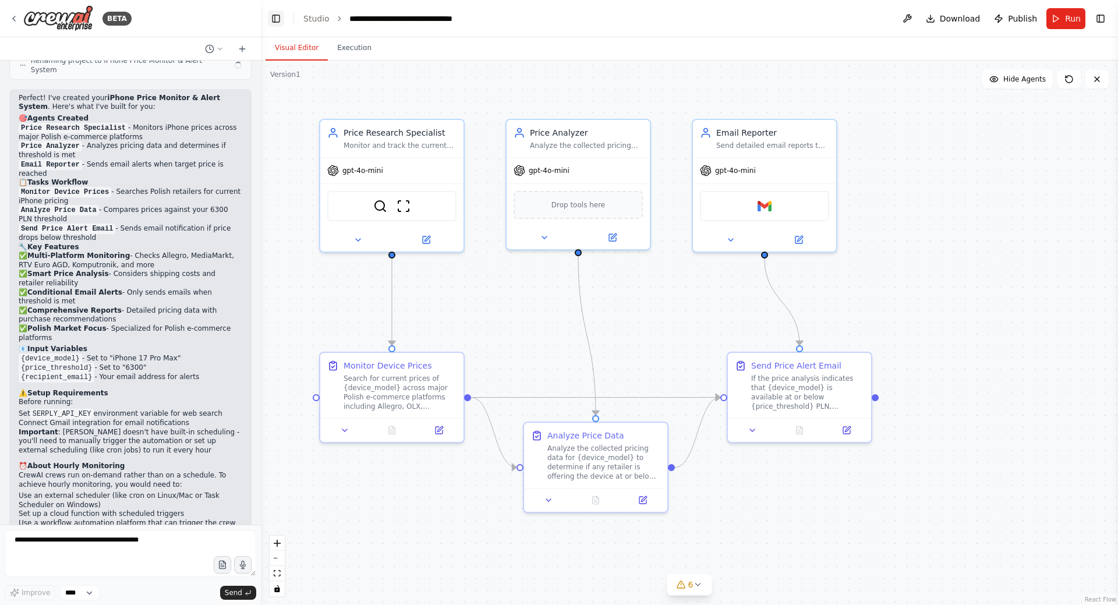
click at [275, 19] on button "Toggle Left Sidebar" at bounding box center [276, 18] width 16 height 16
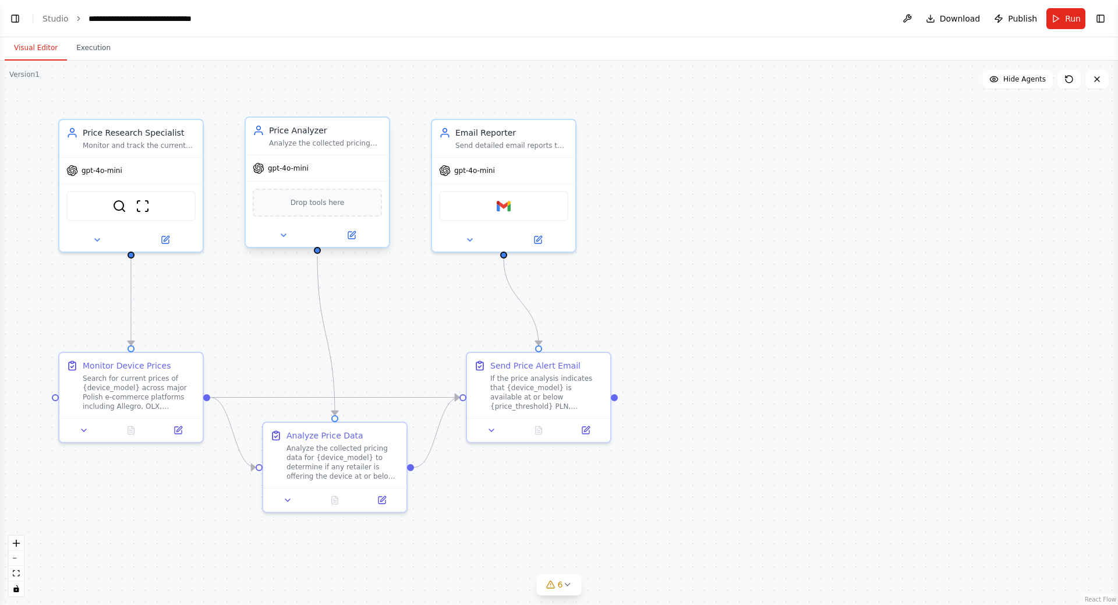
scroll to position [2629, 0]
click at [287, 236] on icon at bounding box center [283, 235] width 9 height 9
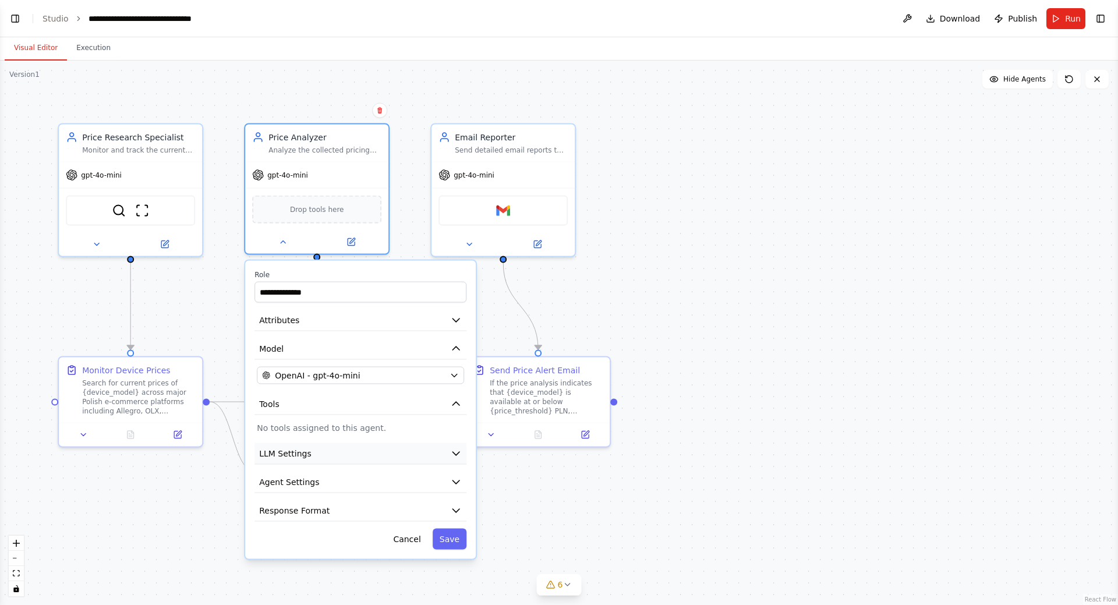
click at [420, 455] on button "LLM Settings" at bounding box center [360, 454] width 212 height 22
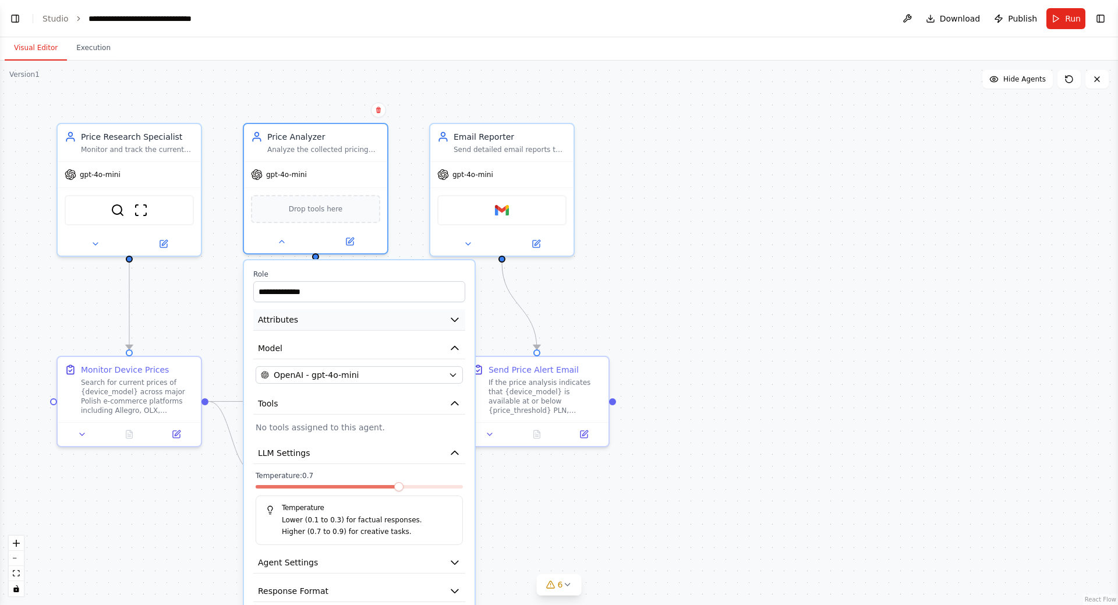
click at [379, 323] on button "Attributes" at bounding box center [359, 320] width 212 height 22
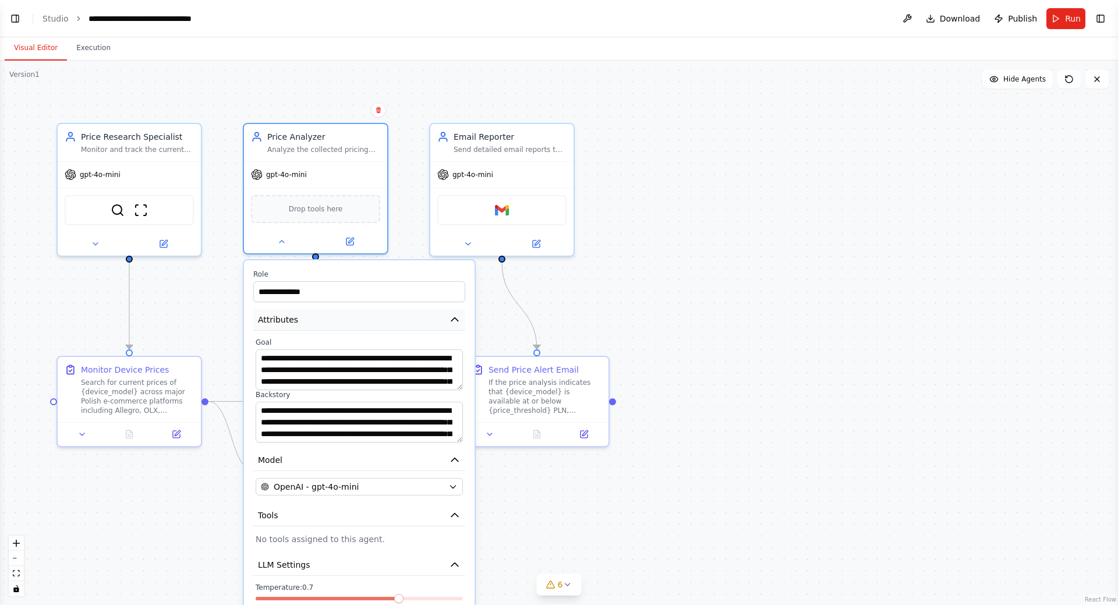
click at [376, 318] on button "Attributes" at bounding box center [359, 320] width 212 height 22
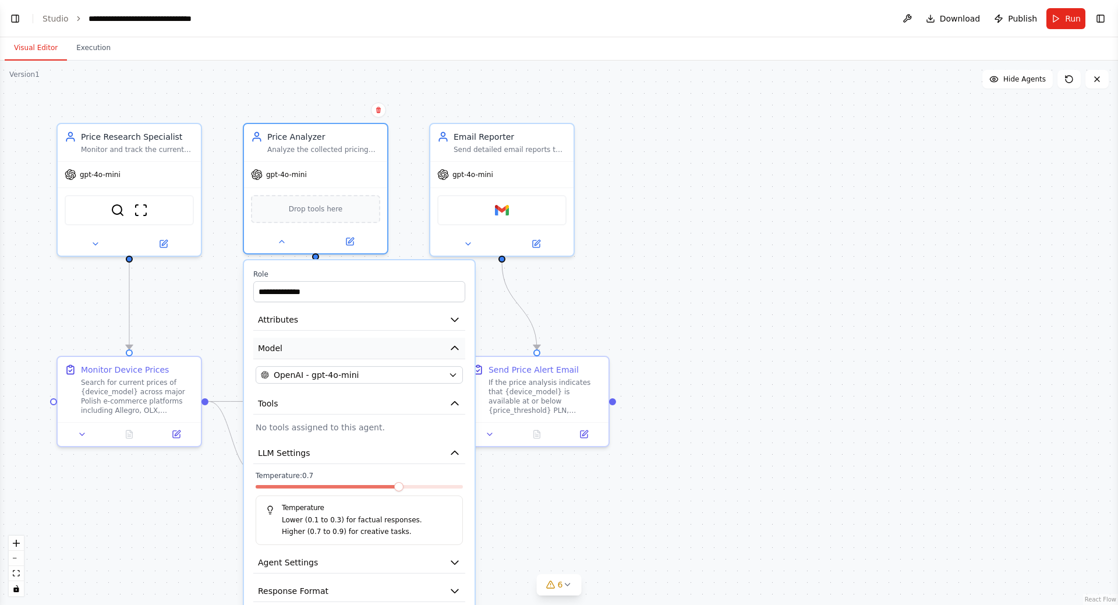
click at [447, 353] on button "Model" at bounding box center [359, 349] width 212 height 22
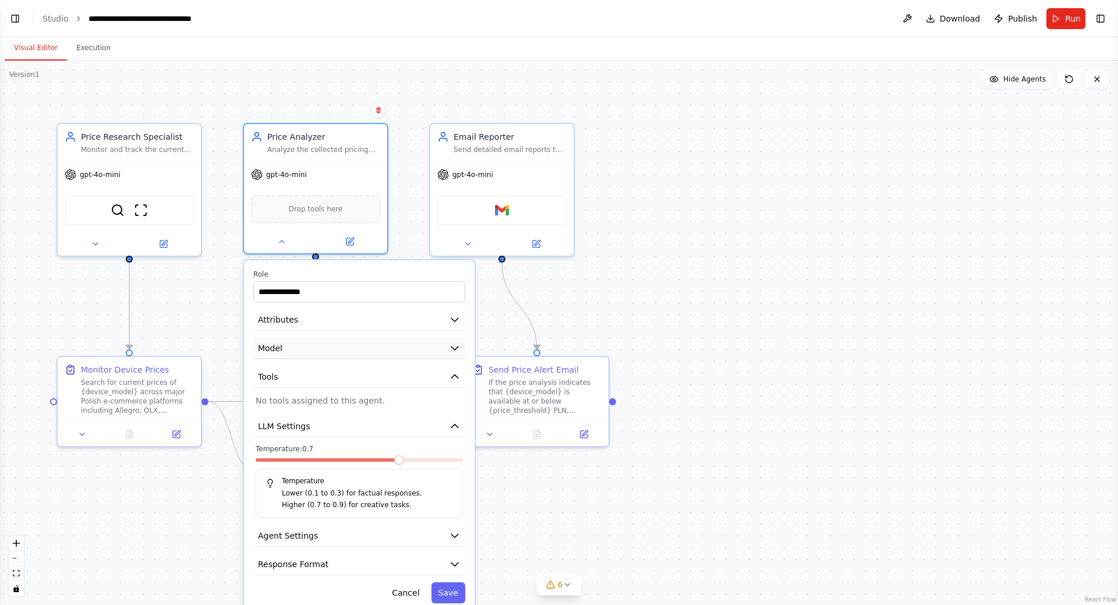
click at [442, 352] on button "Model" at bounding box center [359, 349] width 212 height 22
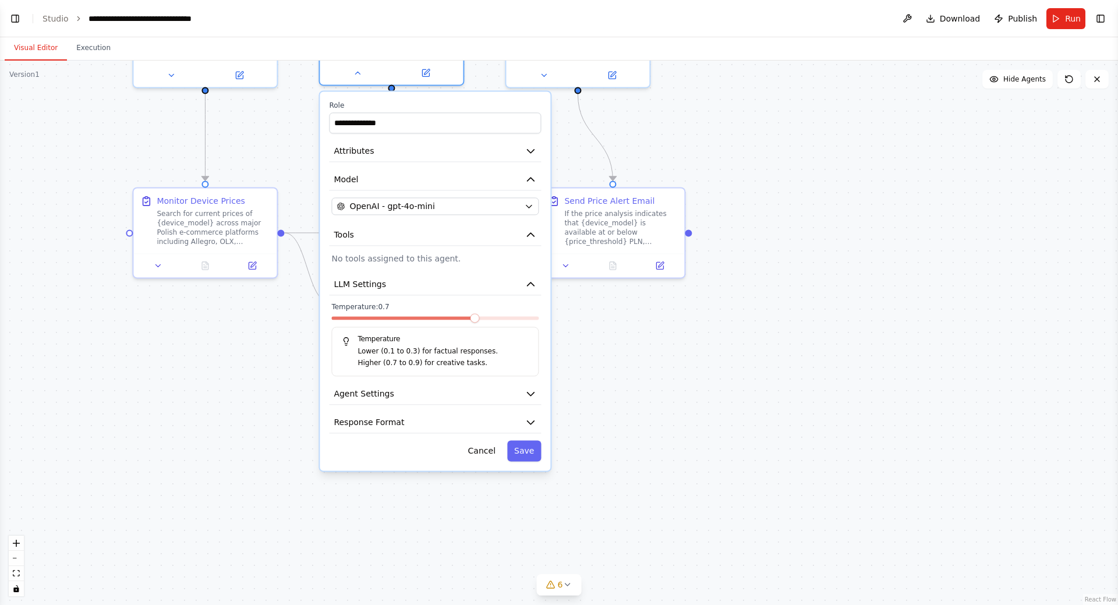
drag, startPoint x: 638, startPoint y: 507, endPoint x: 705, endPoint y: 360, distance: 161.0
click at [705, 360] on div ".deletable-edge-delete-btn { width: 20px; height: 20px; border: 0px solid #ffff…" at bounding box center [559, 333] width 1118 height 544
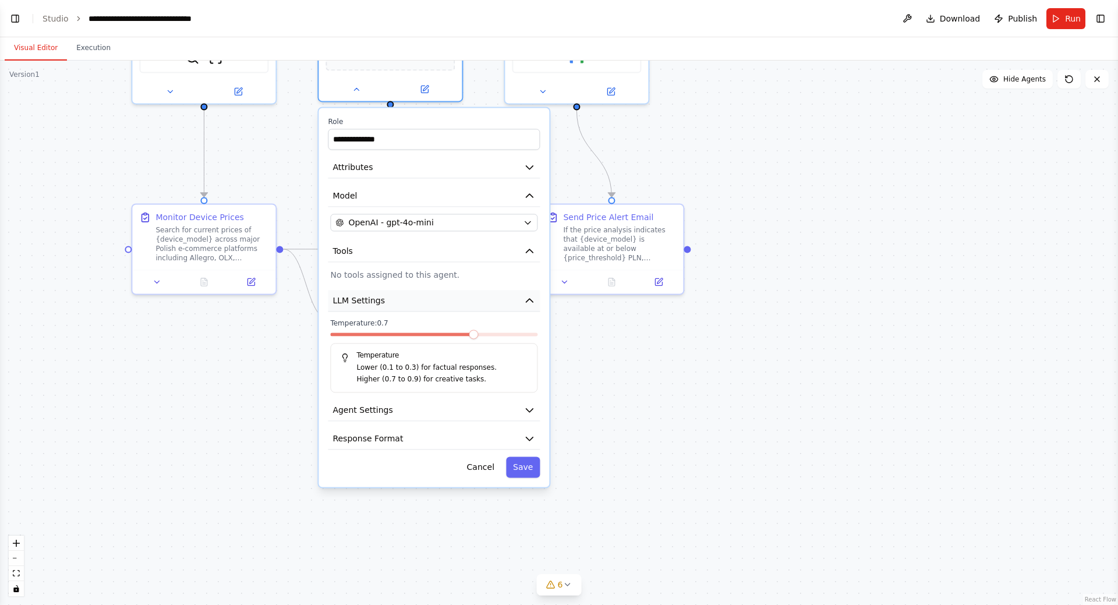
click at [529, 309] on button "LLM Settings" at bounding box center [434, 301] width 212 height 22
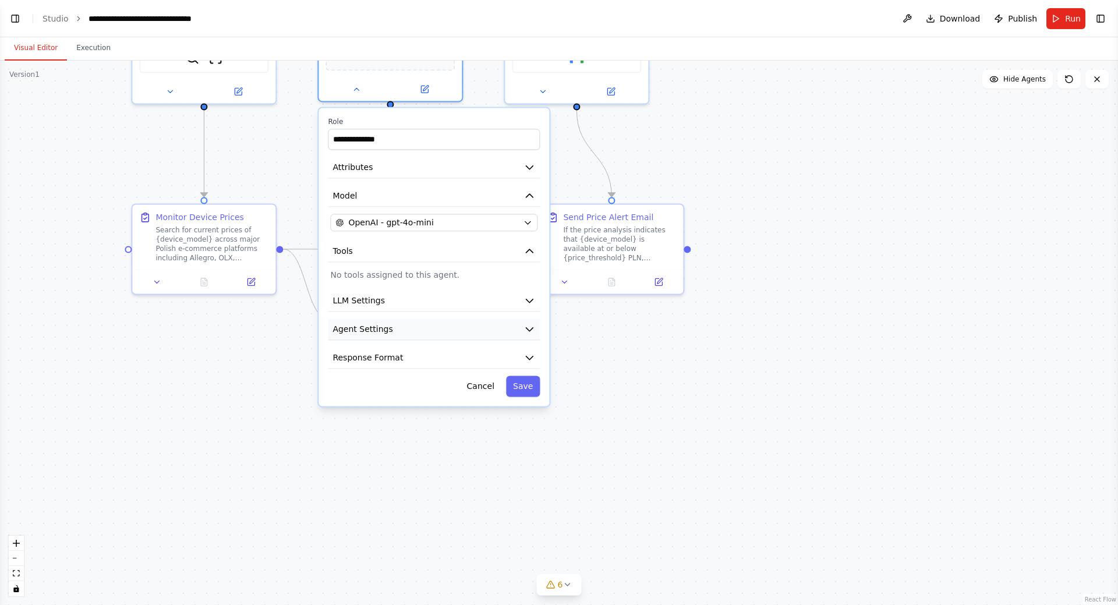
click at [522, 335] on button "Agent Settings" at bounding box center [434, 329] width 212 height 22
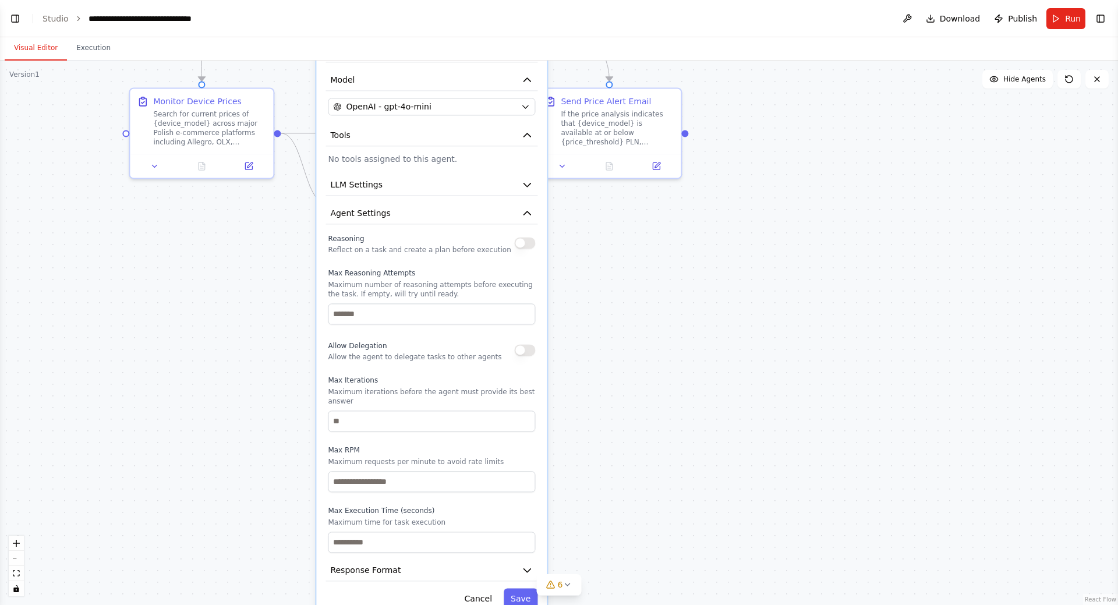
drag, startPoint x: 643, startPoint y: 395, endPoint x: 640, endPoint y: 316, distance: 79.2
click at [640, 316] on div ".deletable-edge-delete-btn { width: 20px; height: 20px; border: 0px solid #ffff…" at bounding box center [559, 333] width 1118 height 544
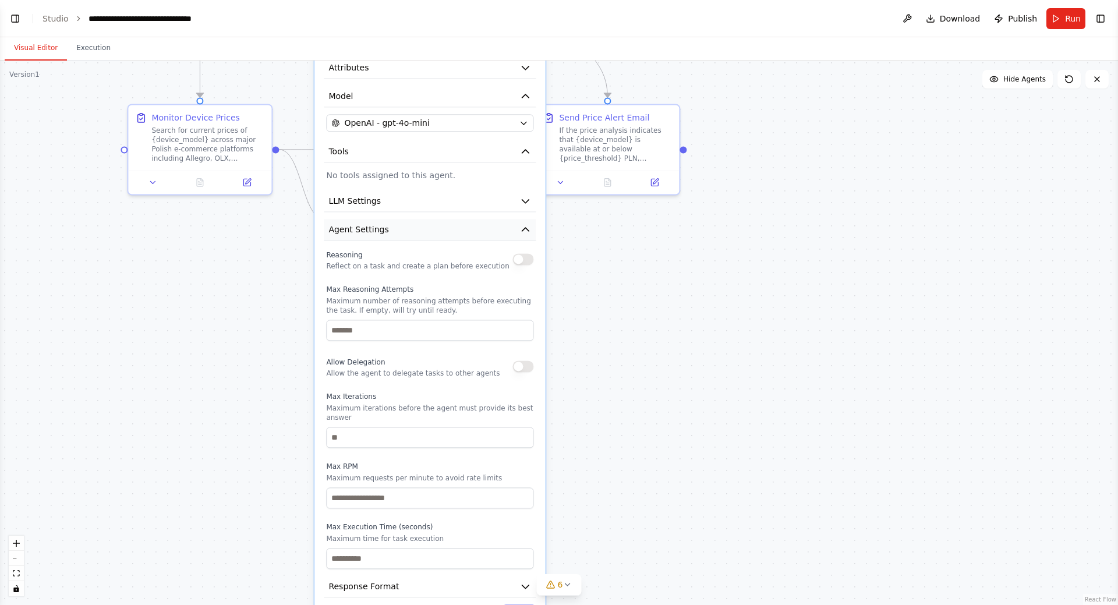
click at [520, 237] on button "Agent Settings" at bounding box center [430, 230] width 212 height 22
click at [528, 232] on icon "button" at bounding box center [525, 230] width 12 height 12
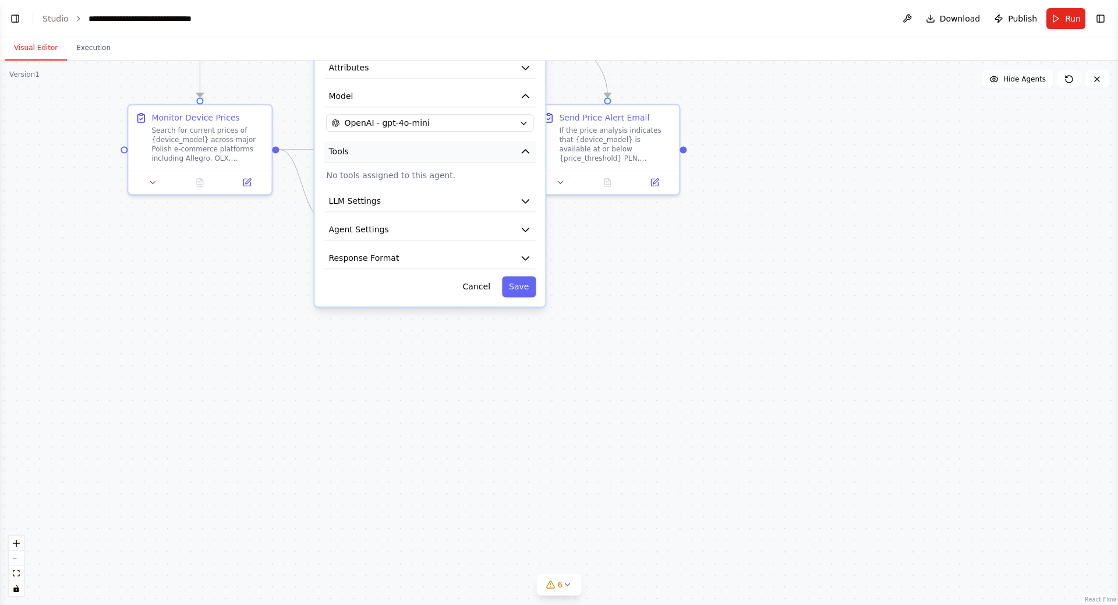
click at [526, 157] on icon "button" at bounding box center [525, 152] width 12 height 12
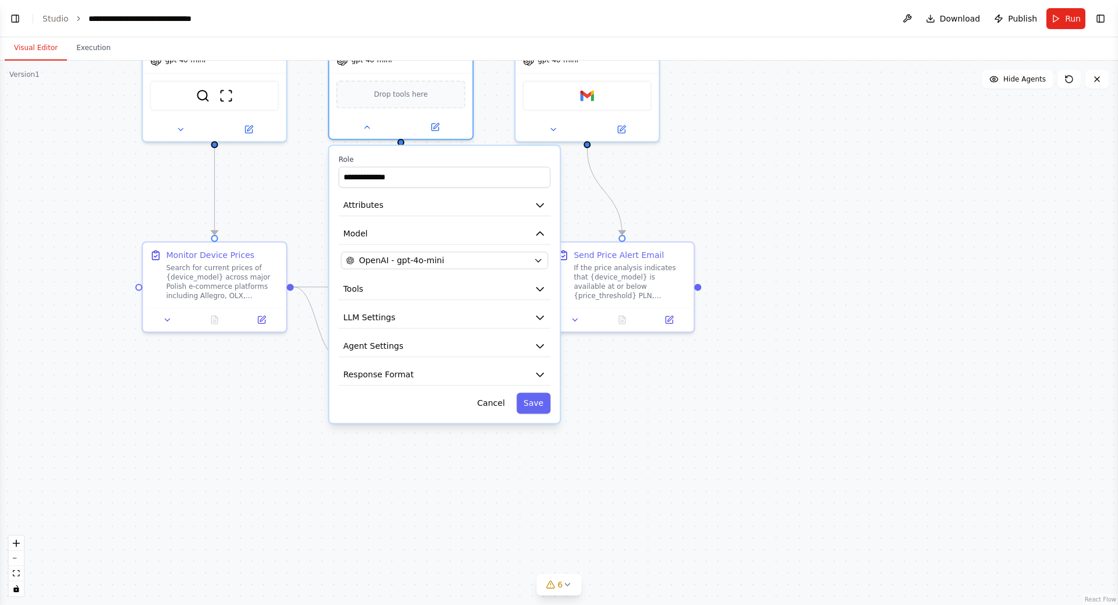
drag, startPoint x: 675, startPoint y: 394, endPoint x: 675, endPoint y: 479, distance: 85.6
click at [675, 479] on div ".deletable-edge-delete-btn { width: 20px; height: 20px; border: 0px solid #ffff…" at bounding box center [559, 333] width 1118 height 544
click at [543, 231] on icon "button" at bounding box center [540, 234] width 12 height 12
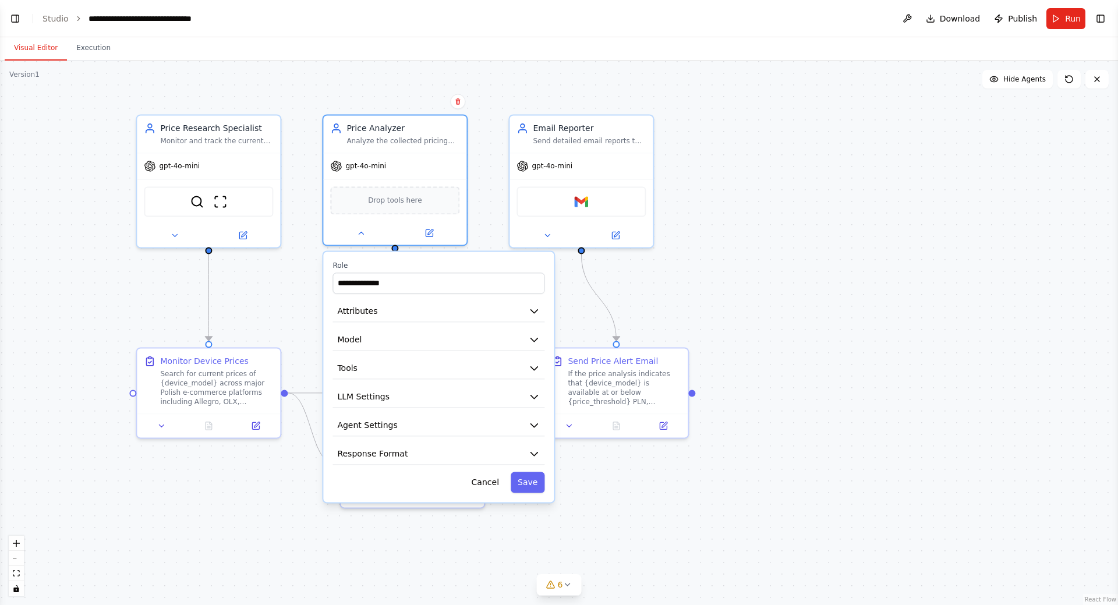
drag, startPoint x: 650, startPoint y: 403, endPoint x: 644, endPoint y: 509, distance: 106.1
click at [644, 509] on div ".deletable-edge-delete-btn { width: 20px; height: 20px; border: 0px solid #ffff…" at bounding box center [559, 333] width 1118 height 544
click at [487, 476] on button "Cancel" at bounding box center [485, 482] width 41 height 21
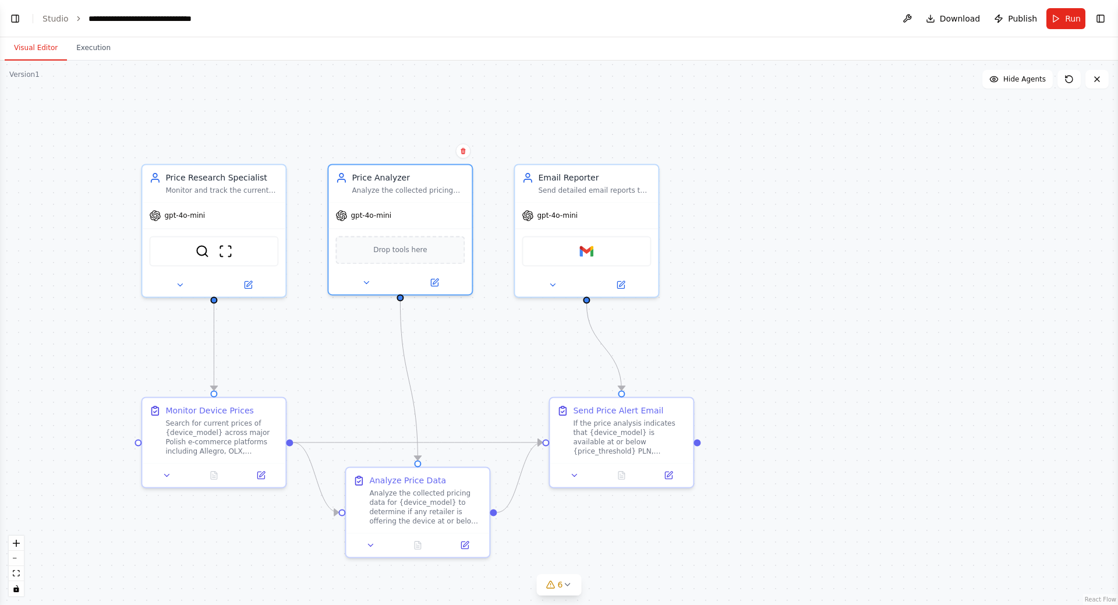
drag, startPoint x: 746, startPoint y: 263, endPoint x: 752, endPoint y: 377, distance: 114.3
click at [752, 377] on div ".deletable-edge-delete-btn { width: 20px; height: 20px; border: 0px solid #ffff…" at bounding box center [559, 333] width 1118 height 544
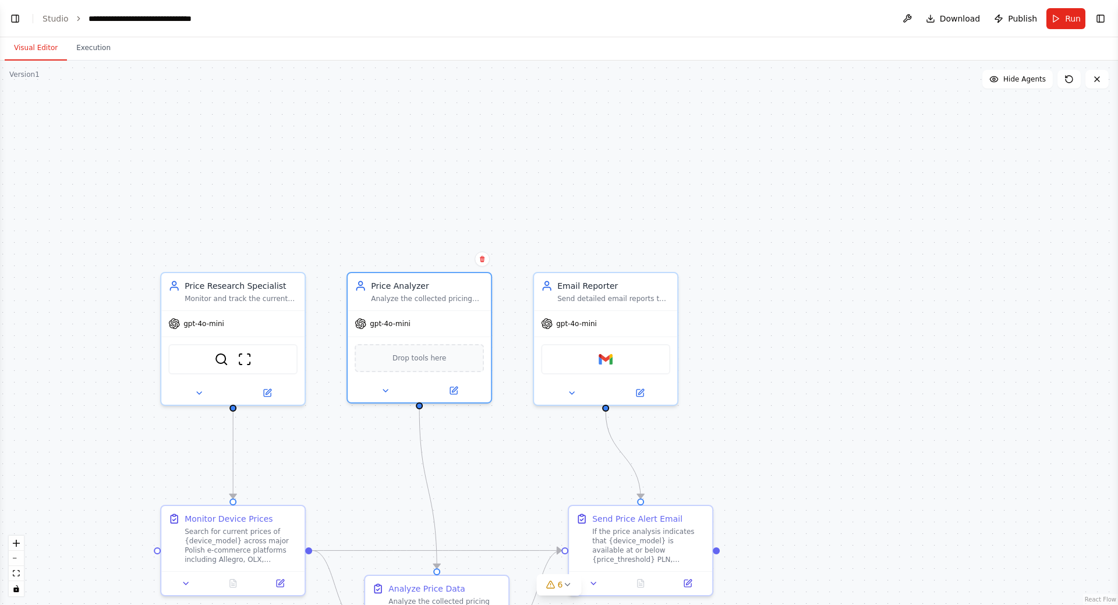
drag, startPoint x: 727, startPoint y: 287, endPoint x: 768, endPoint y: 221, distance: 77.4
click at [768, 222] on div ".deletable-edge-delete-btn { width: 20px; height: 20px; border: 0px solid #ffff…" at bounding box center [559, 333] width 1118 height 544
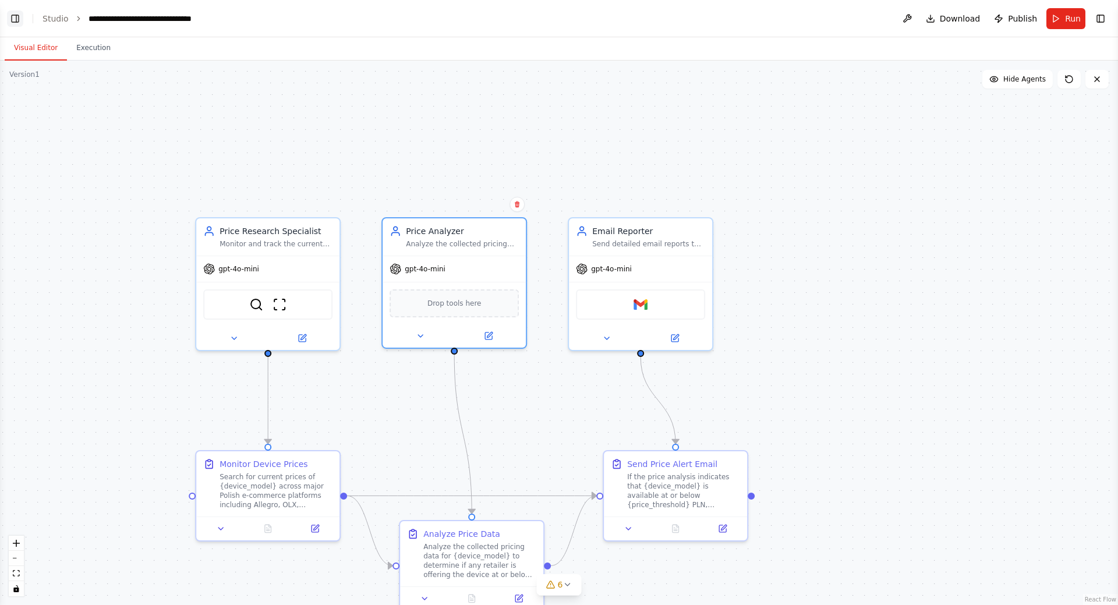
click at [16, 22] on button "Toggle Left Sidebar" at bounding box center [15, 18] width 16 height 16
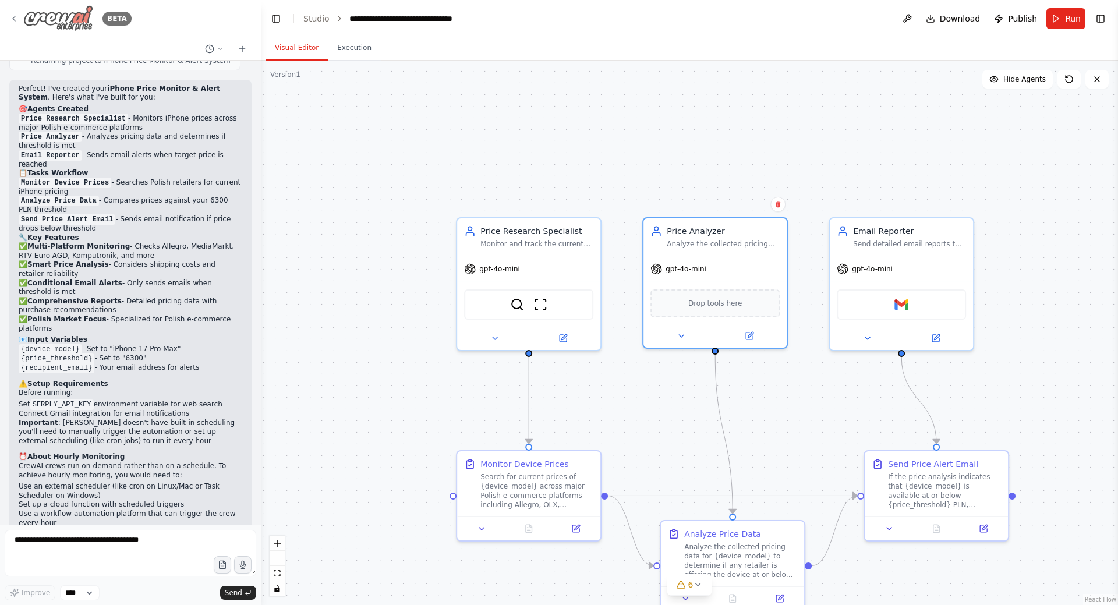
click at [18, 19] on icon at bounding box center [13, 18] width 9 height 9
